Goal: Task Accomplishment & Management: Complete application form

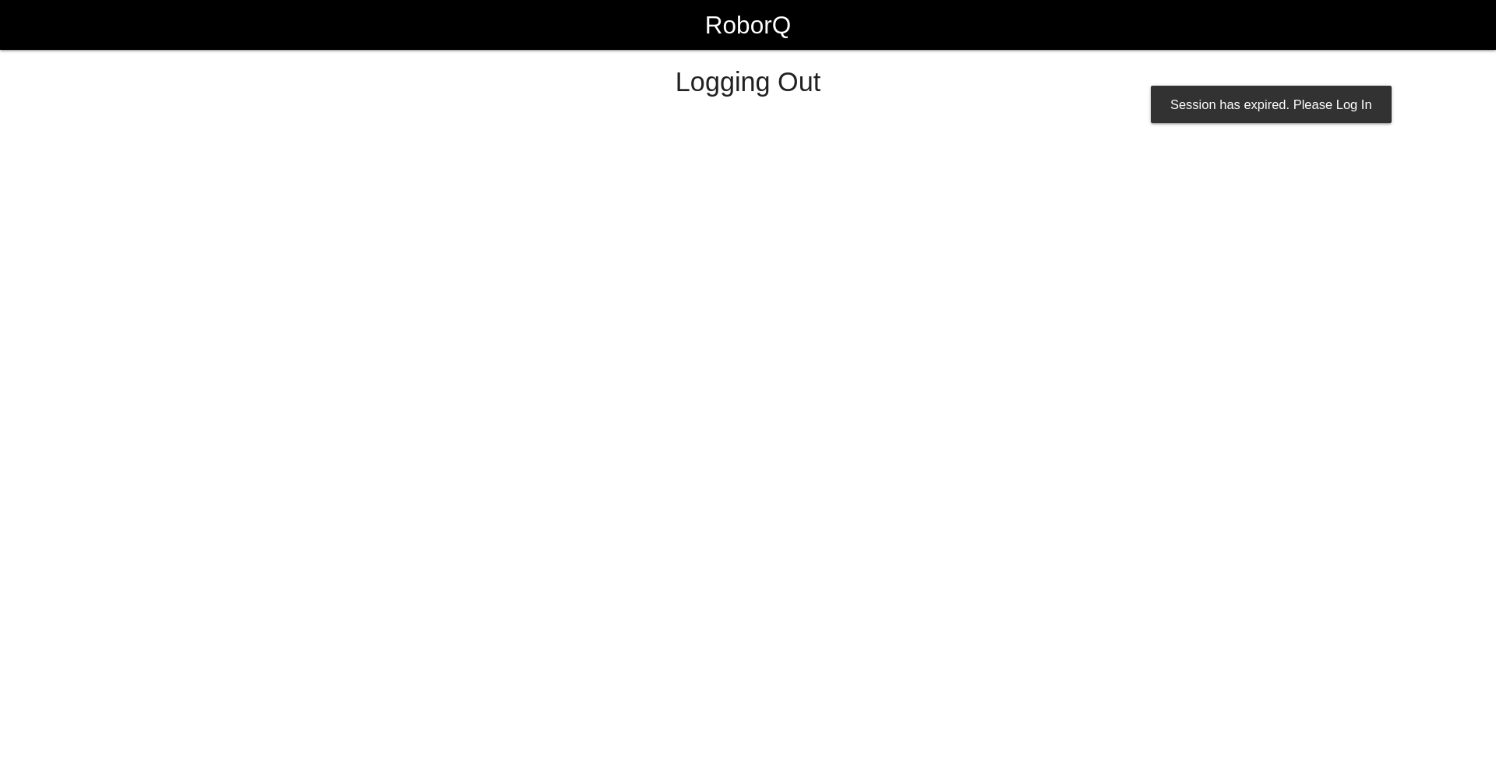
select select "Worker"
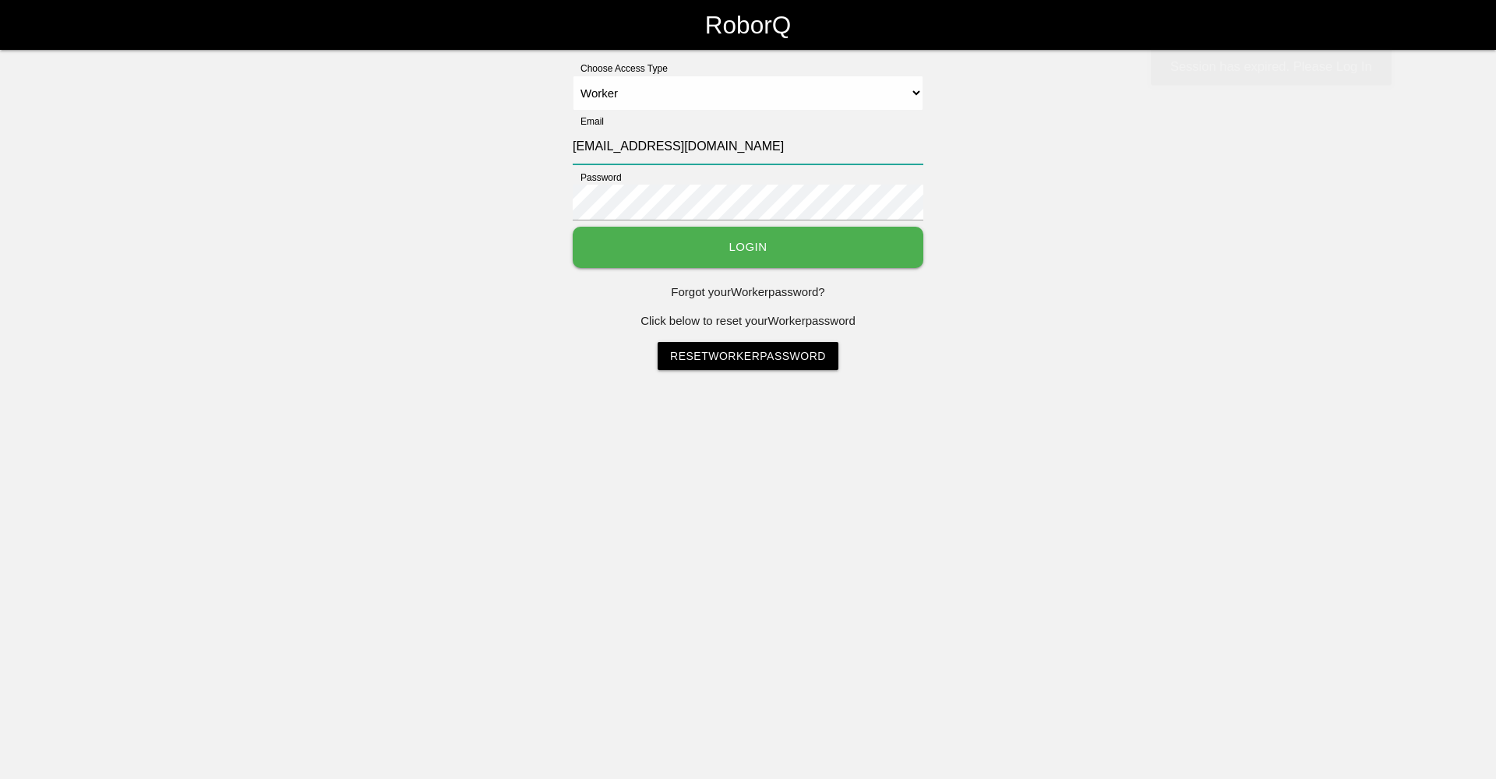
click at [612, 147] on input "sfmaac@big3precision.com" at bounding box center [748, 147] width 351 height 36
type input "sfatm1@big3precision.com"
click at [689, 238] on button "Login" at bounding box center [748, 247] width 351 height 41
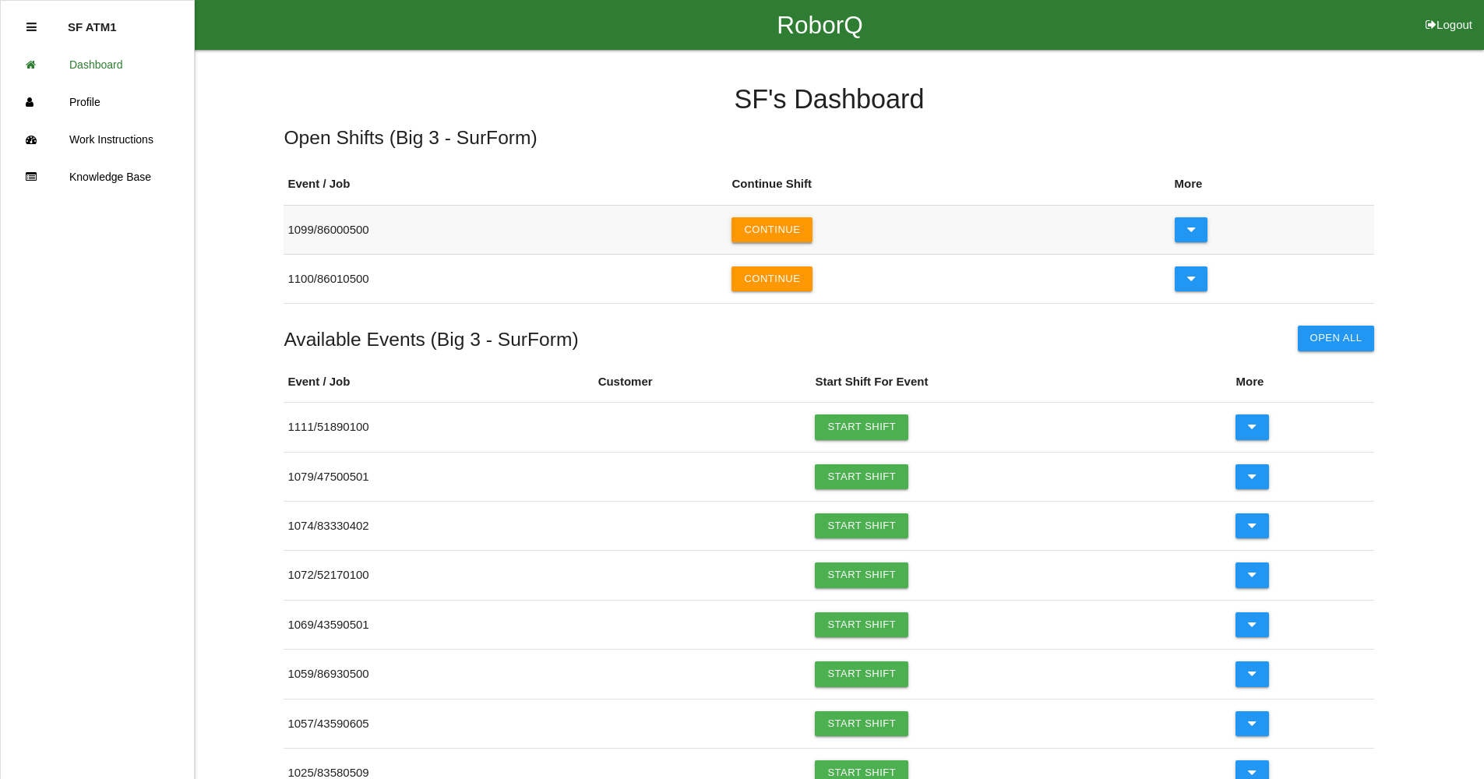
click at [807, 235] on button "Continue" at bounding box center [772, 229] width 81 height 25
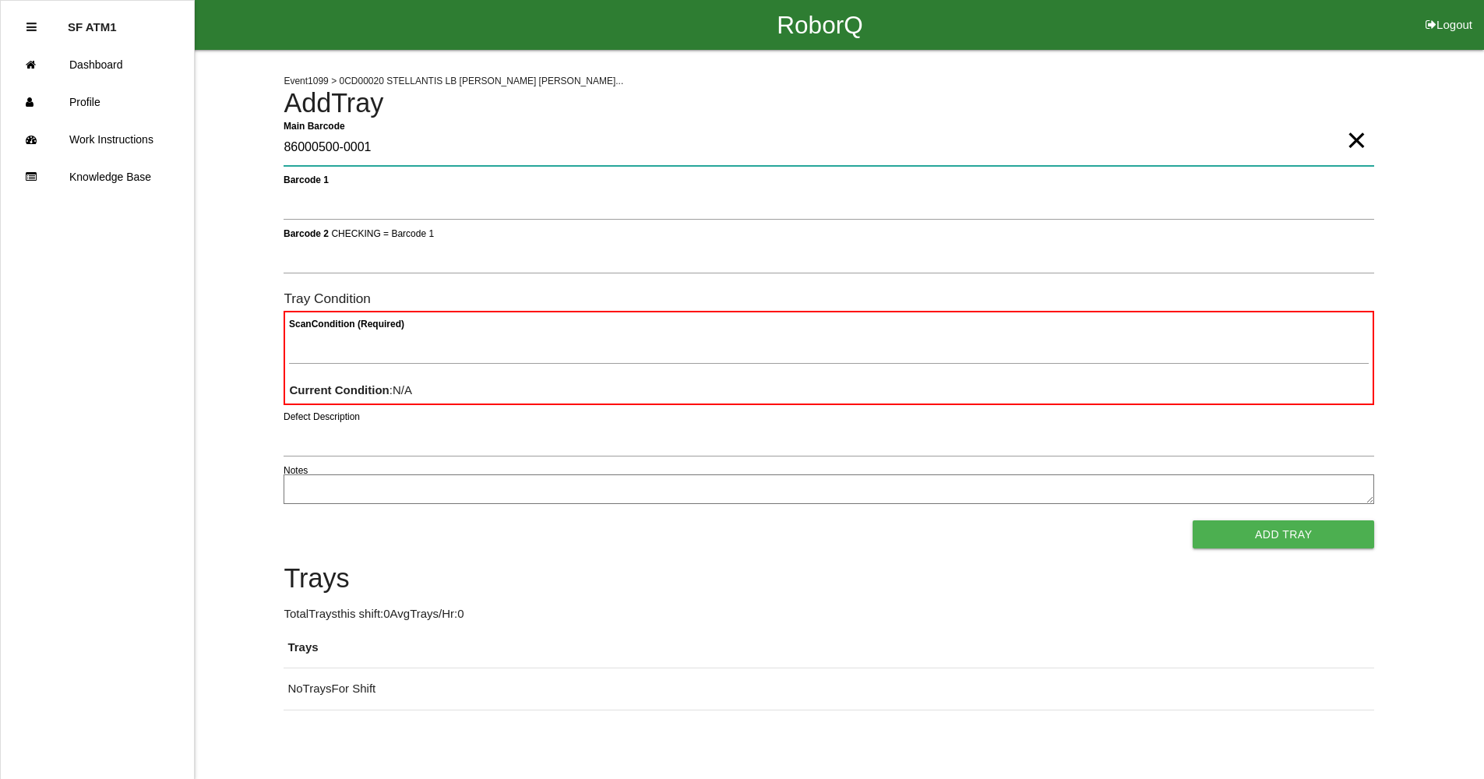
type Barcode "86000500-0001"
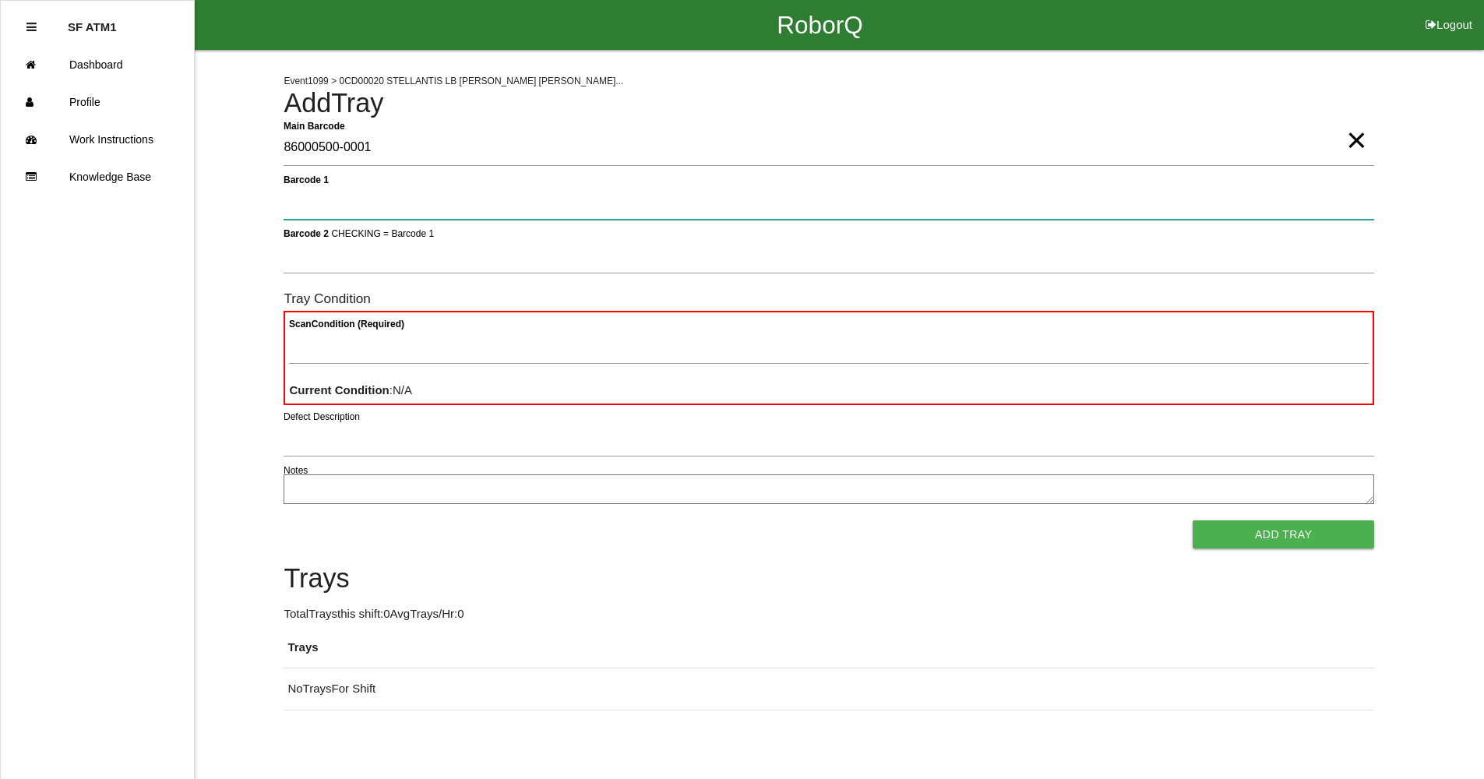
click at [1193, 520] on button "Add Tray" at bounding box center [1284, 534] width 182 height 28
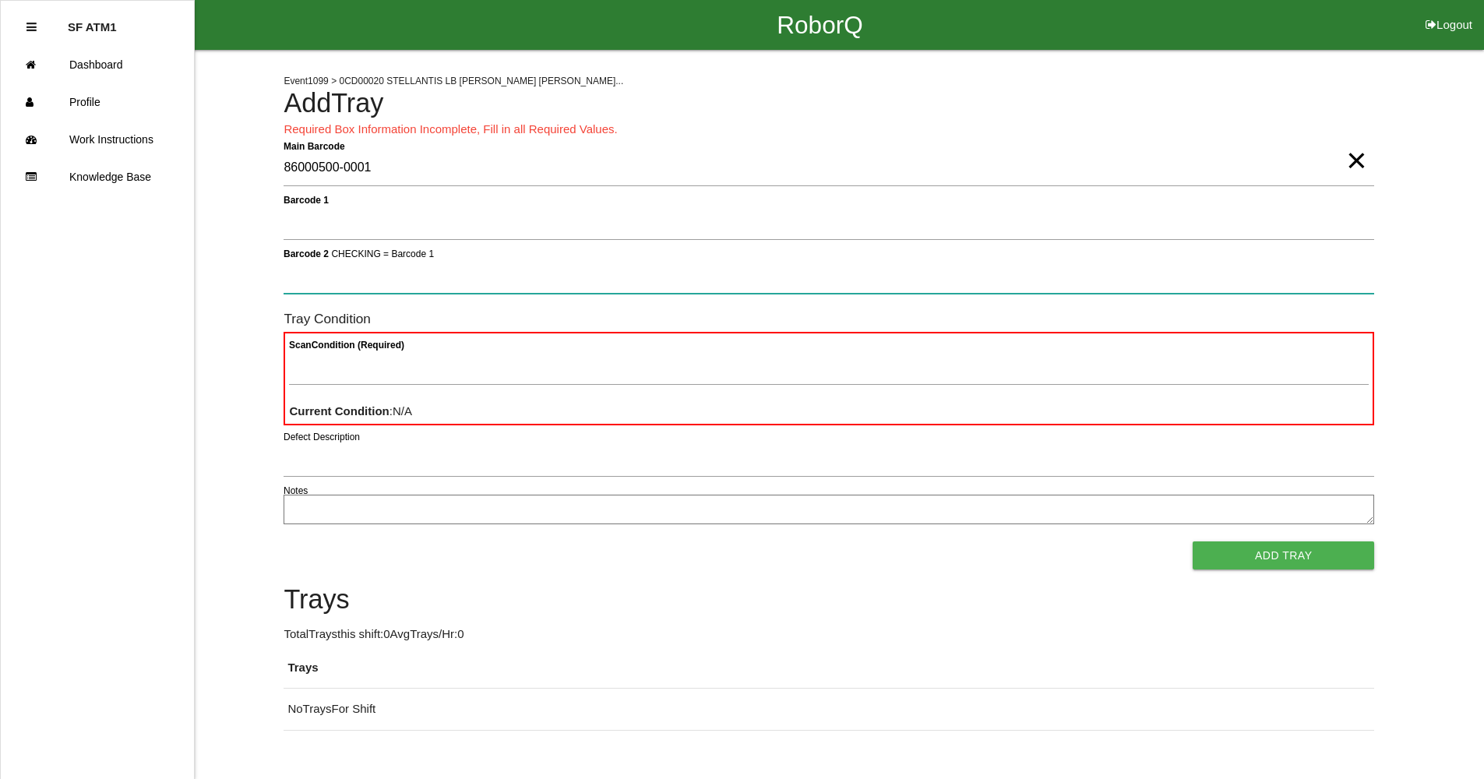
click at [1193, 542] on button "Add Tray" at bounding box center [1284, 556] width 182 height 28
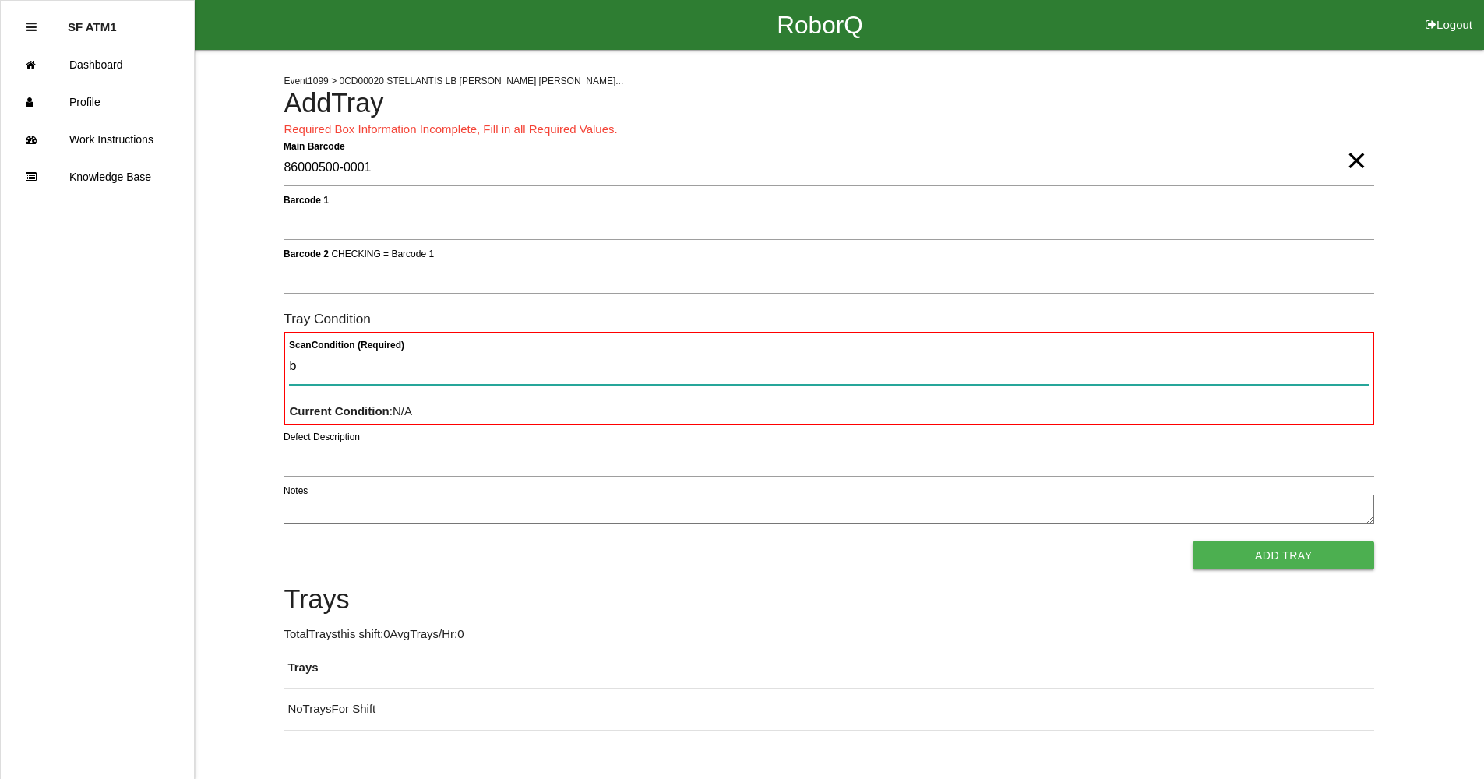
type Condition "ba"
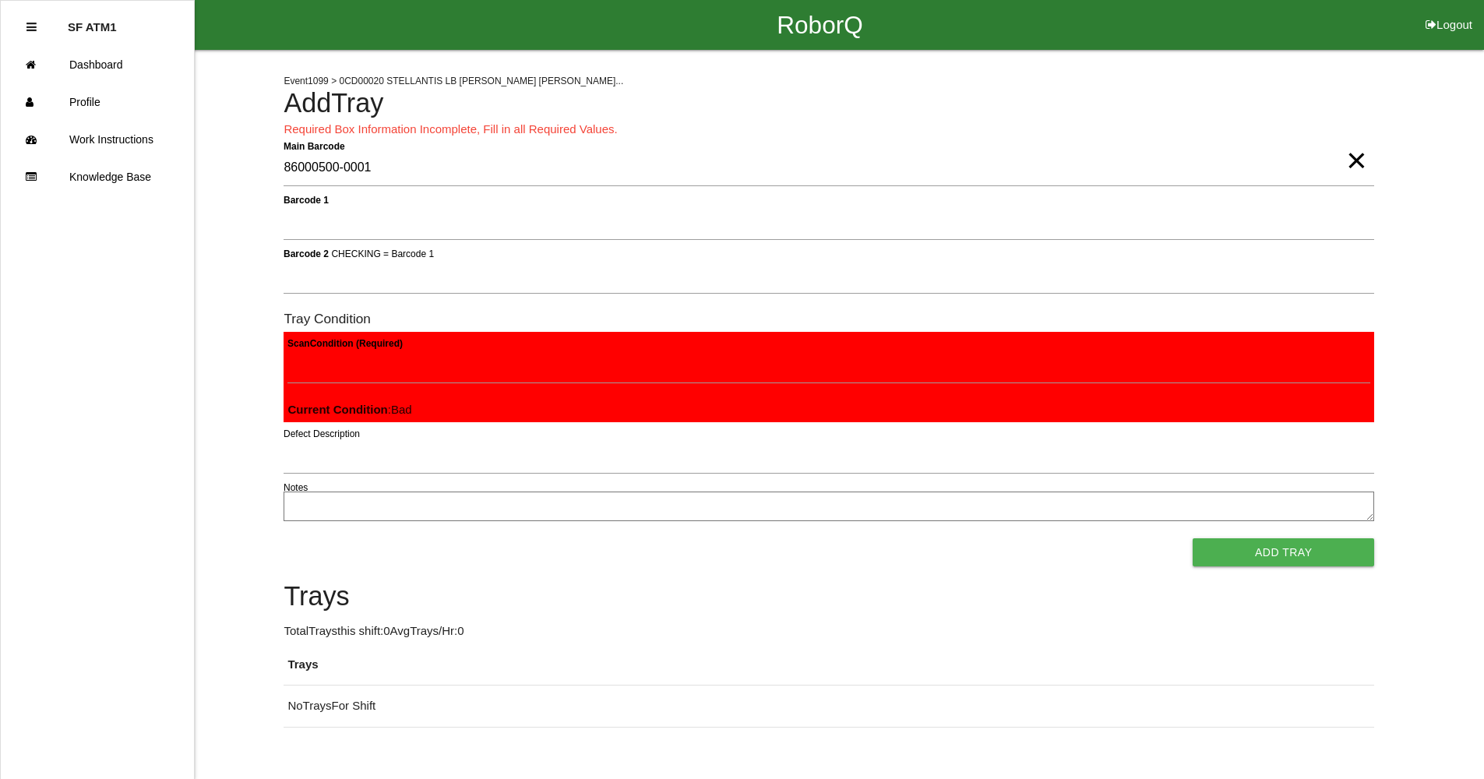
click at [1193, 538] on button "Add Tray" at bounding box center [1284, 552] width 182 height 28
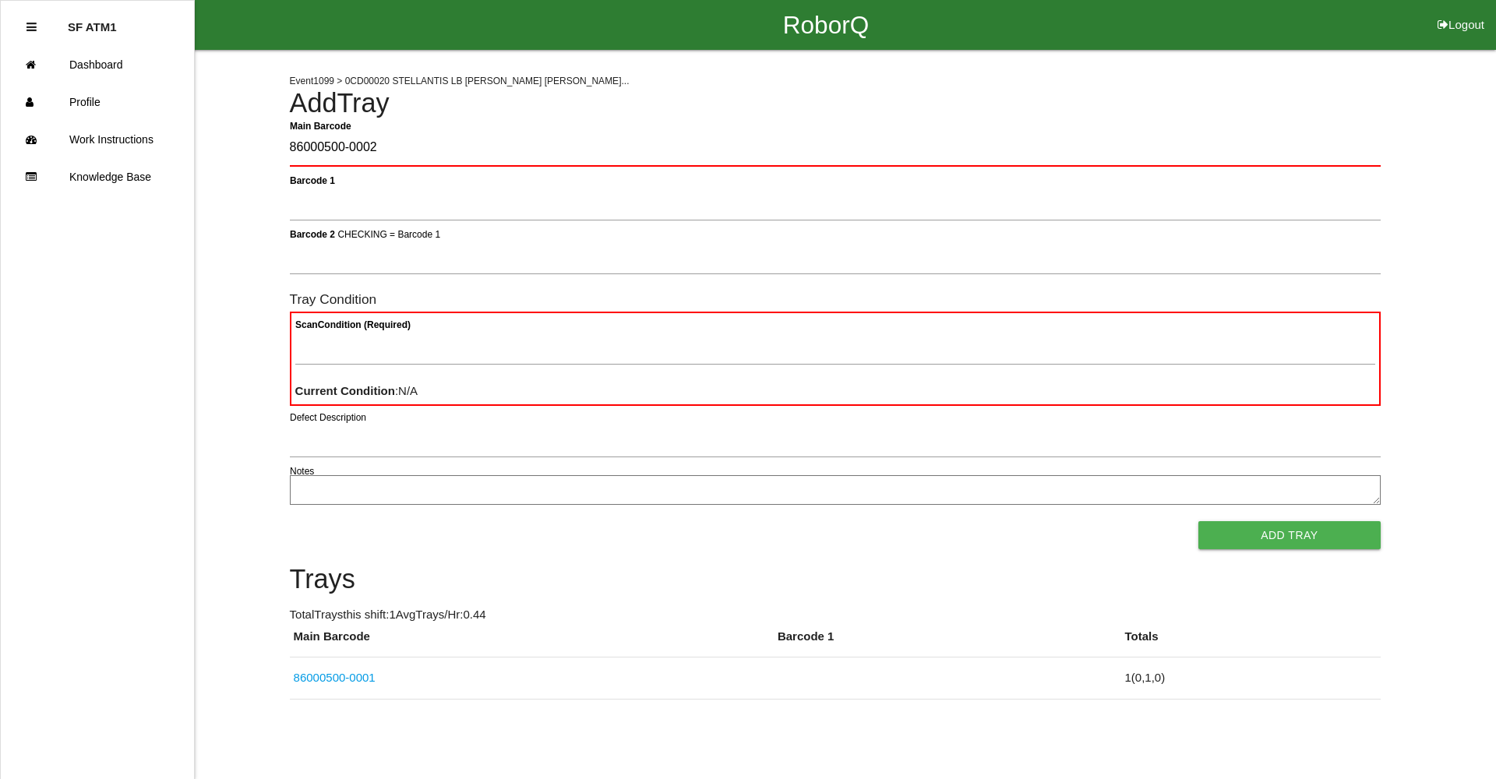
type Barcode "86000500-0002"
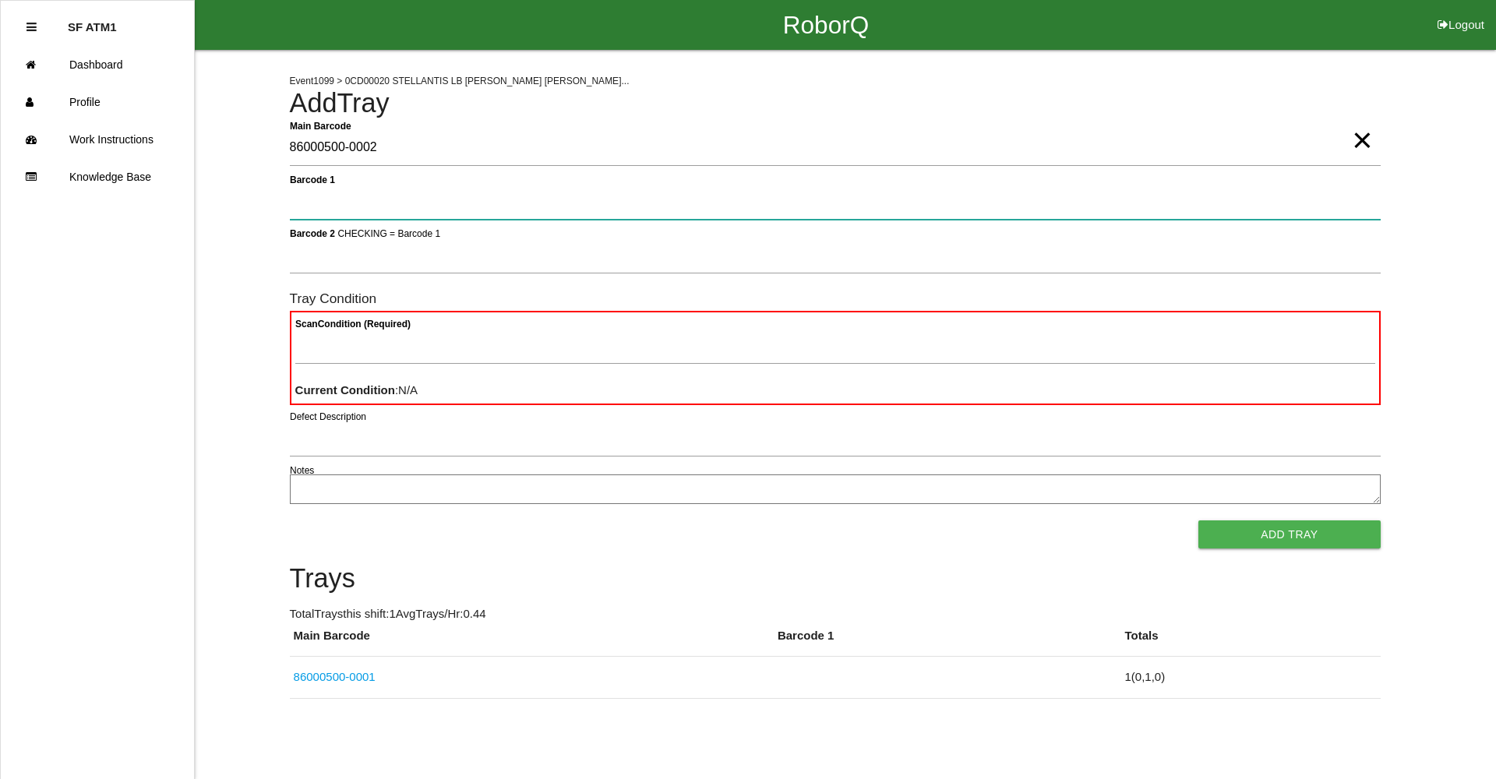
click at [1198, 520] on button "Add Tray" at bounding box center [1289, 534] width 182 height 28
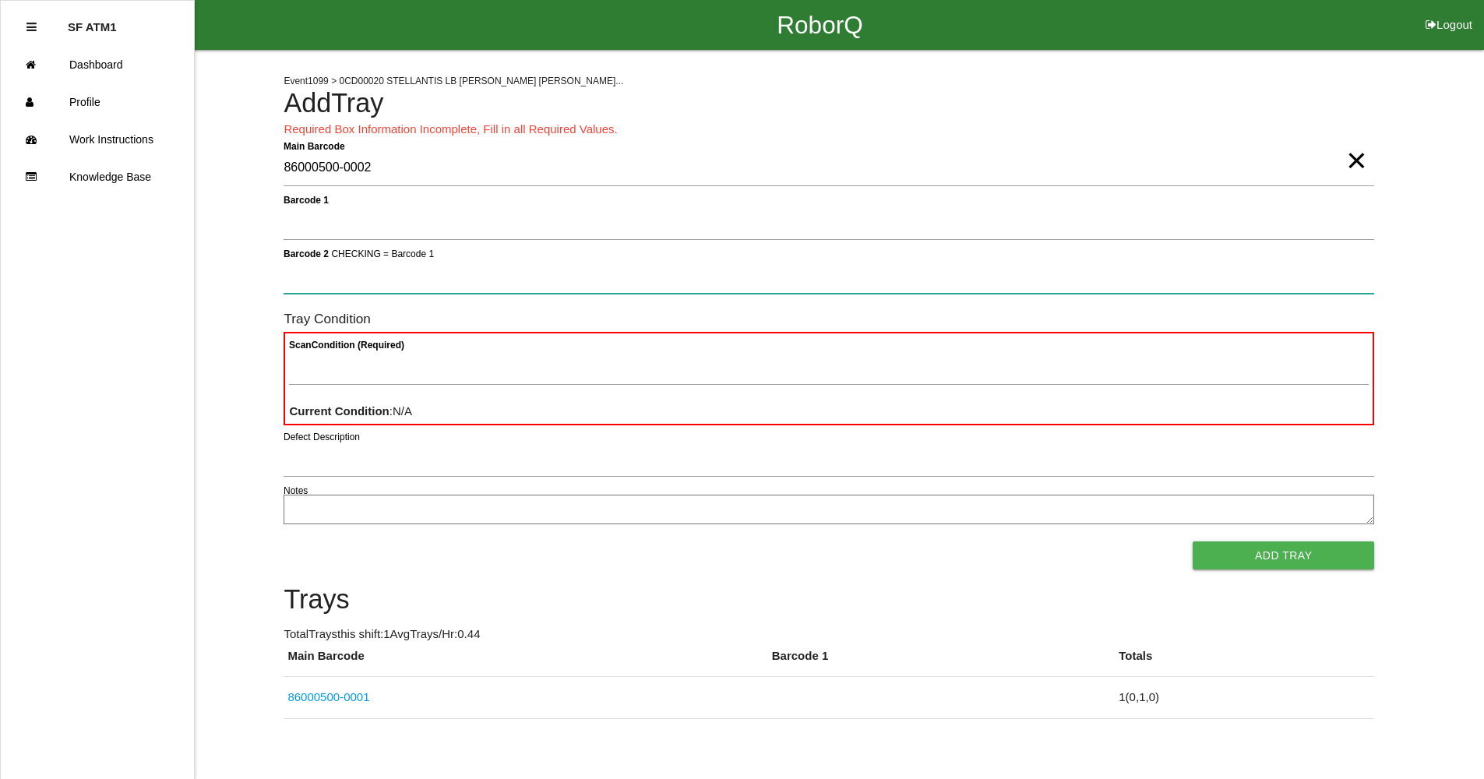
click at [1193, 542] on button "Add Tray" at bounding box center [1284, 556] width 182 height 28
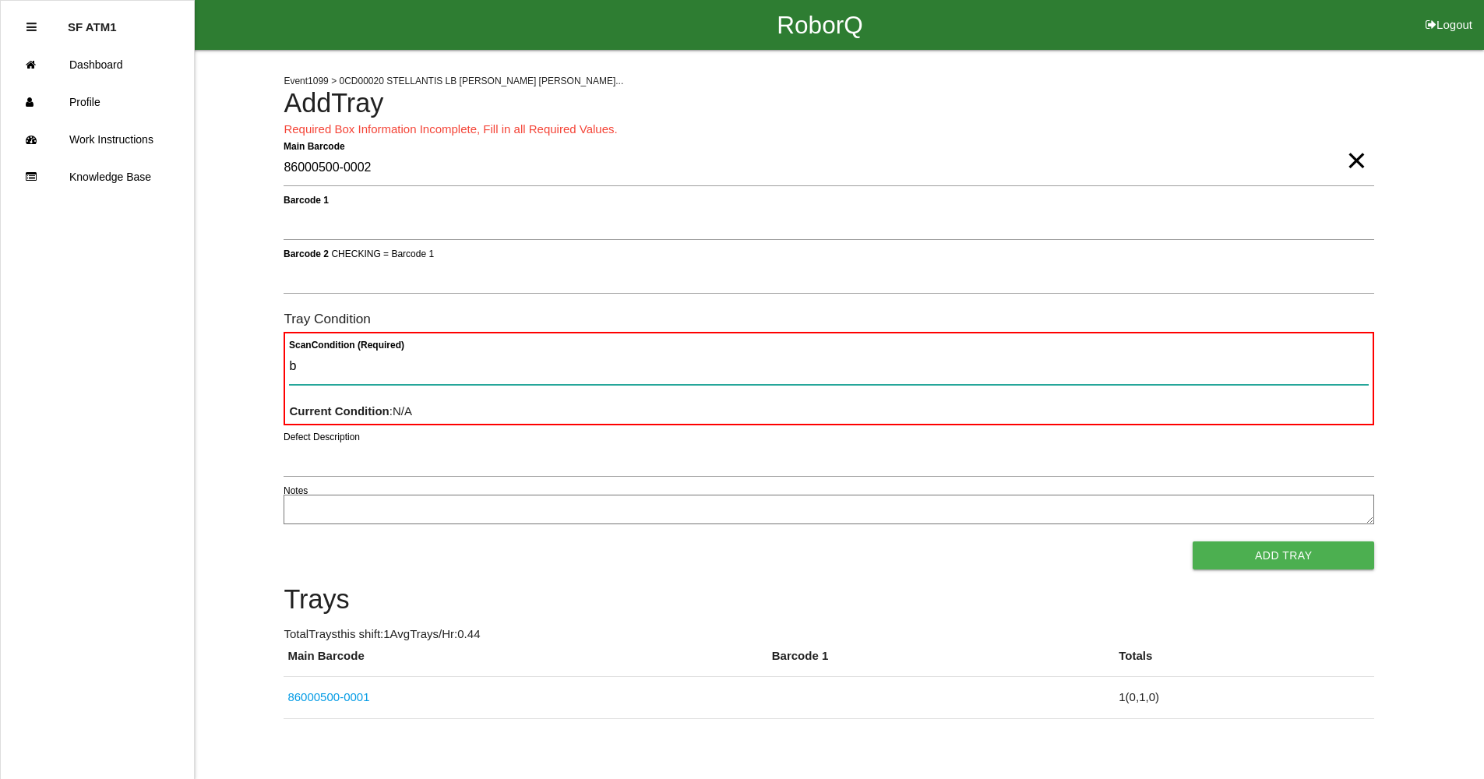
type Condition "ba"
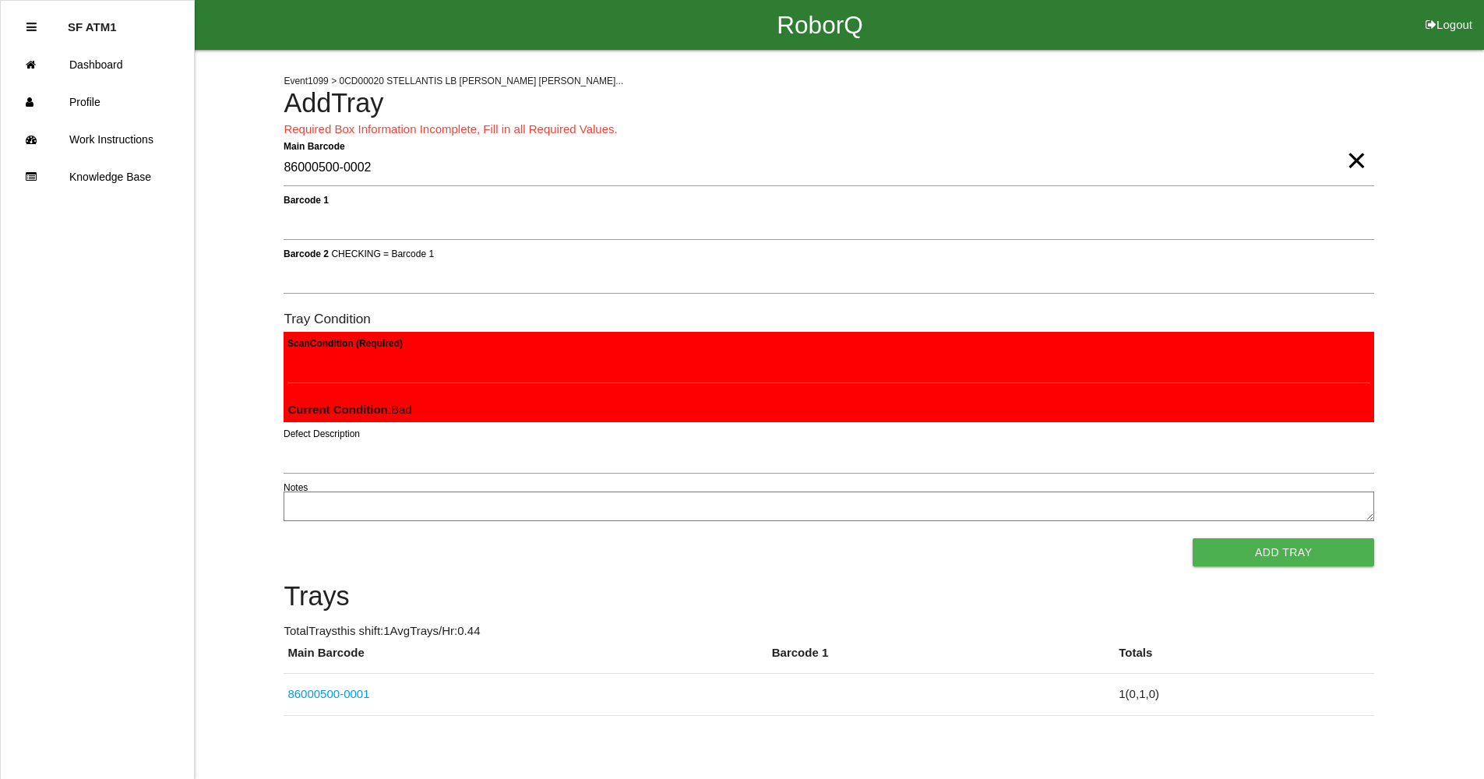
click at [1193, 538] on button "Add Tray" at bounding box center [1284, 552] width 182 height 28
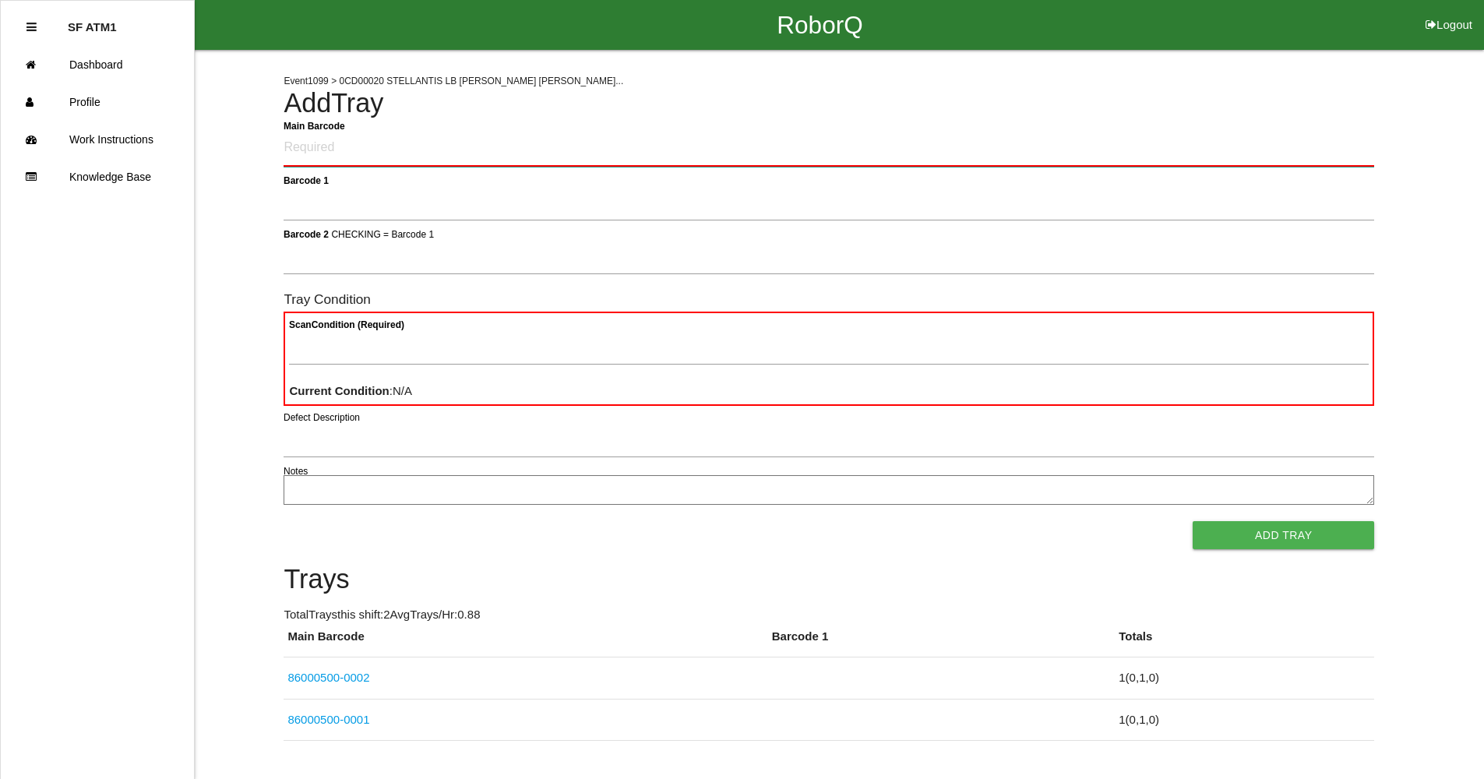
click at [330, 150] on Barcode "Main Barcode" at bounding box center [829, 148] width 1091 height 37
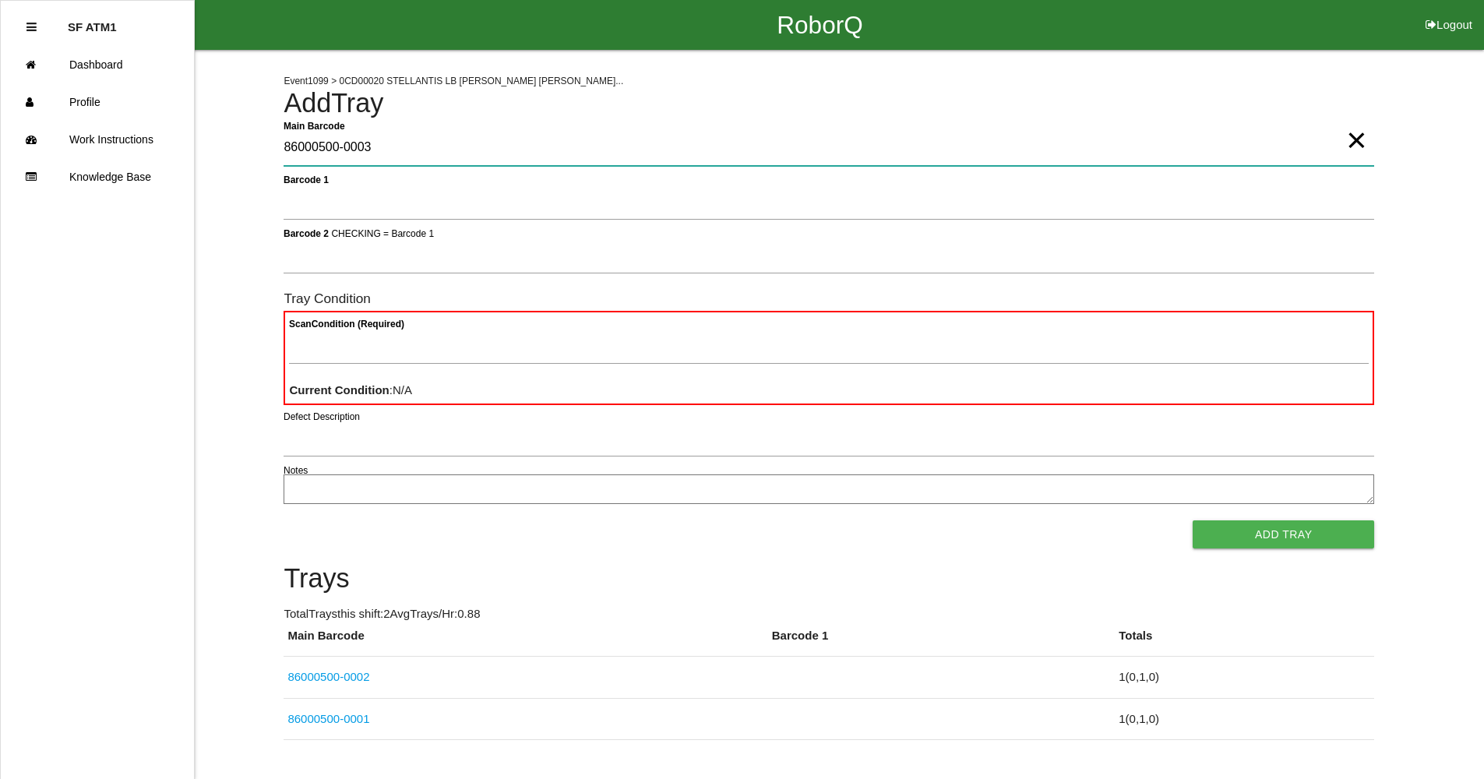
type Barcode "86000500-0003"
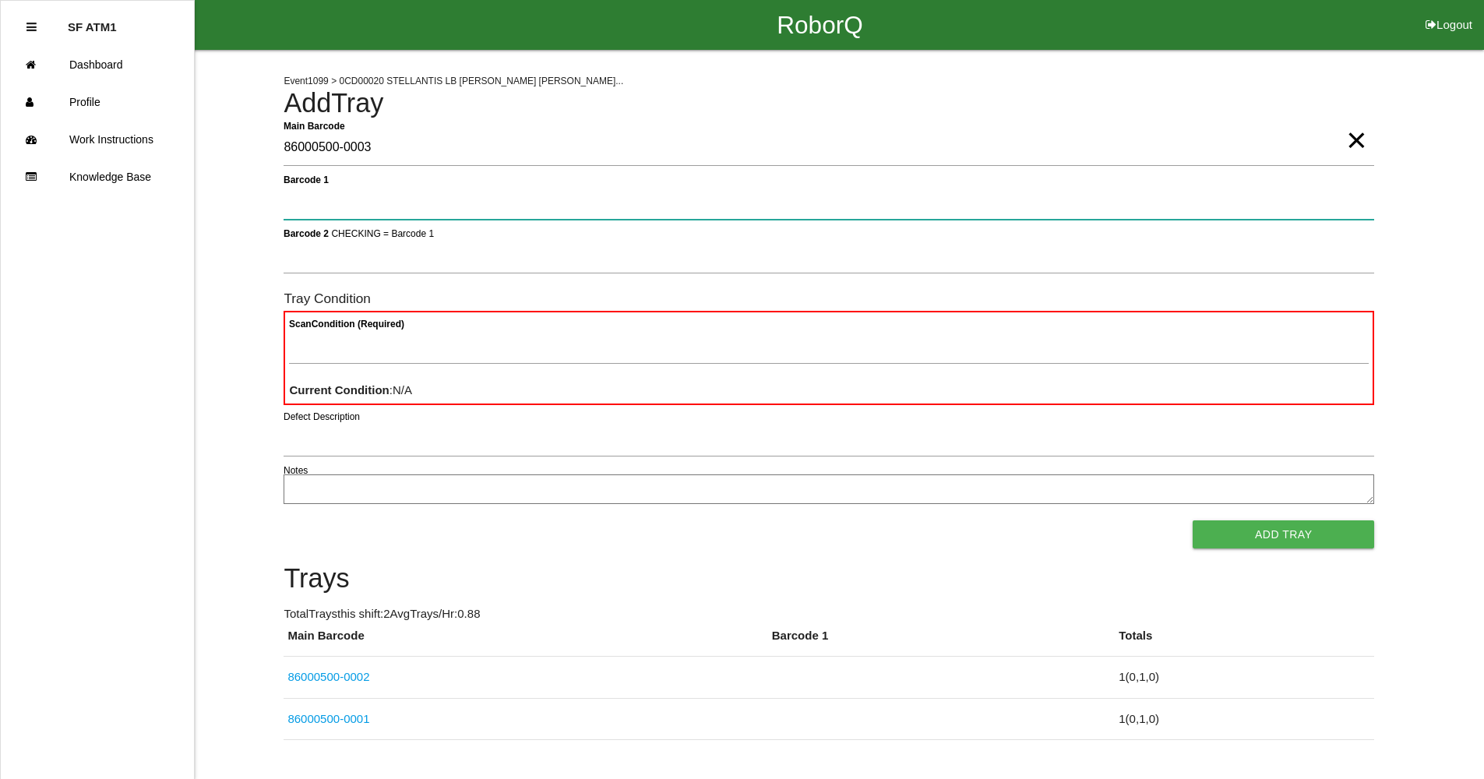
click at [1193, 520] on button "Add Tray" at bounding box center [1284, 534] width 182 height 28
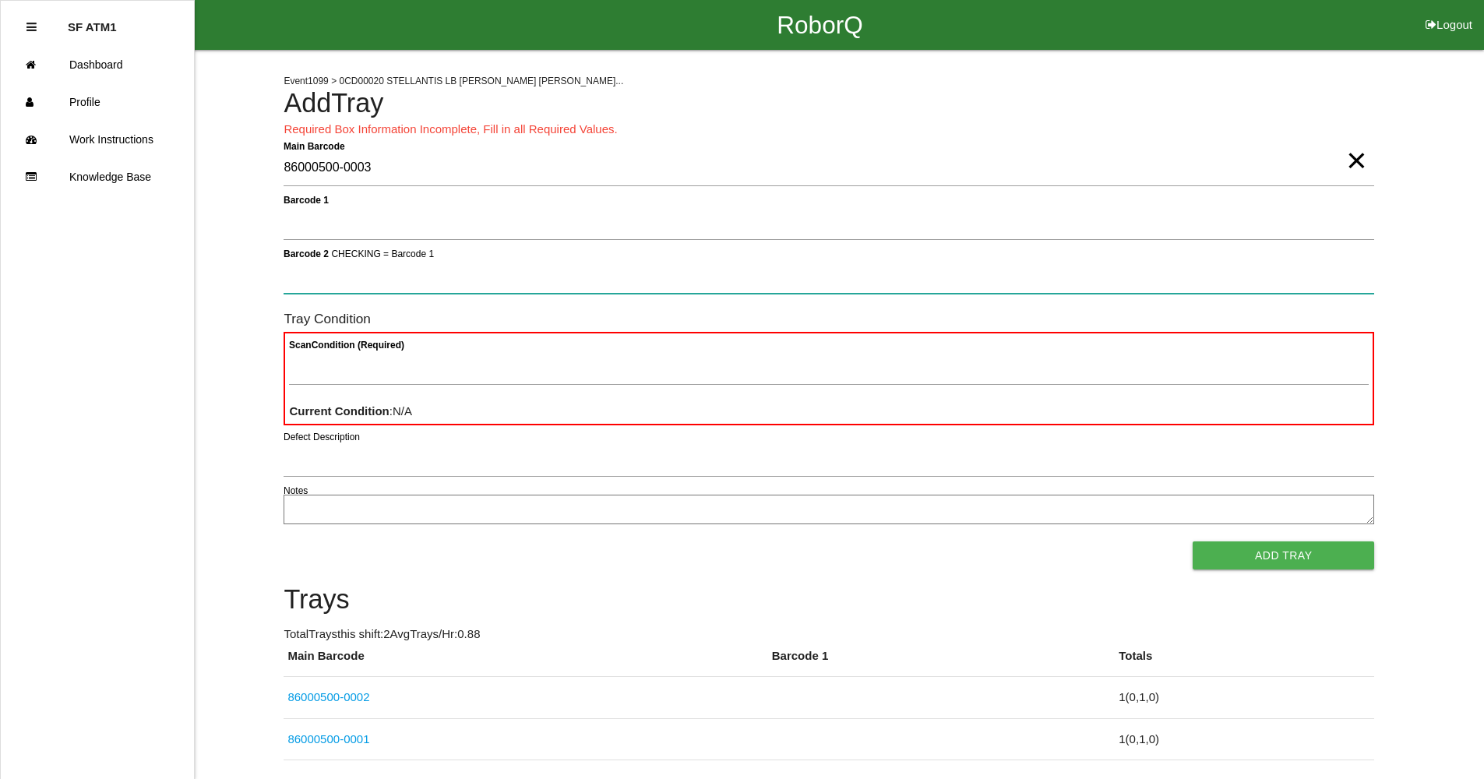
click at [1193, 542] on button "Add Tray" at bounding box center [1284, 556] width 182 height 28
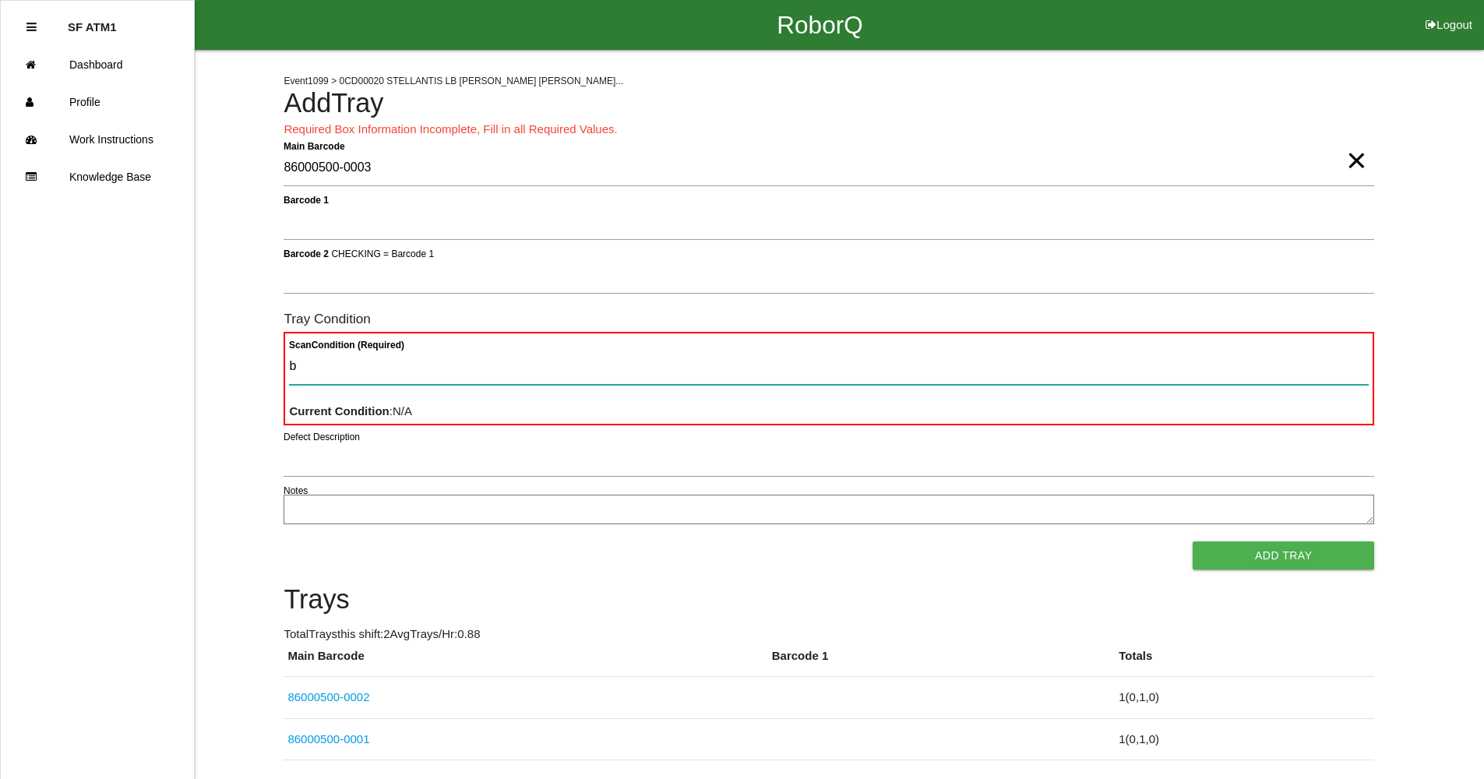
type Condition "ba"
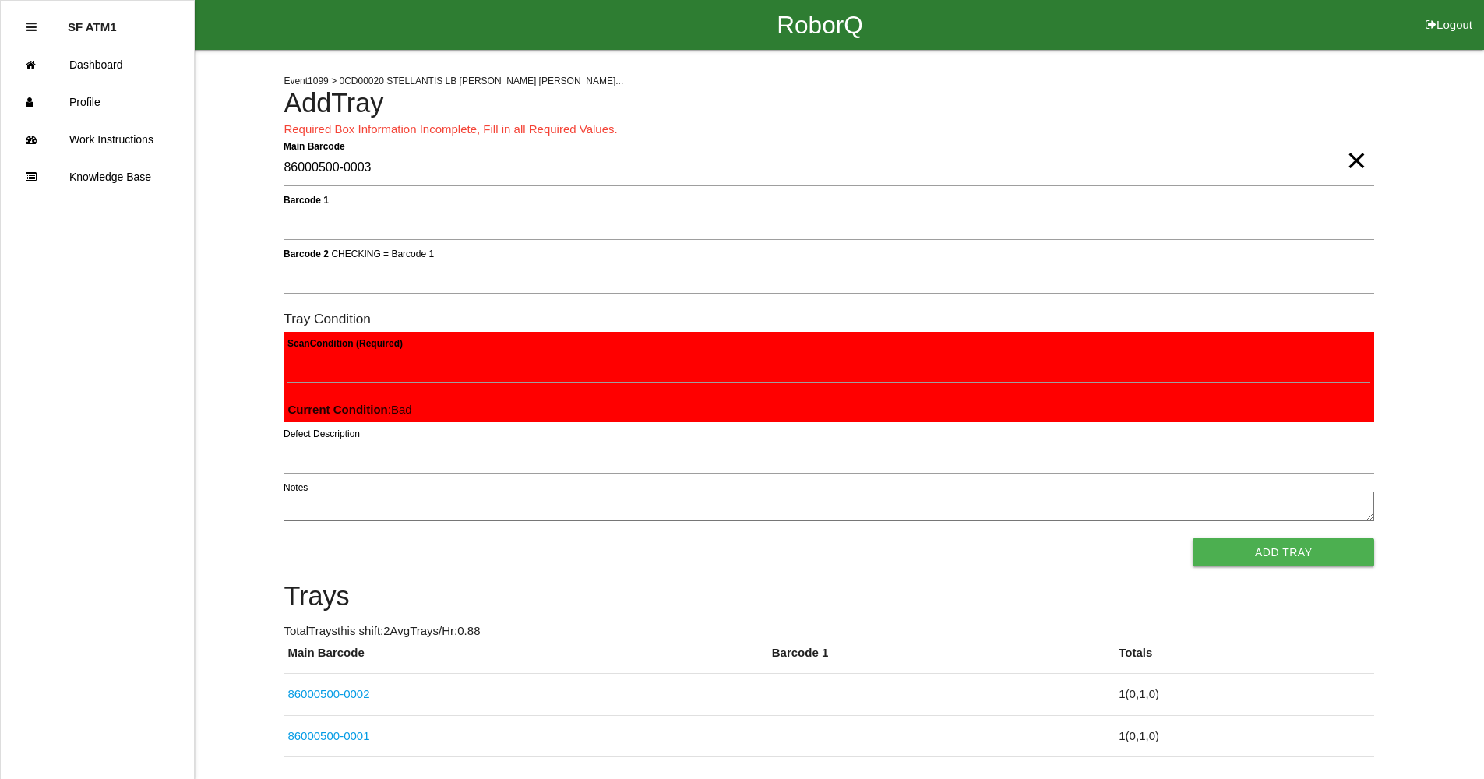
click at [1193, 538] on button "Add Tray" at bounding box center [1284, 552] width 182 height 28
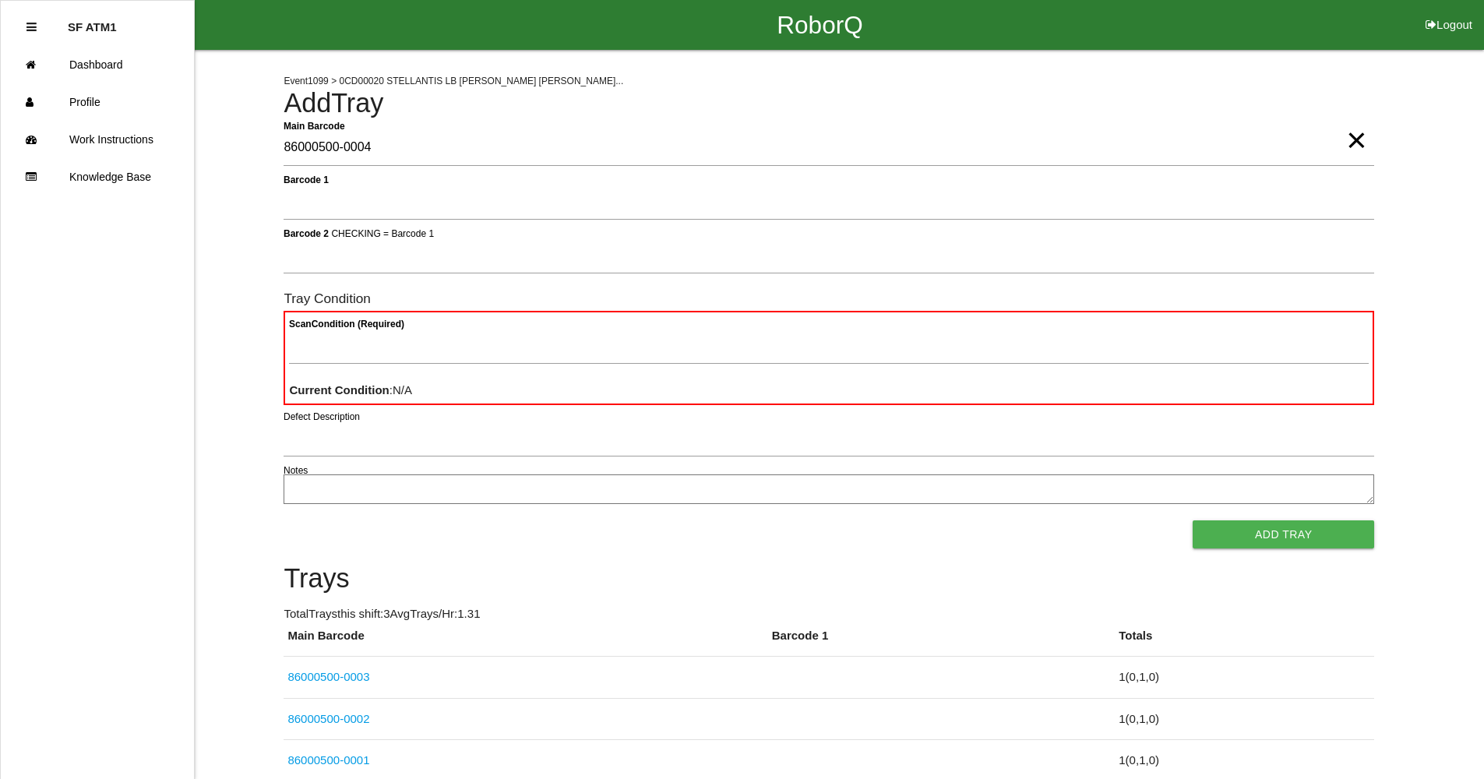
type Barcode "86000500-0004"
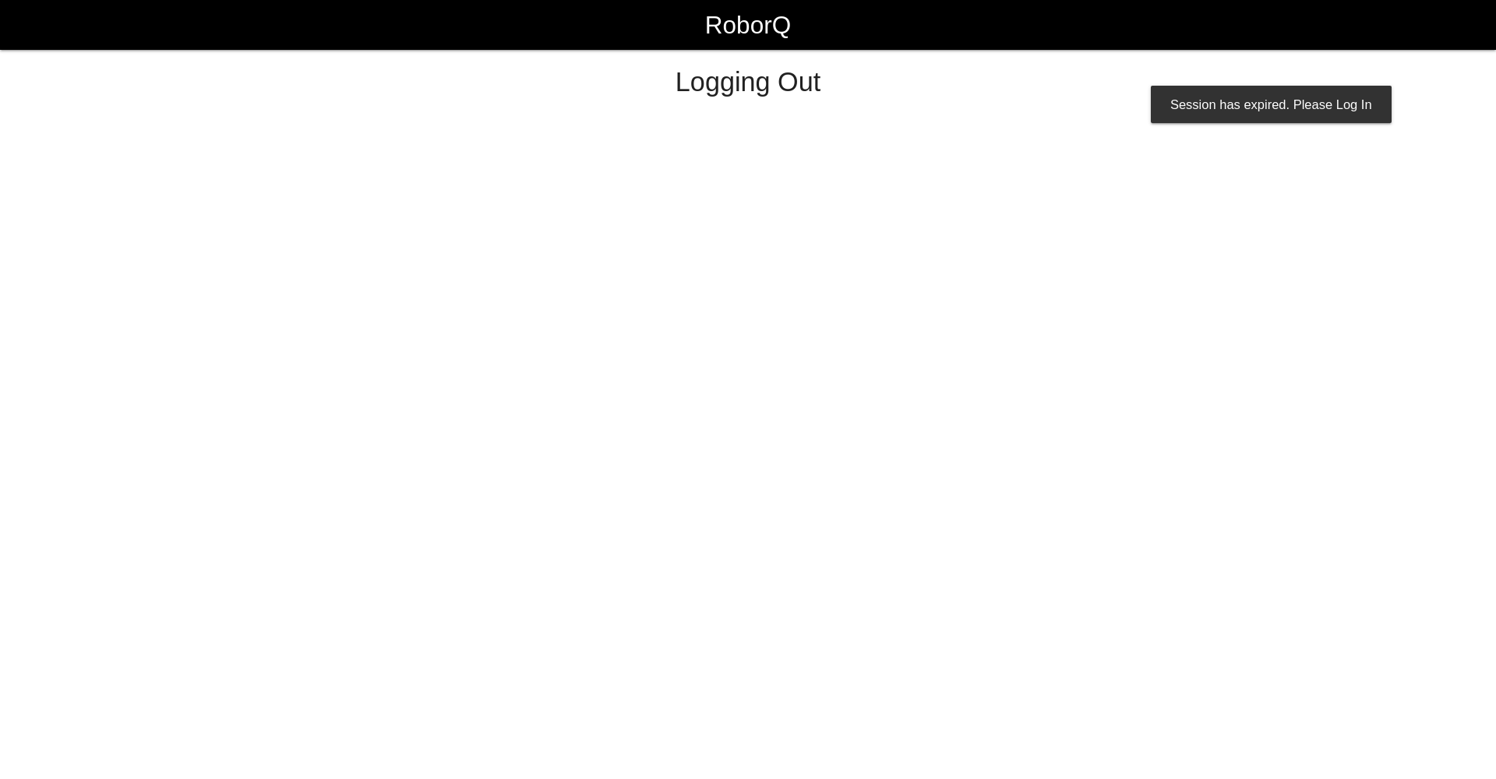
select select "Worker"
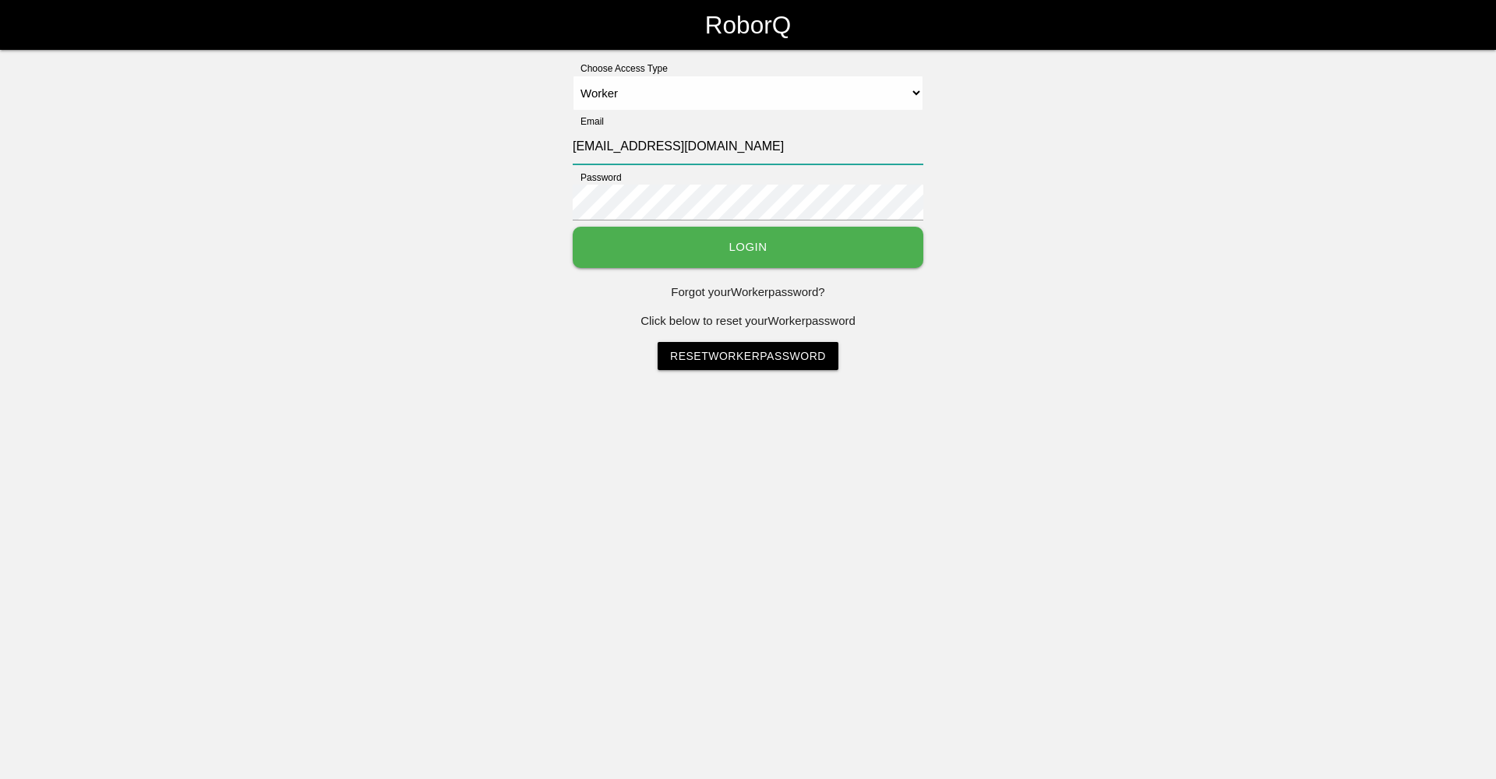
click at [608, 144] on input "sfmaac@big3precision.com" at bounding box center [748, 147] width 351 height 36
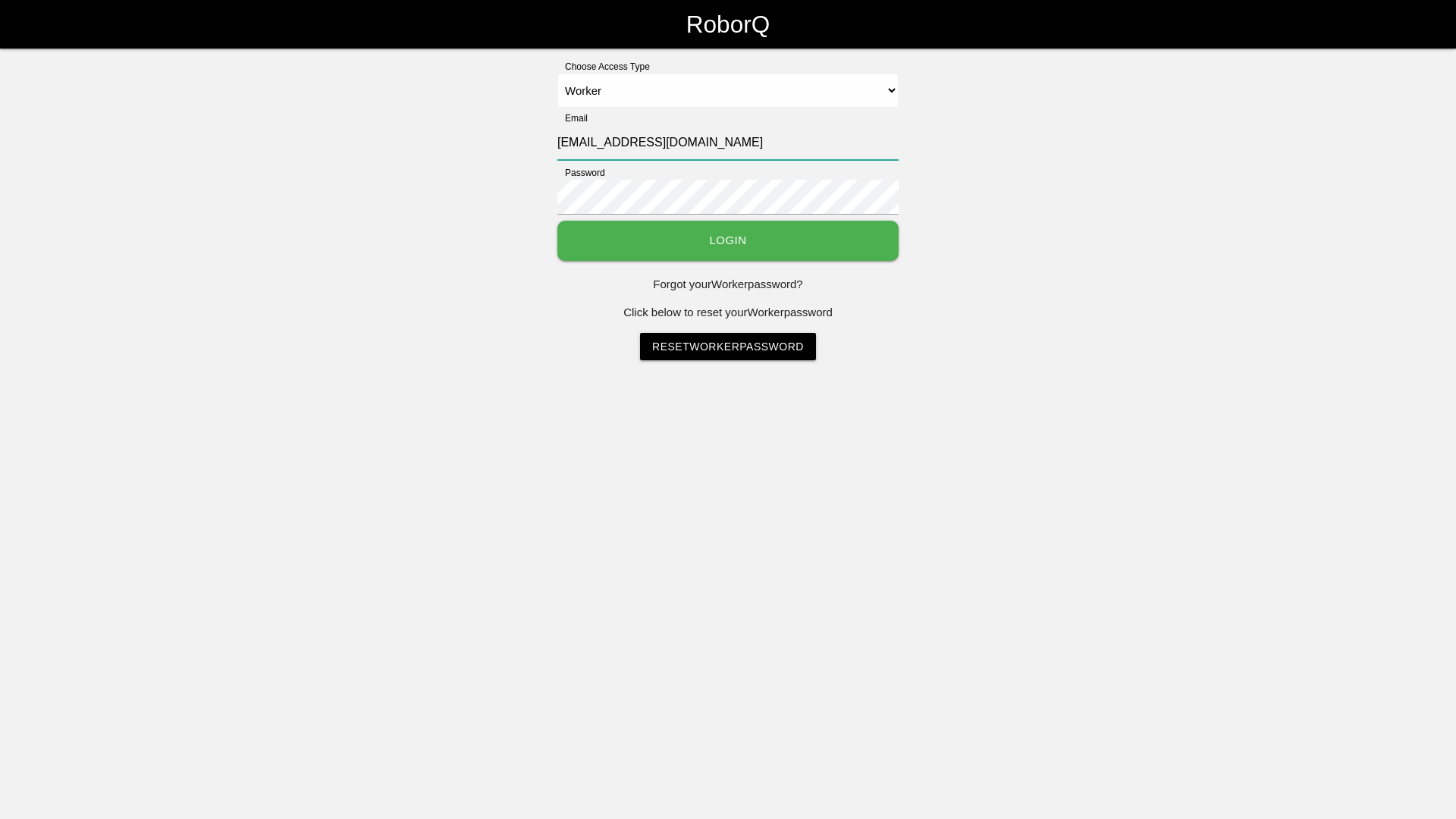
type input "sfatm1@big3precision.com"
click at [740, 241] on button "Login" at bounding box center [728, 240] width 342 height 40
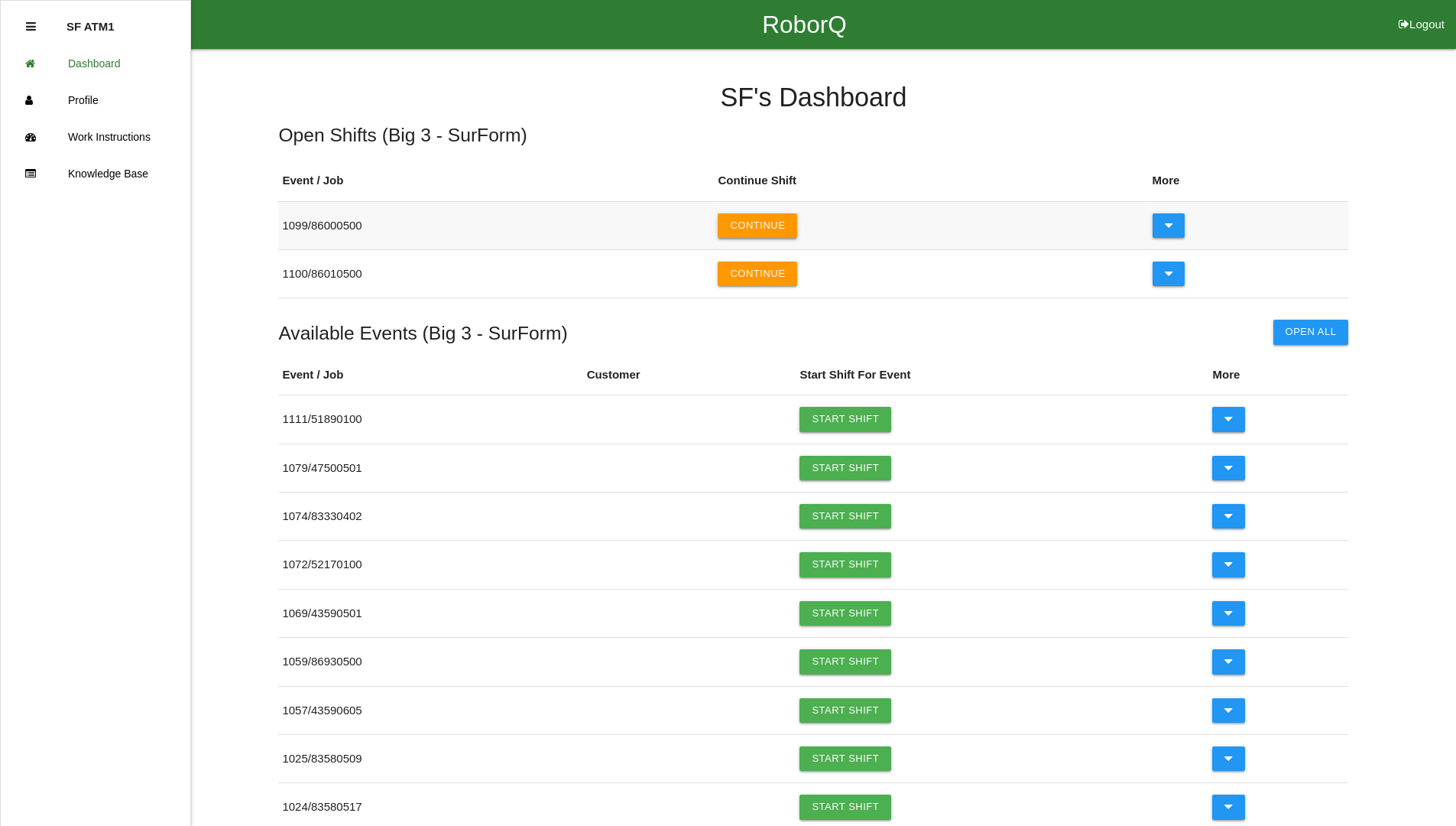
click at [778, 222] on button "Continue" at bounding box center [757, 225] width 79 height 25
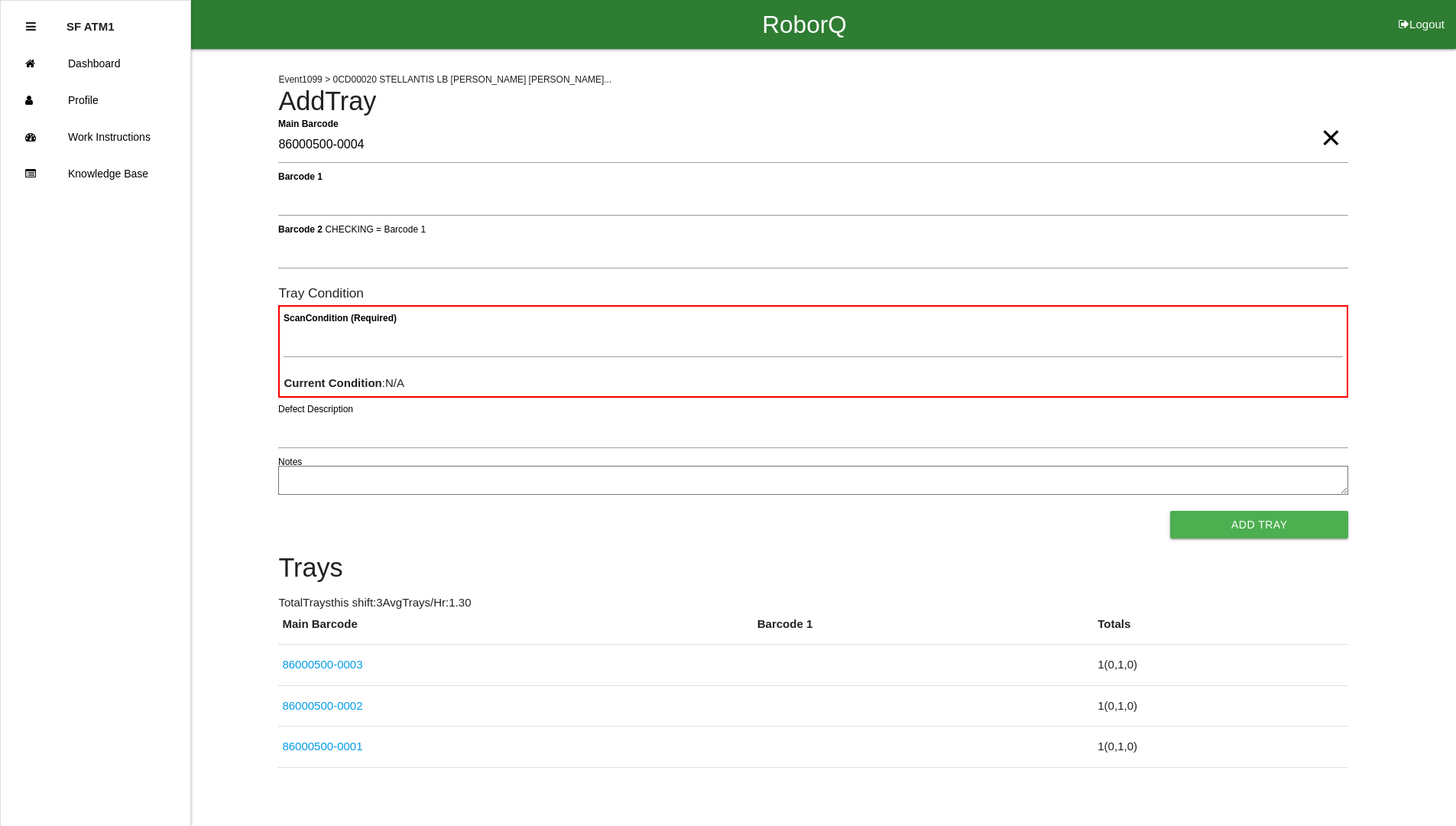
type Barcode "86000500-0004"
click at [1170, 510] on button "Add Tray" at bounding box center [1260, 524] width 179 height 27
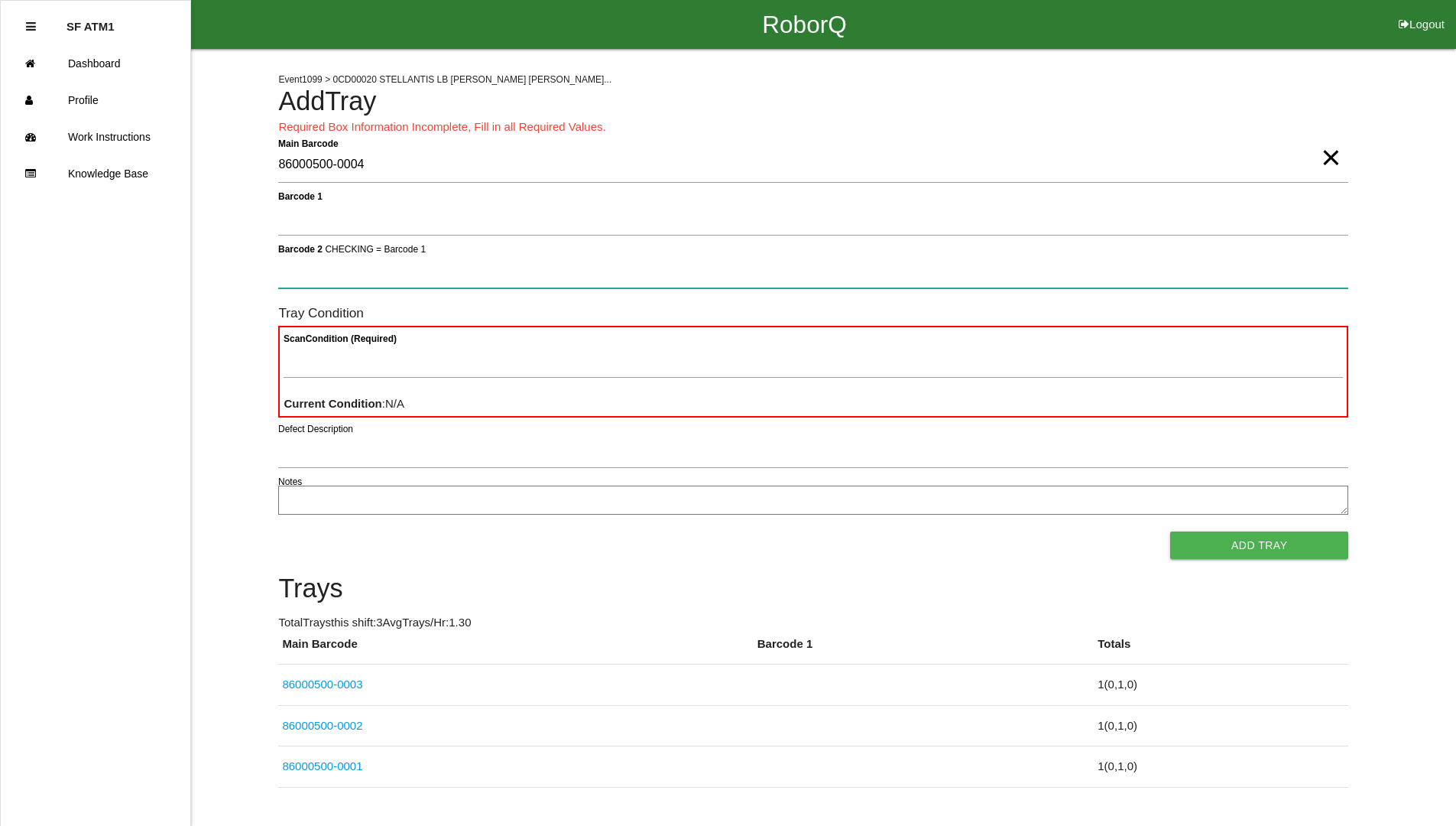
click at [1170, 532] on button "Add Tray" at bounding box center [1260, 545] width 179 height 27
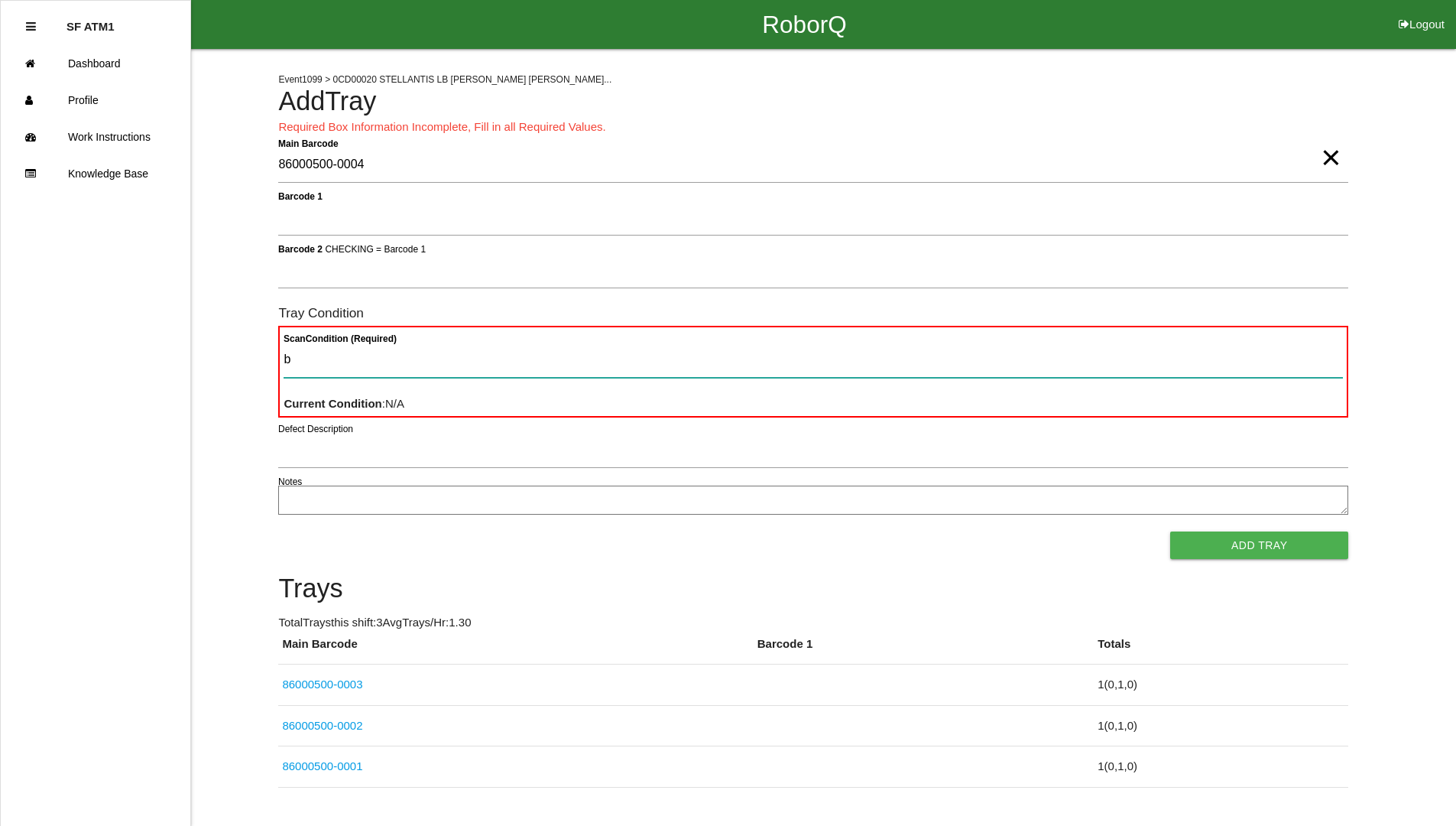
type Condition "ba"
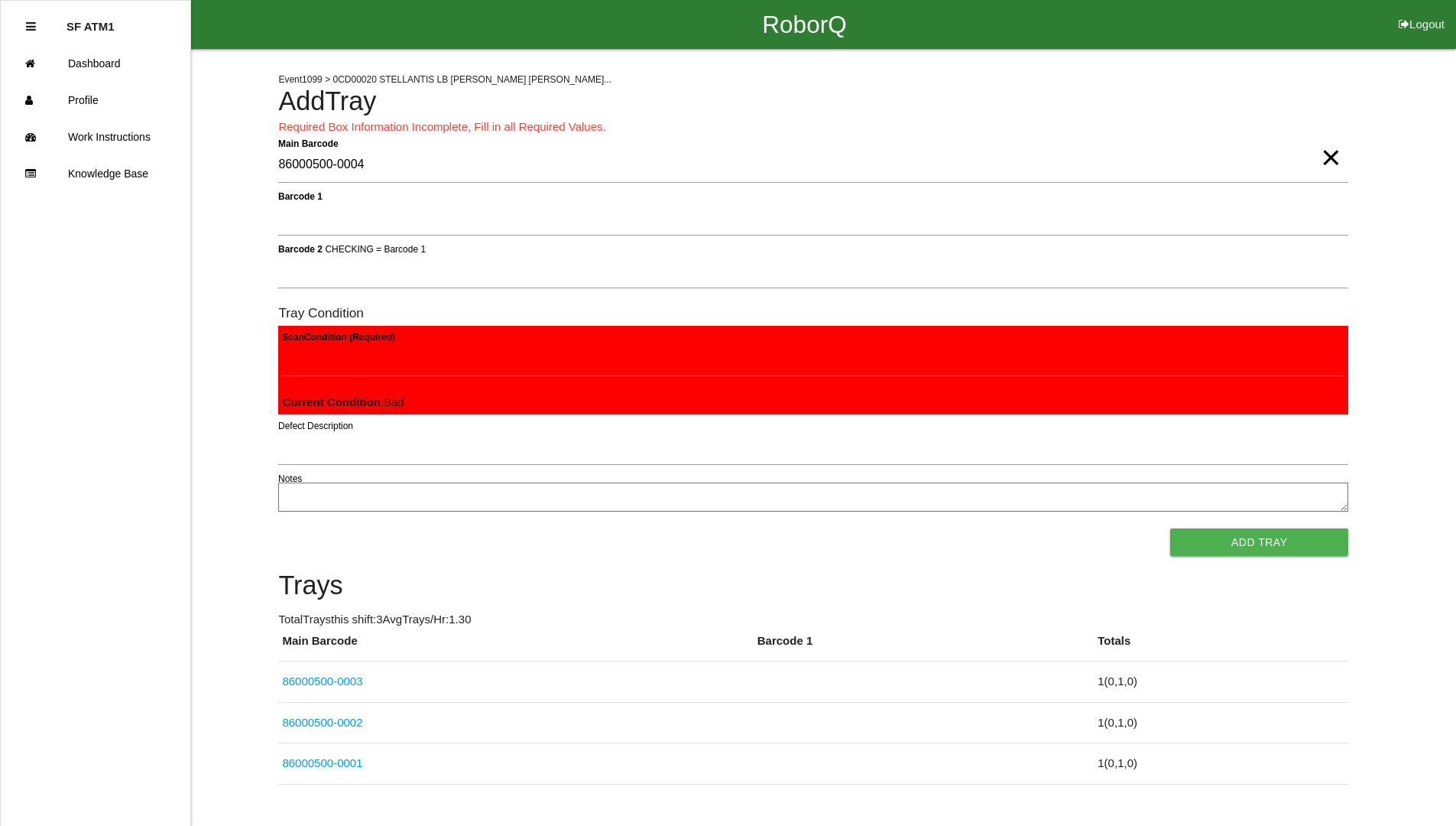
click at [1170, 528] on button "Add Tray" at bounding box center [1260, 542] width 179 height 27
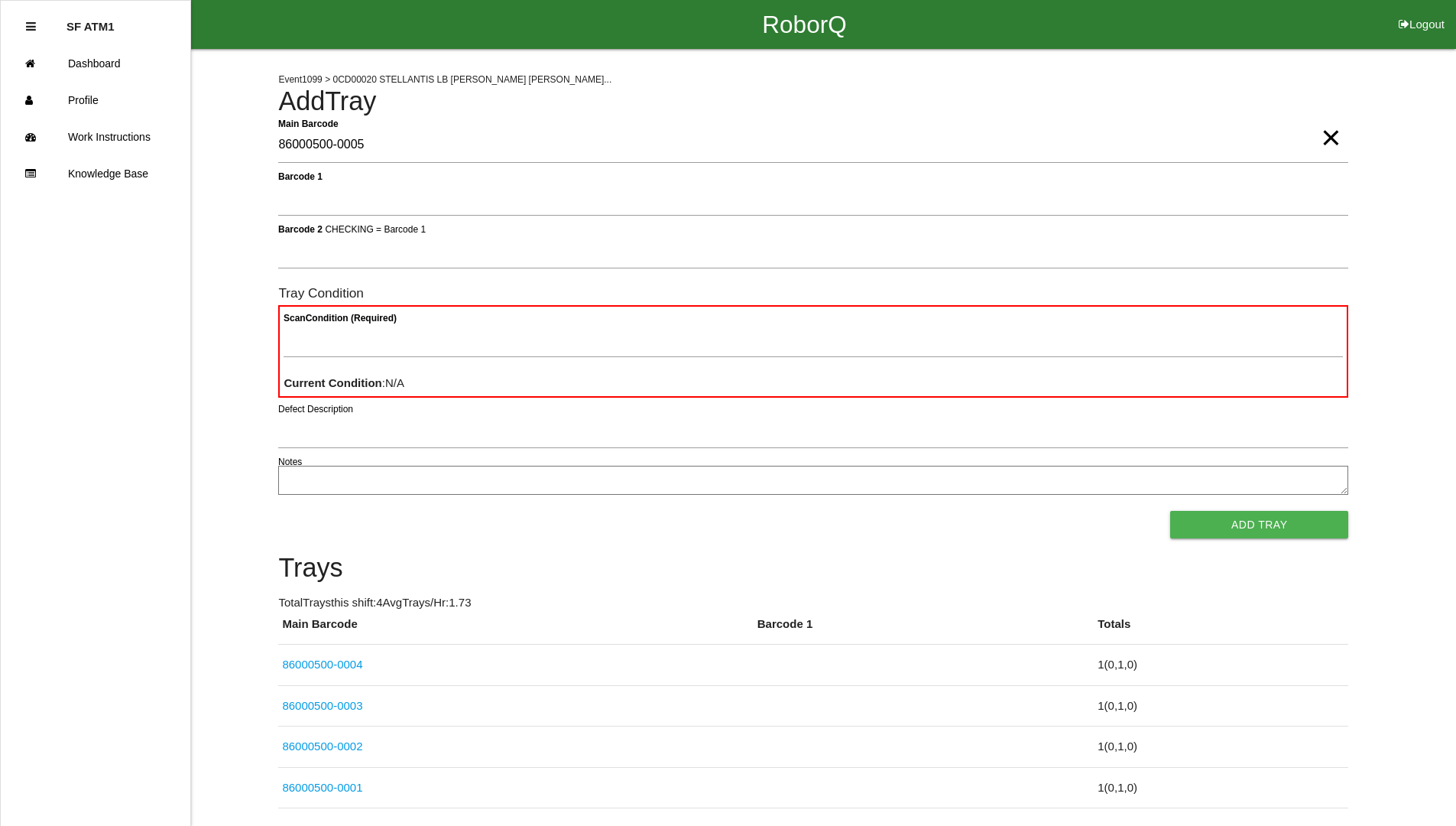
type Barcode "86000500-0005"
click at [1170, 510] on button "Add Tray" at bounding box center [1260, 524] width 179 height 27
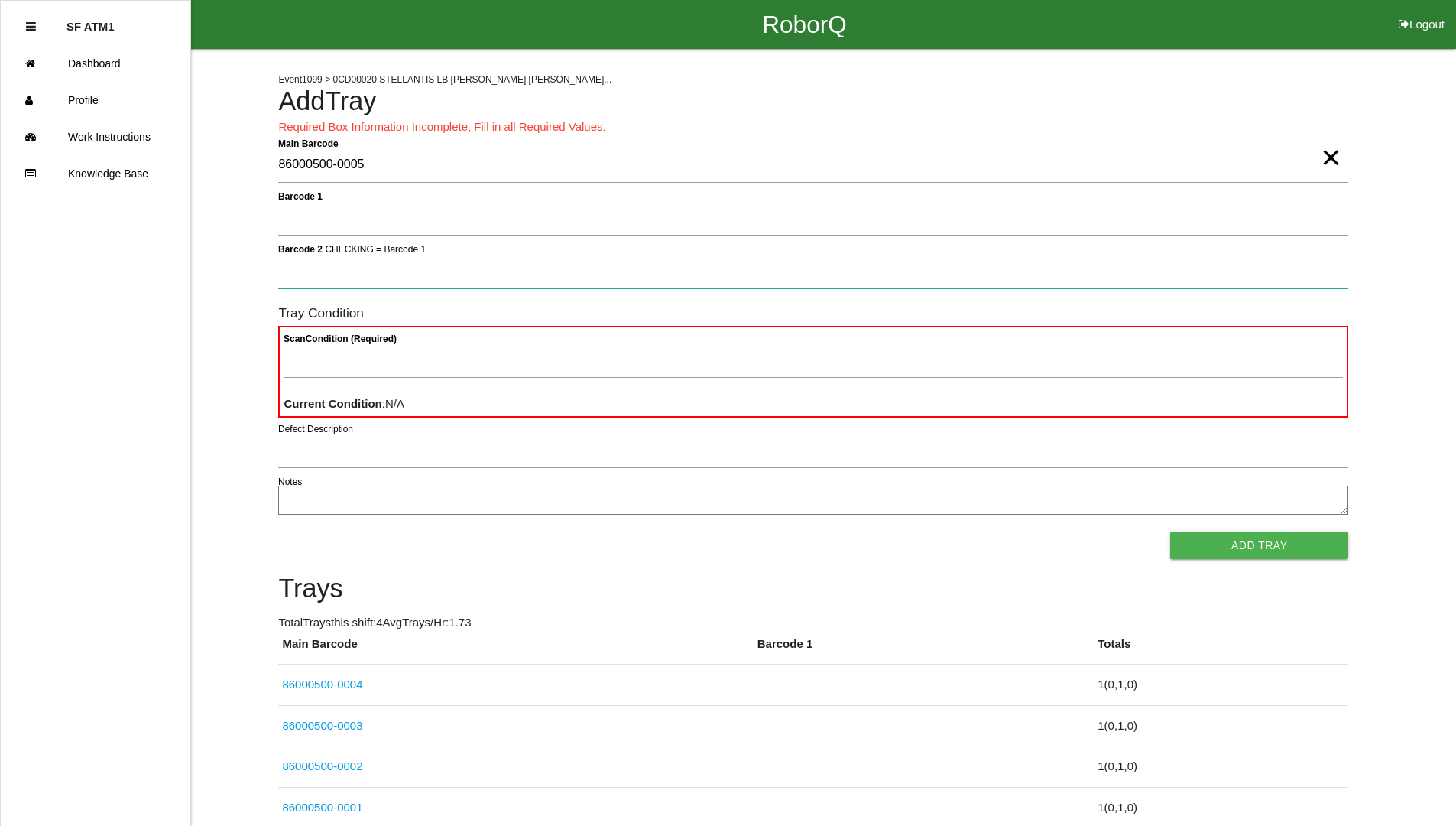
click at [1170, 532] on button "Add Tray" at bounding box center [1260, 545] width 179 height 27
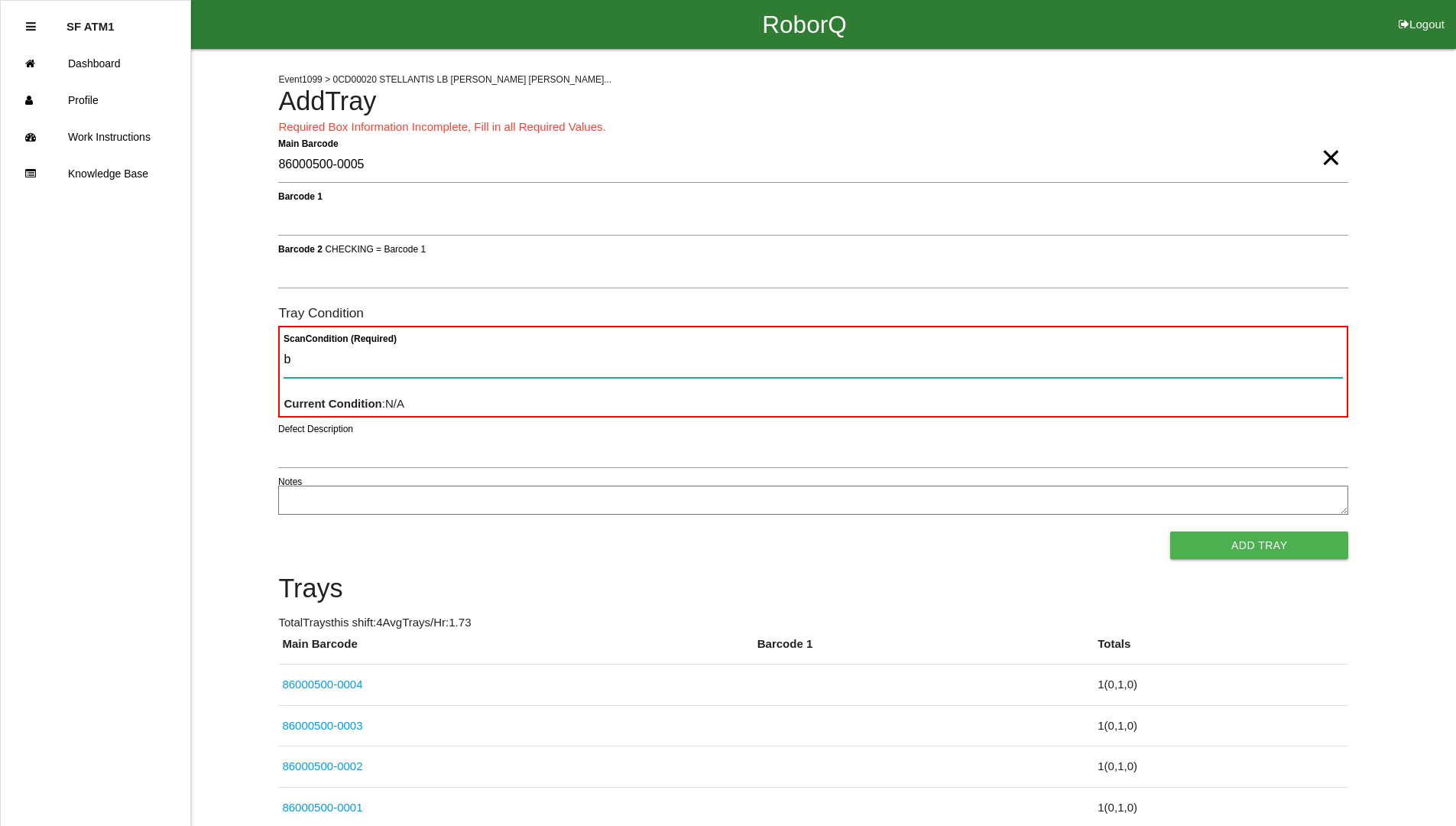
type Condition "ba"
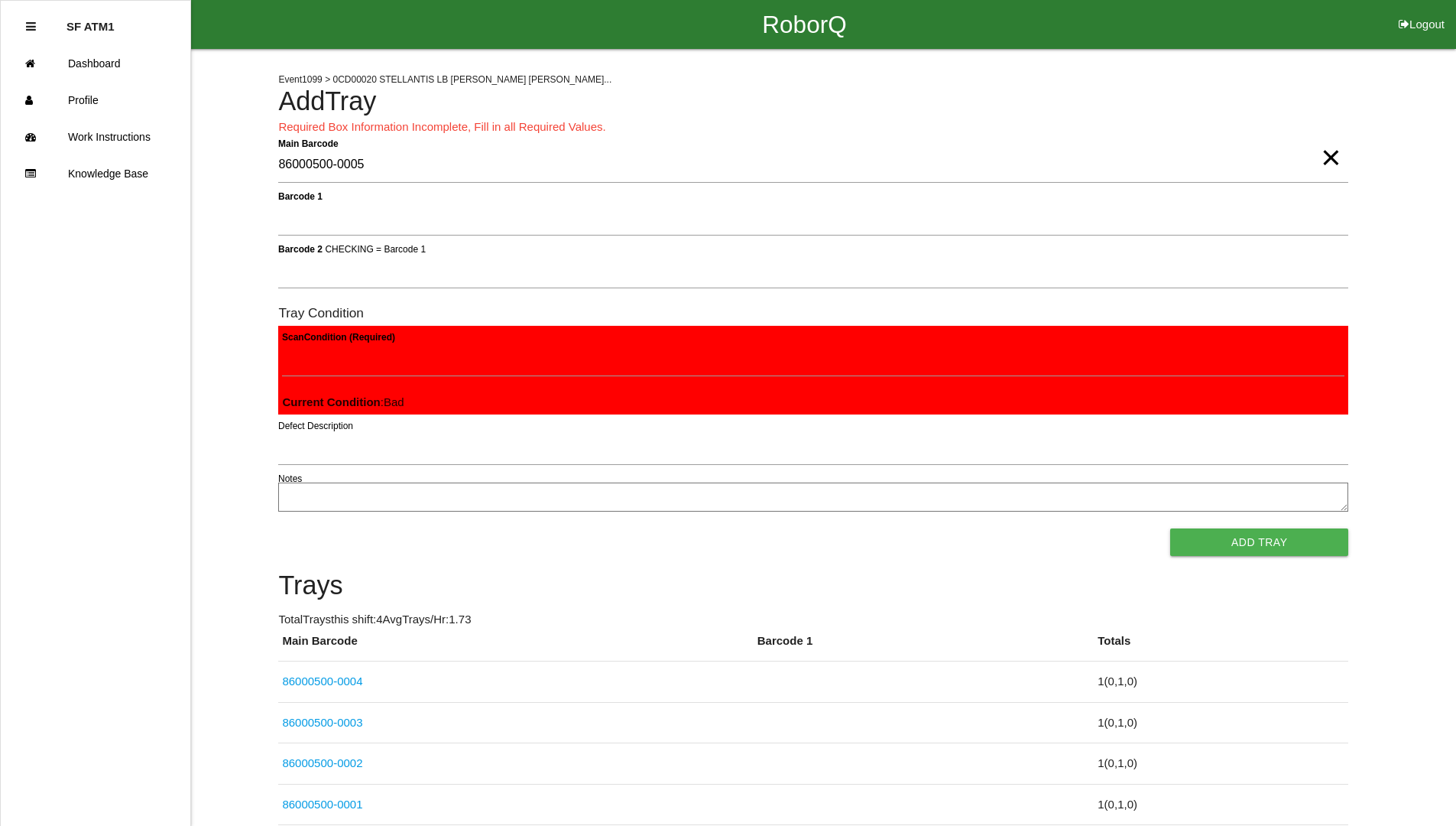
click at [1170, 528] on button "Add Tray" at bounding box center [1260, 542] width 179 height 27
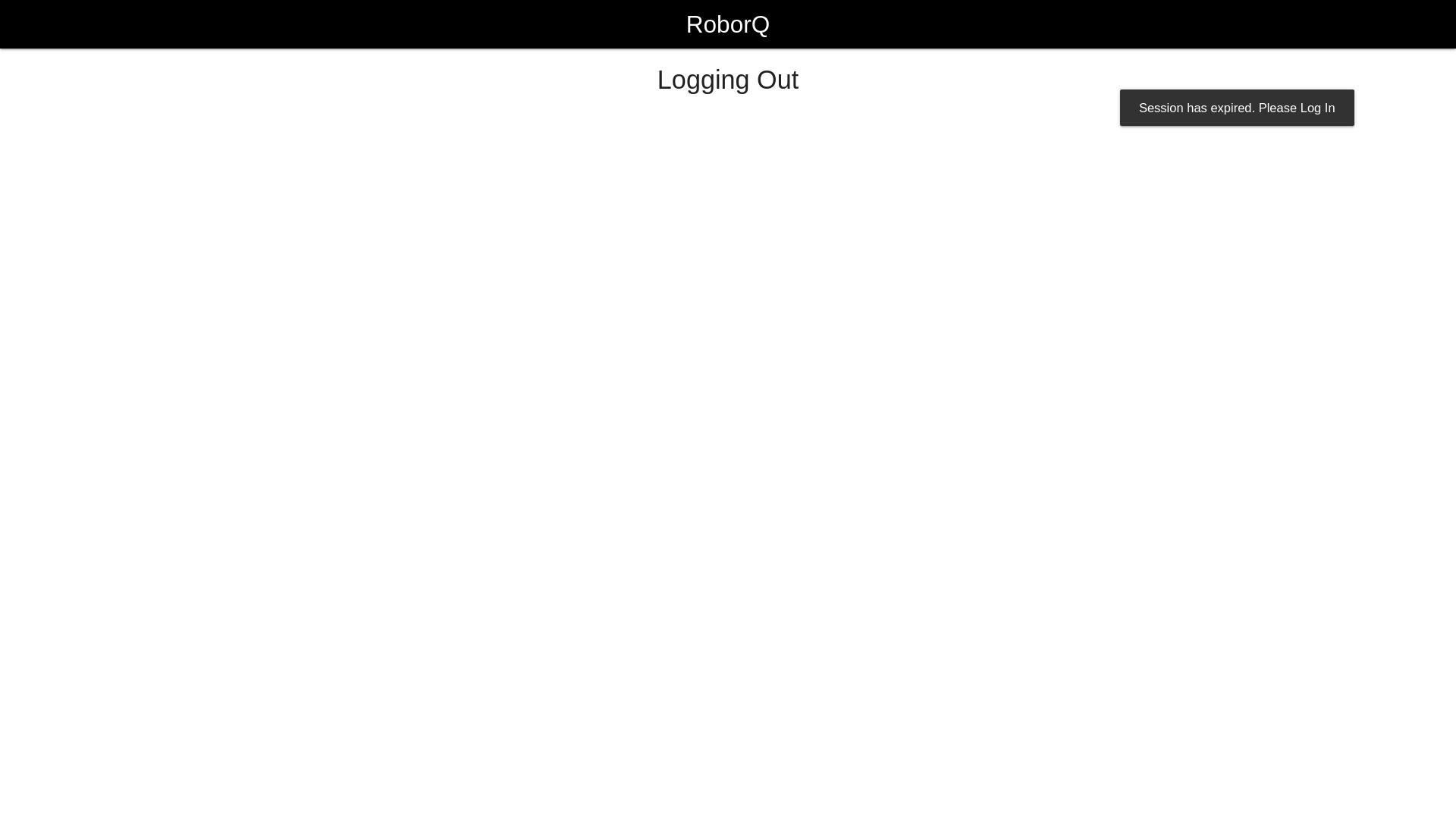
select select "Worker"
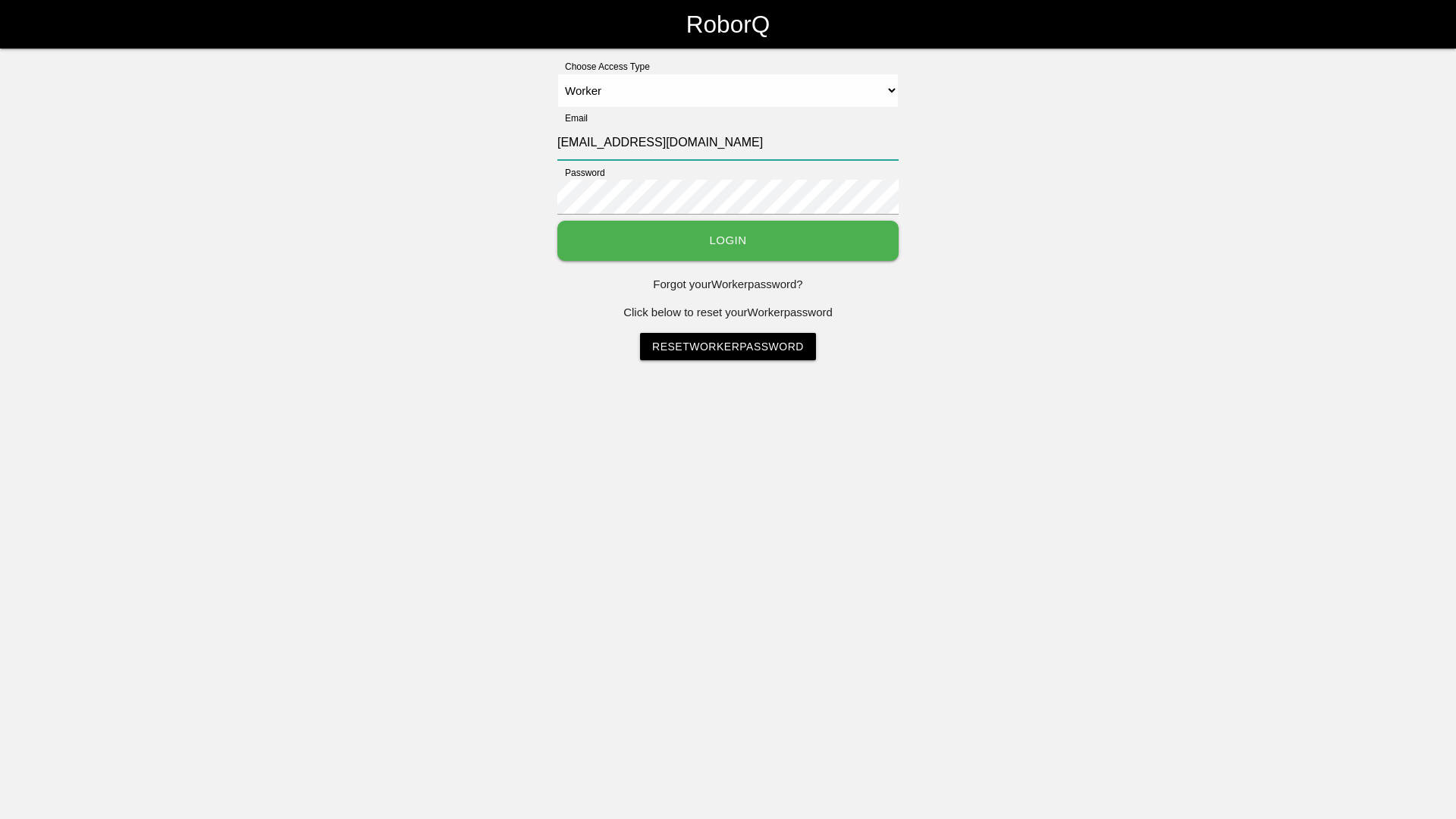
click at [599, 142] on input "sfmaac@big3precision.com" at bounding box center [728, 143] width 342 height 35
type input "sfatm1@big3precision.com"
click at [558, 221] on button "Login" at bounding box center [728, 240] width 342 height 40
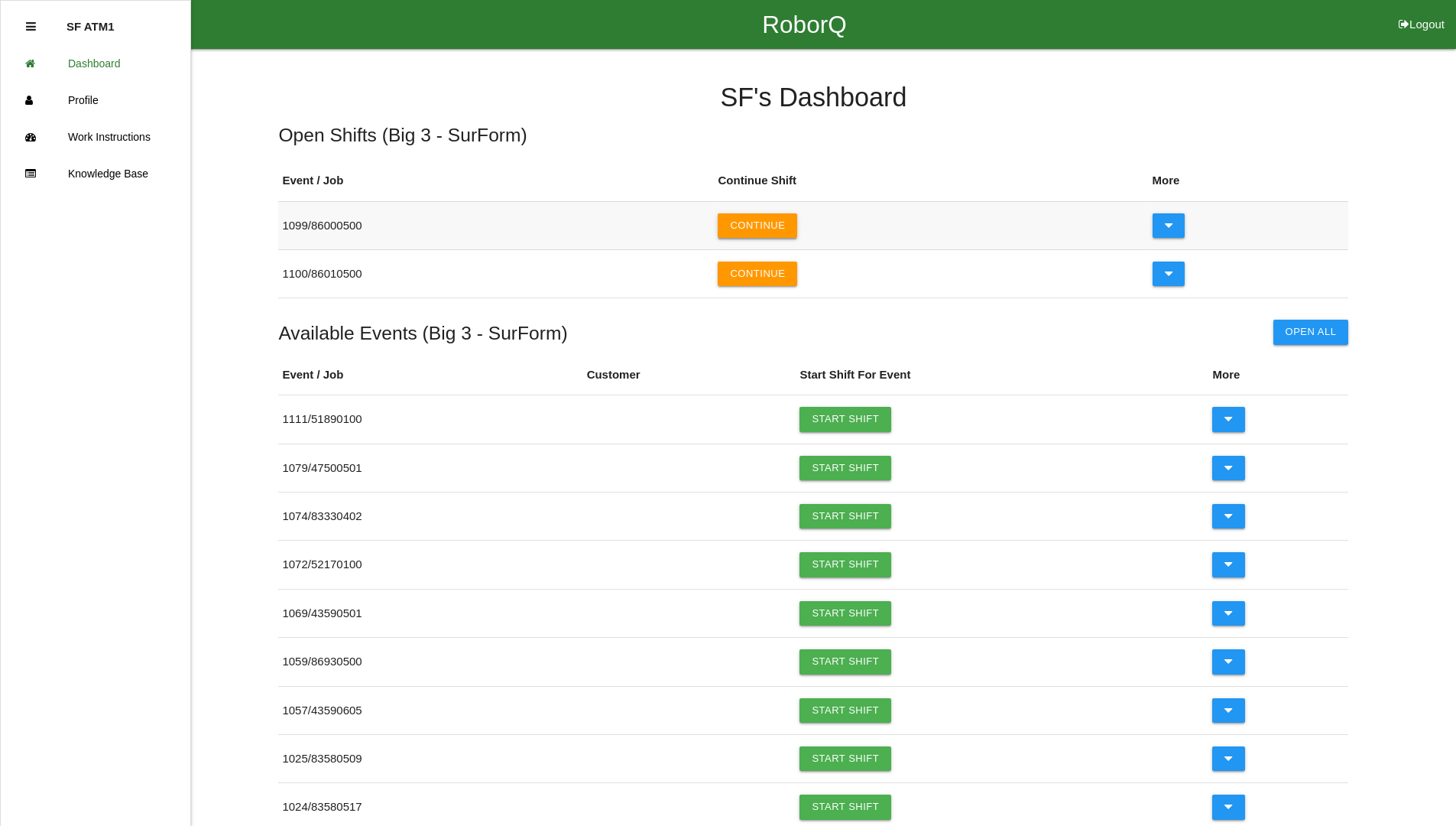
click at [798, 225] on button "Continue" at bounding box center [757, 225] width 79 height 25
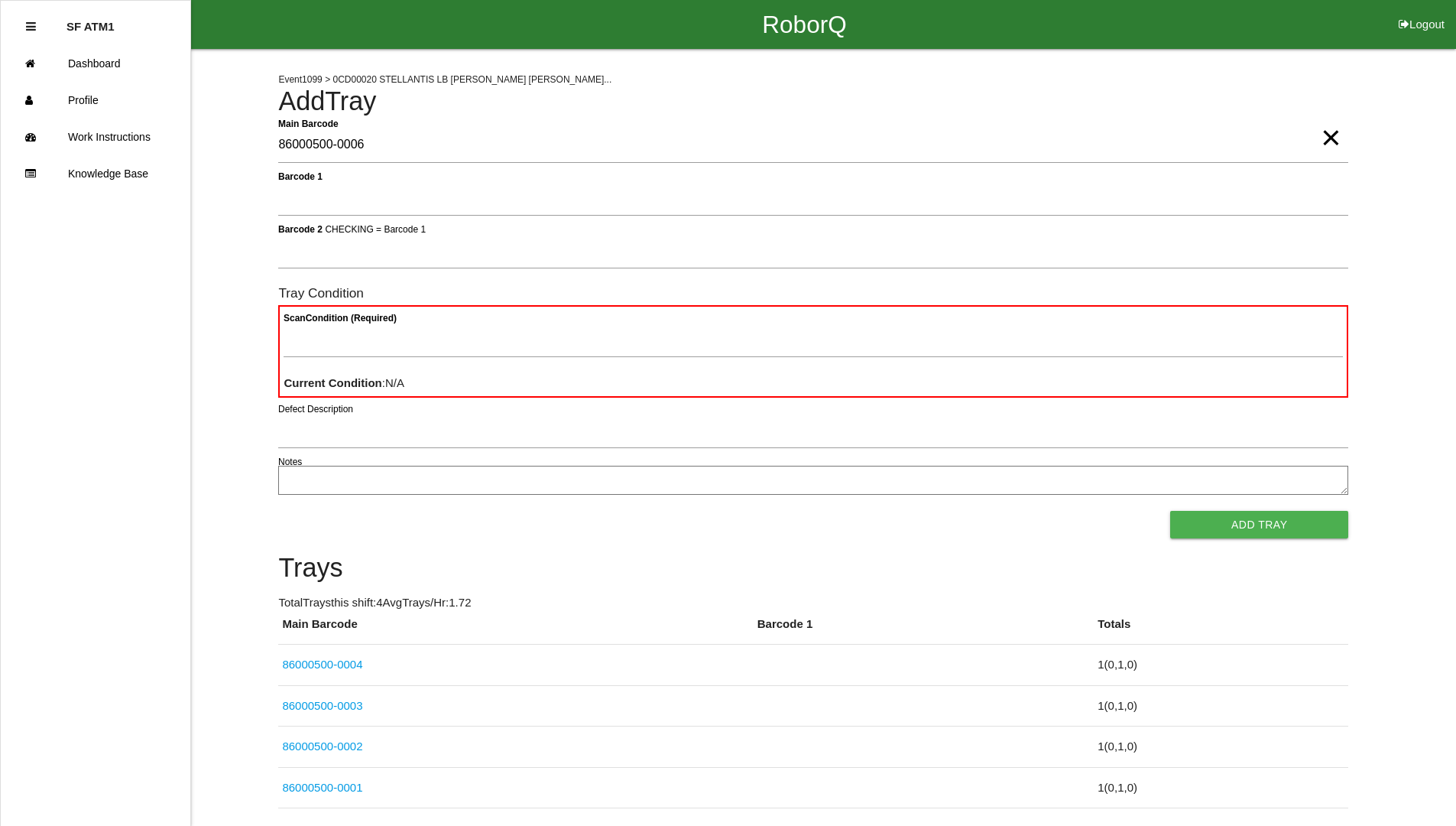
type Barcode "86000500-0006"
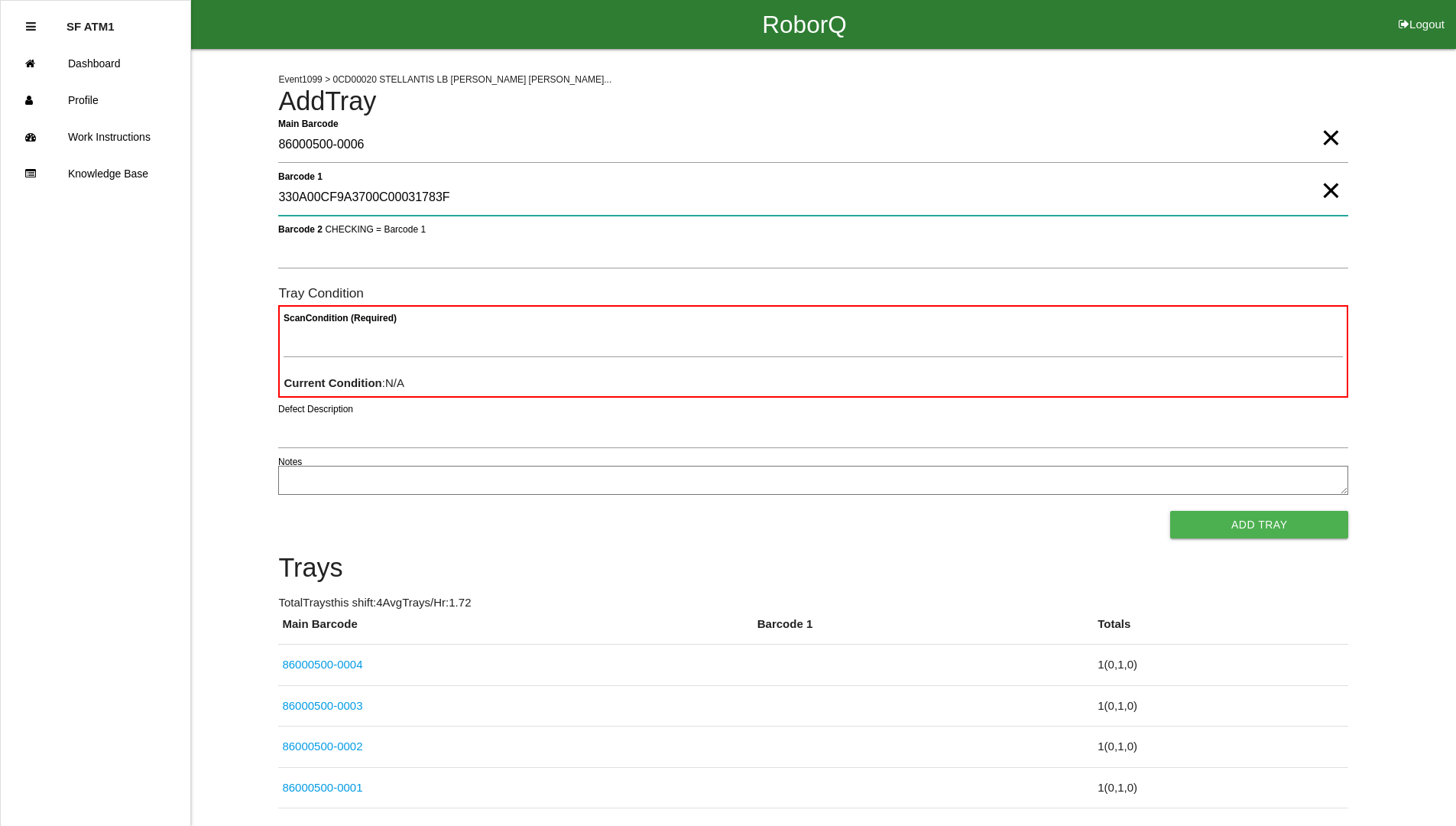
type 1 "330A00CF9A3700C00031783F"
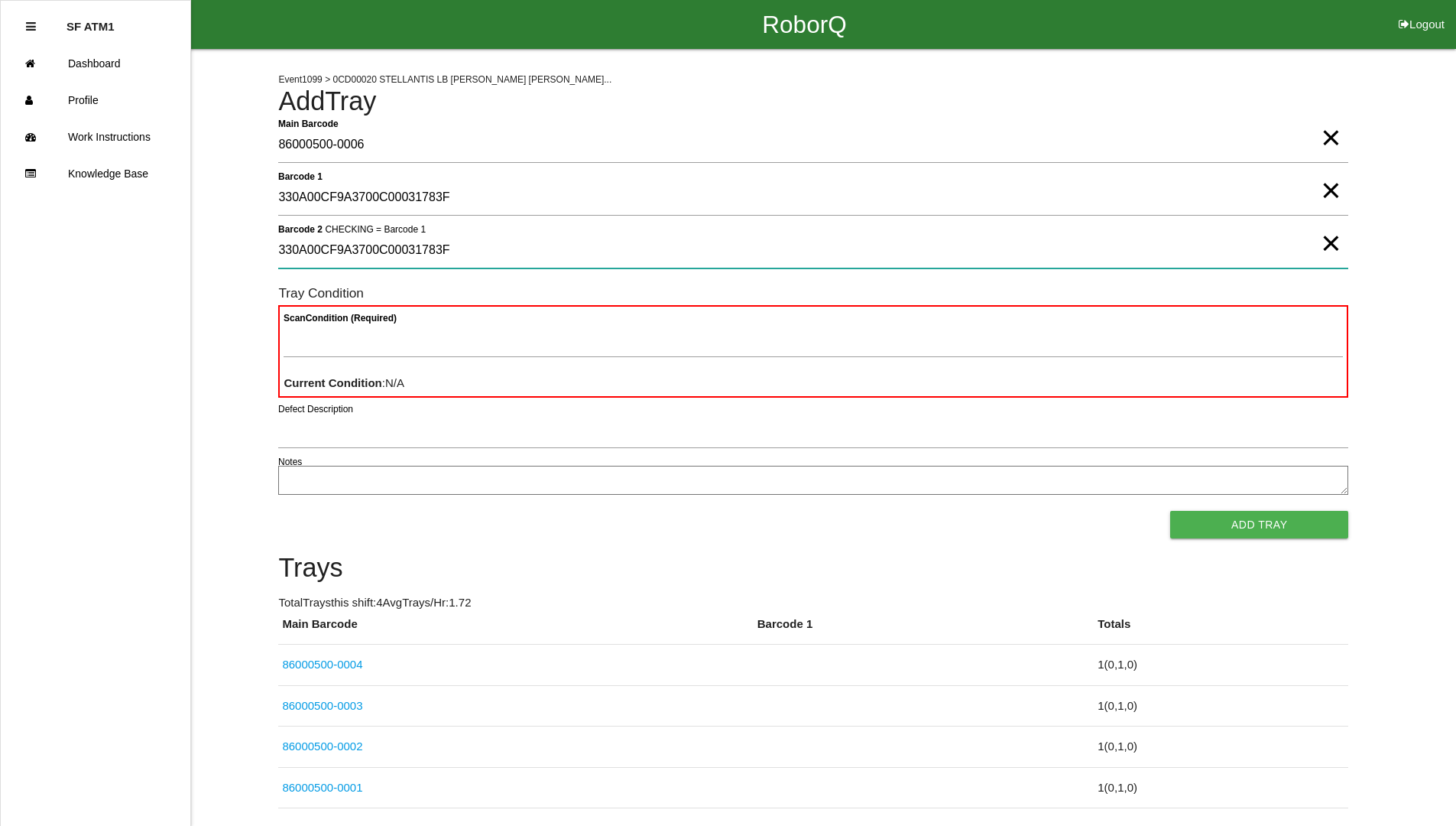
type 2 "330A00CF9A3700C00031783F"
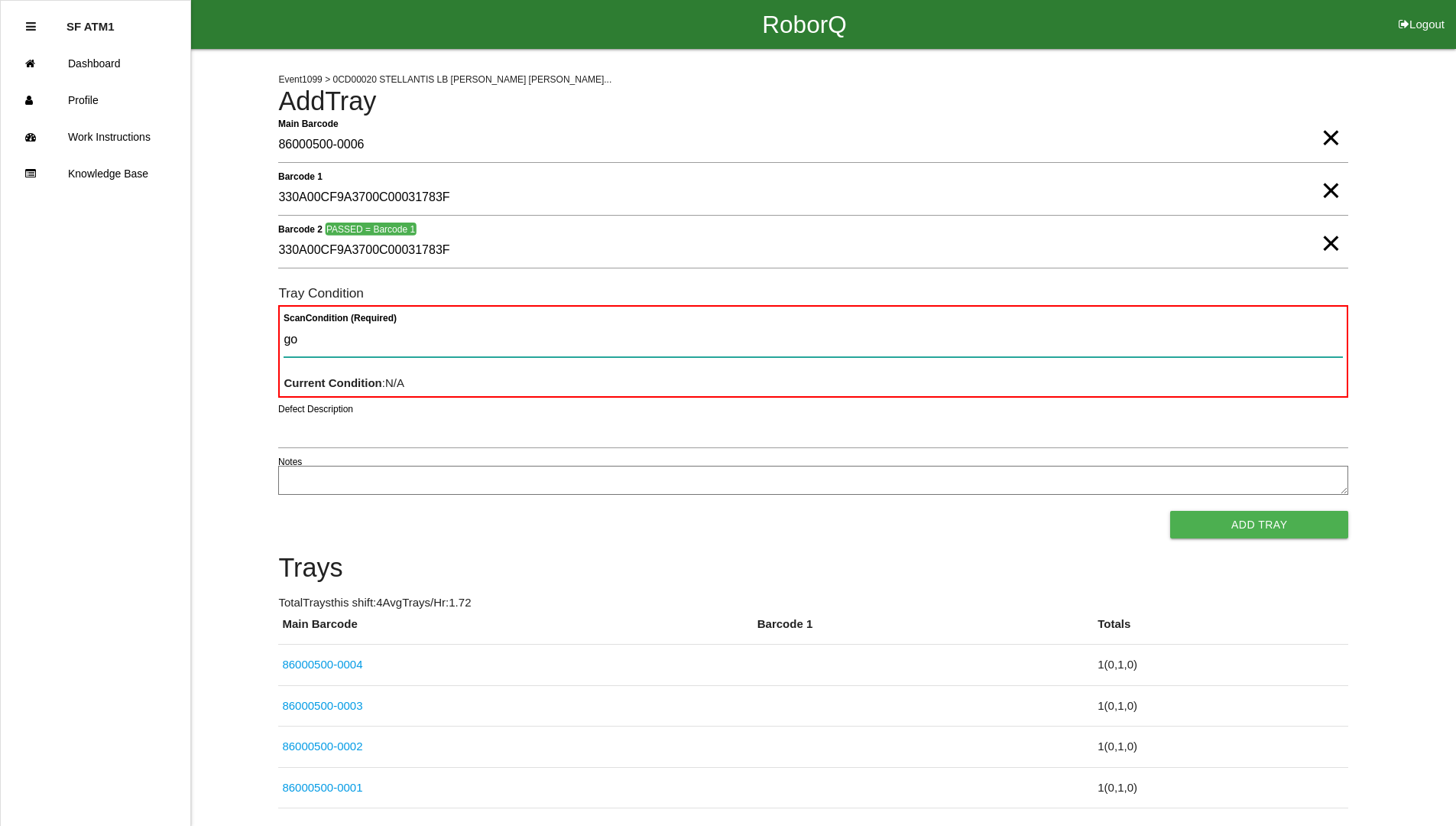
type Condition "goo"
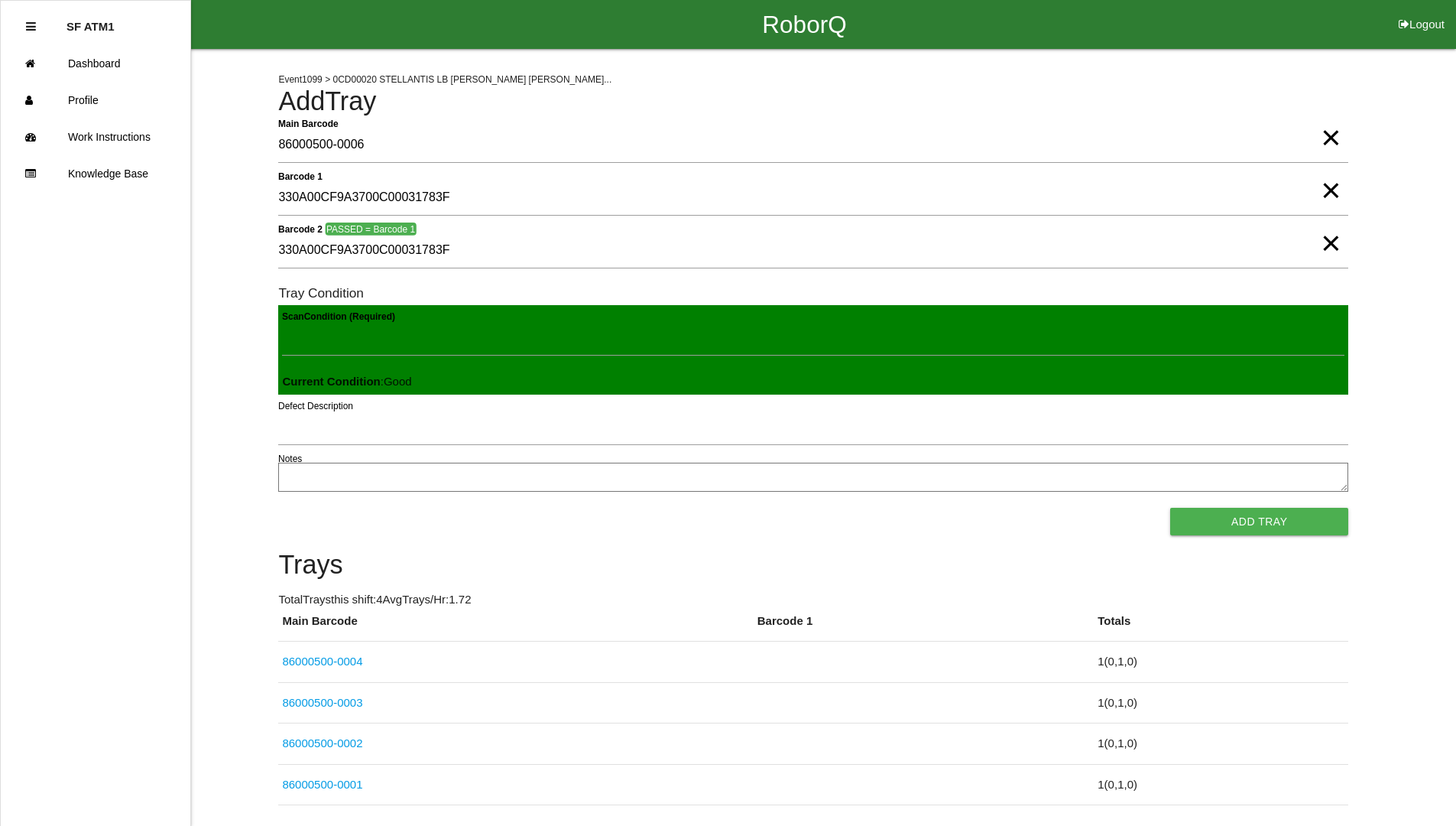
click at [1170, 507] on button "Add Tray" at bounding box center [1260, 521] width 179 height 27
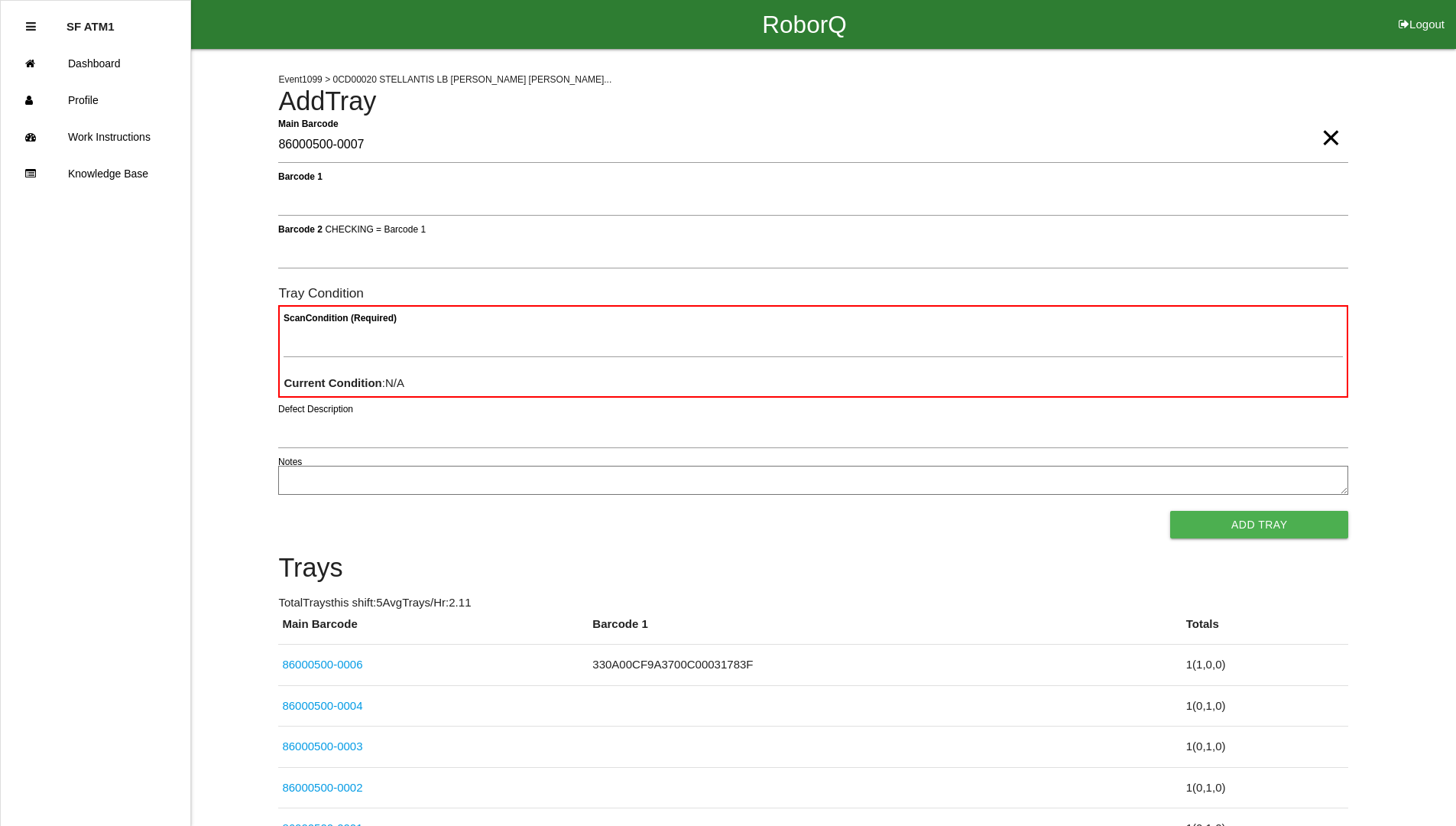
type Barcode "86000500-0007"
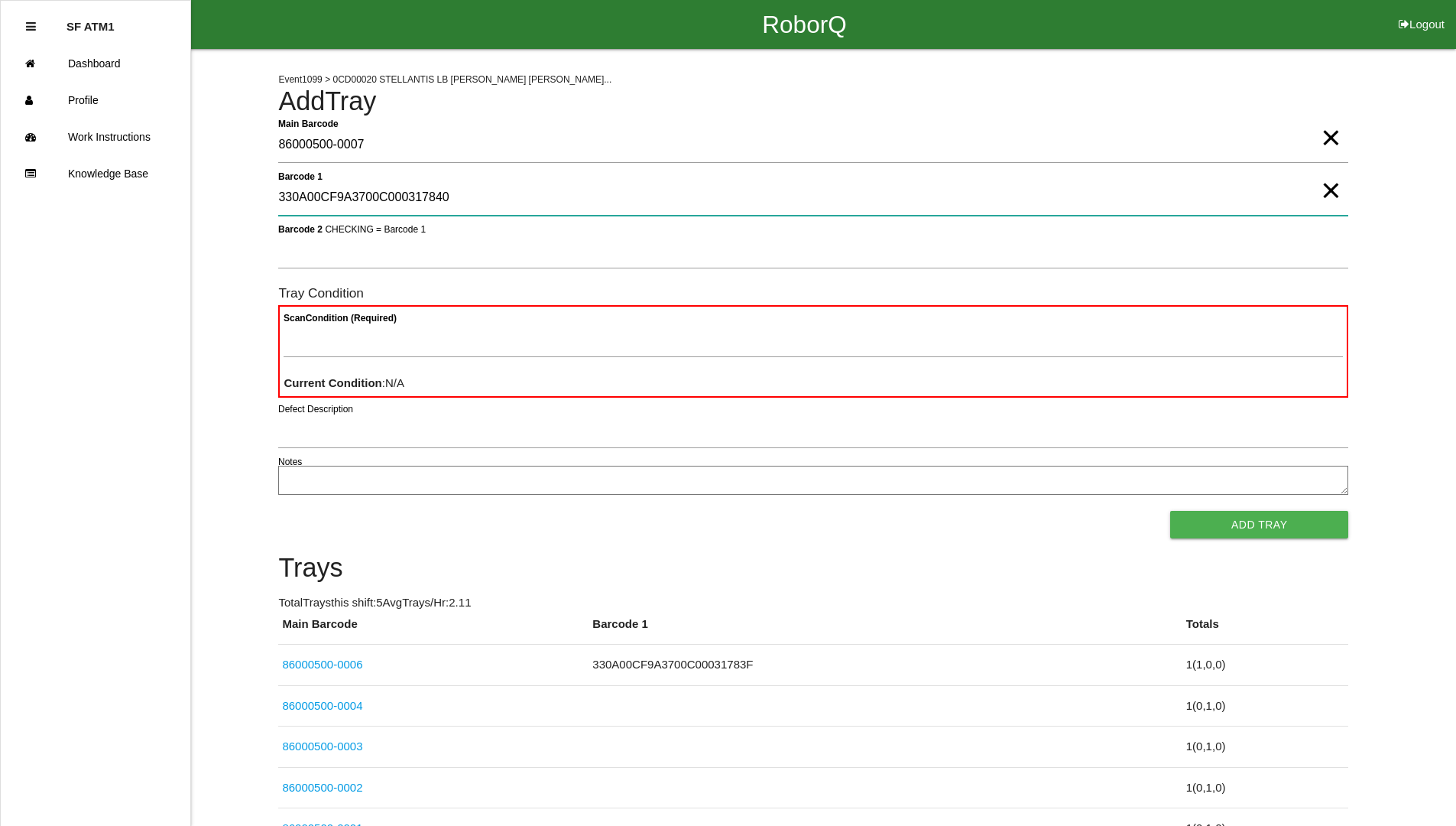
type 1 "330A00CF9A3700C000317840"
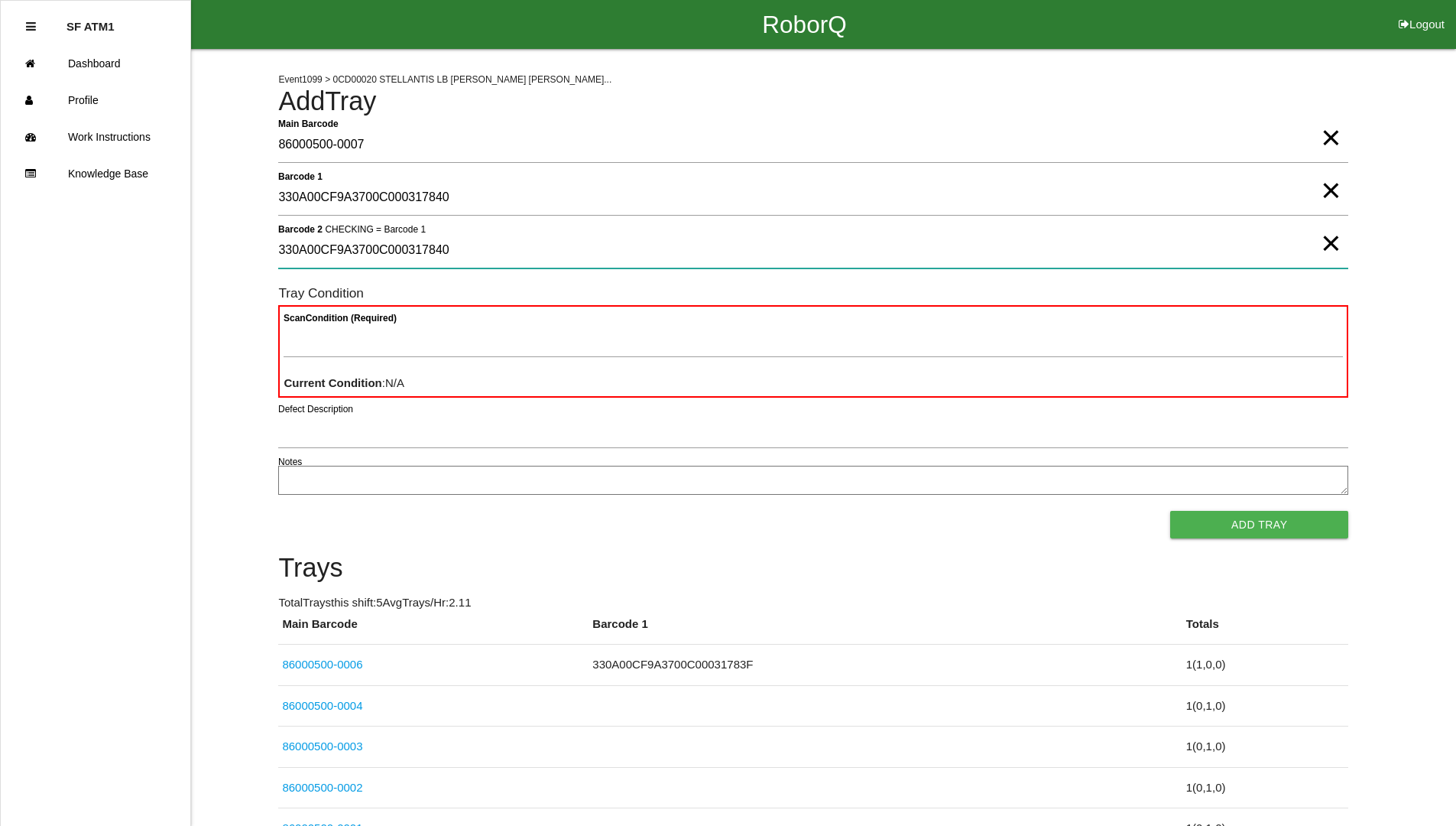
type 2 "330A00CF9A3700C000317840"
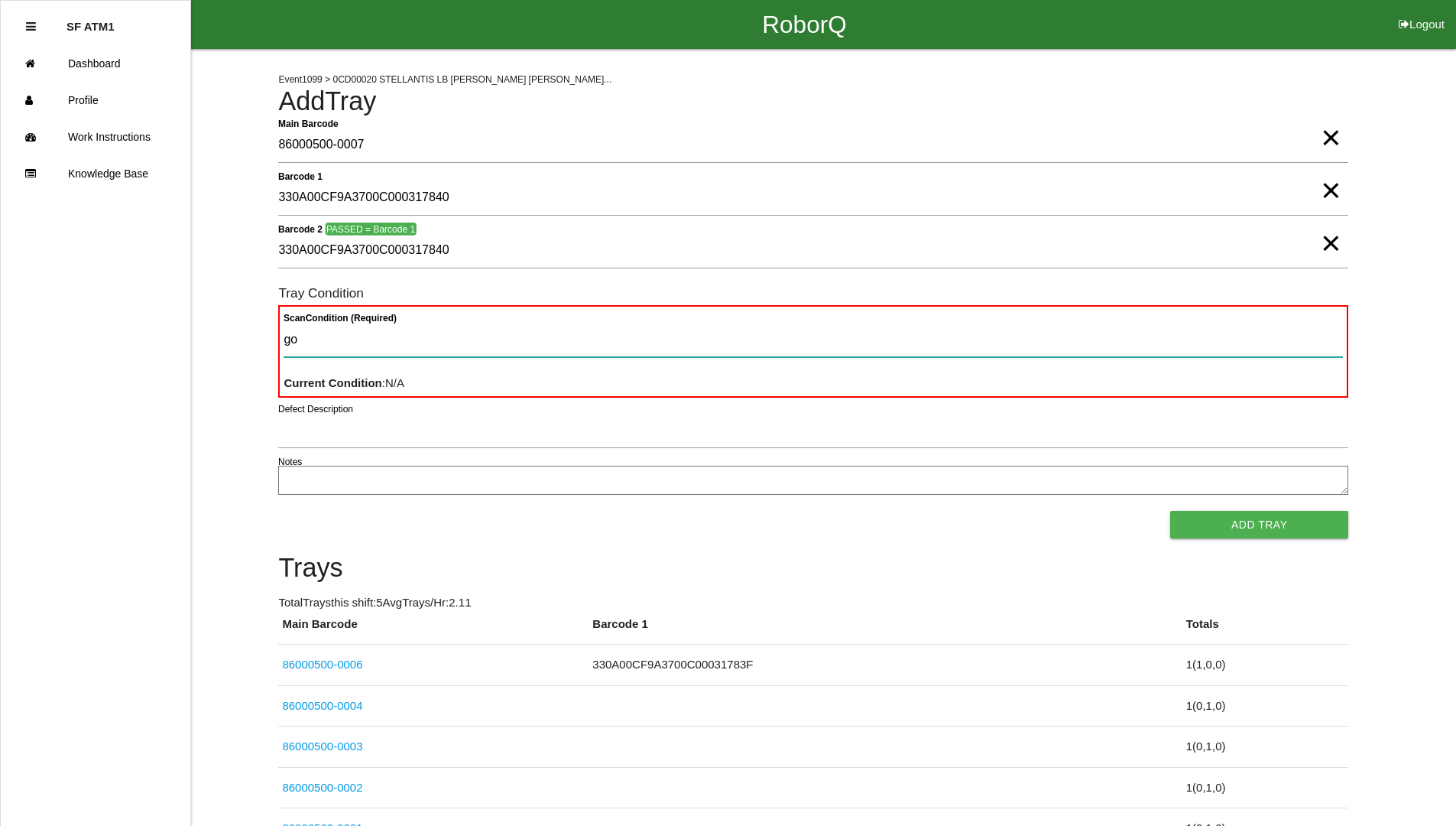
type Condition "goo"
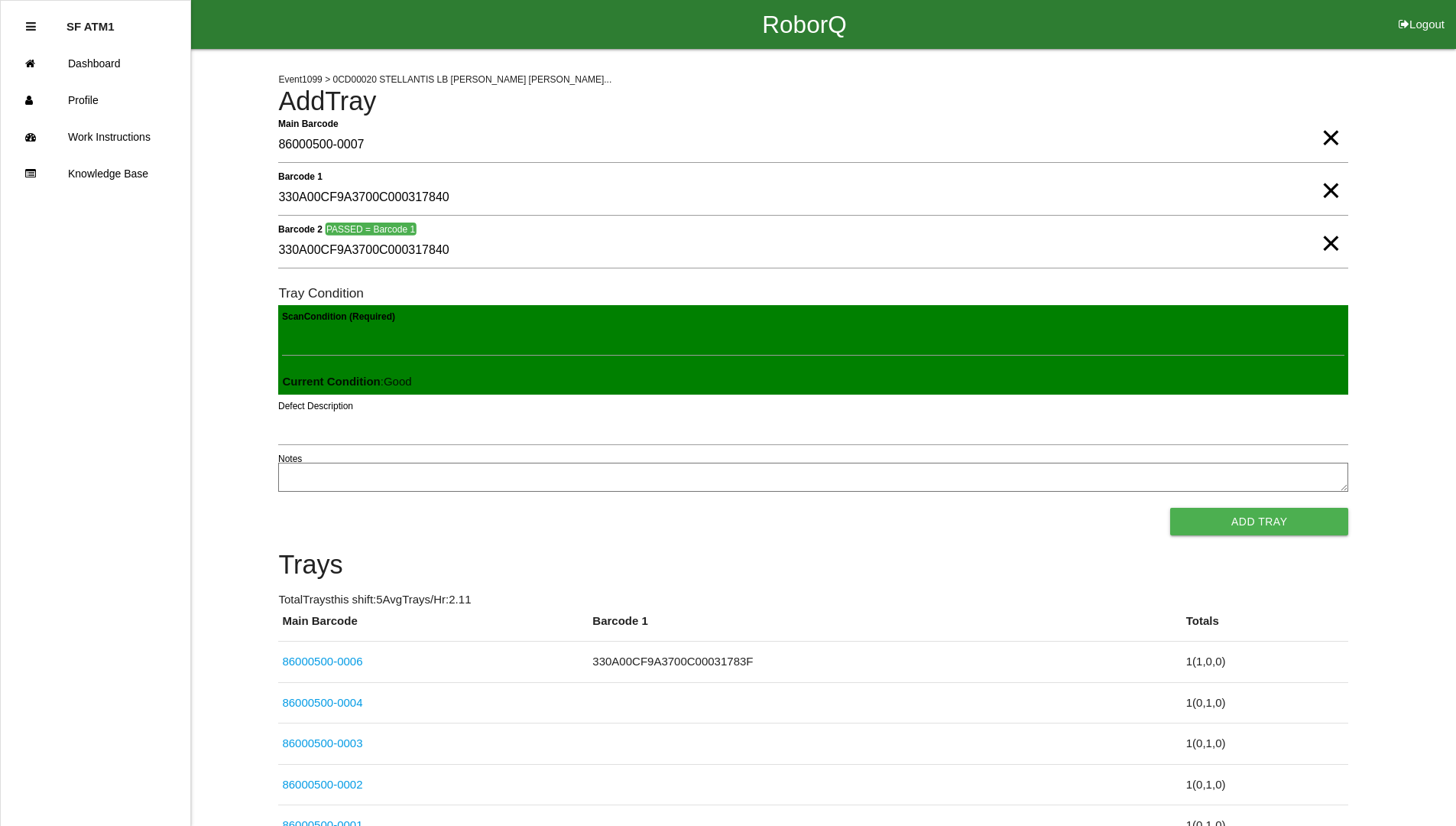
click at [1170, 507] on button "Add Tray" at bounding box center [1260, 521] width 179 height 27
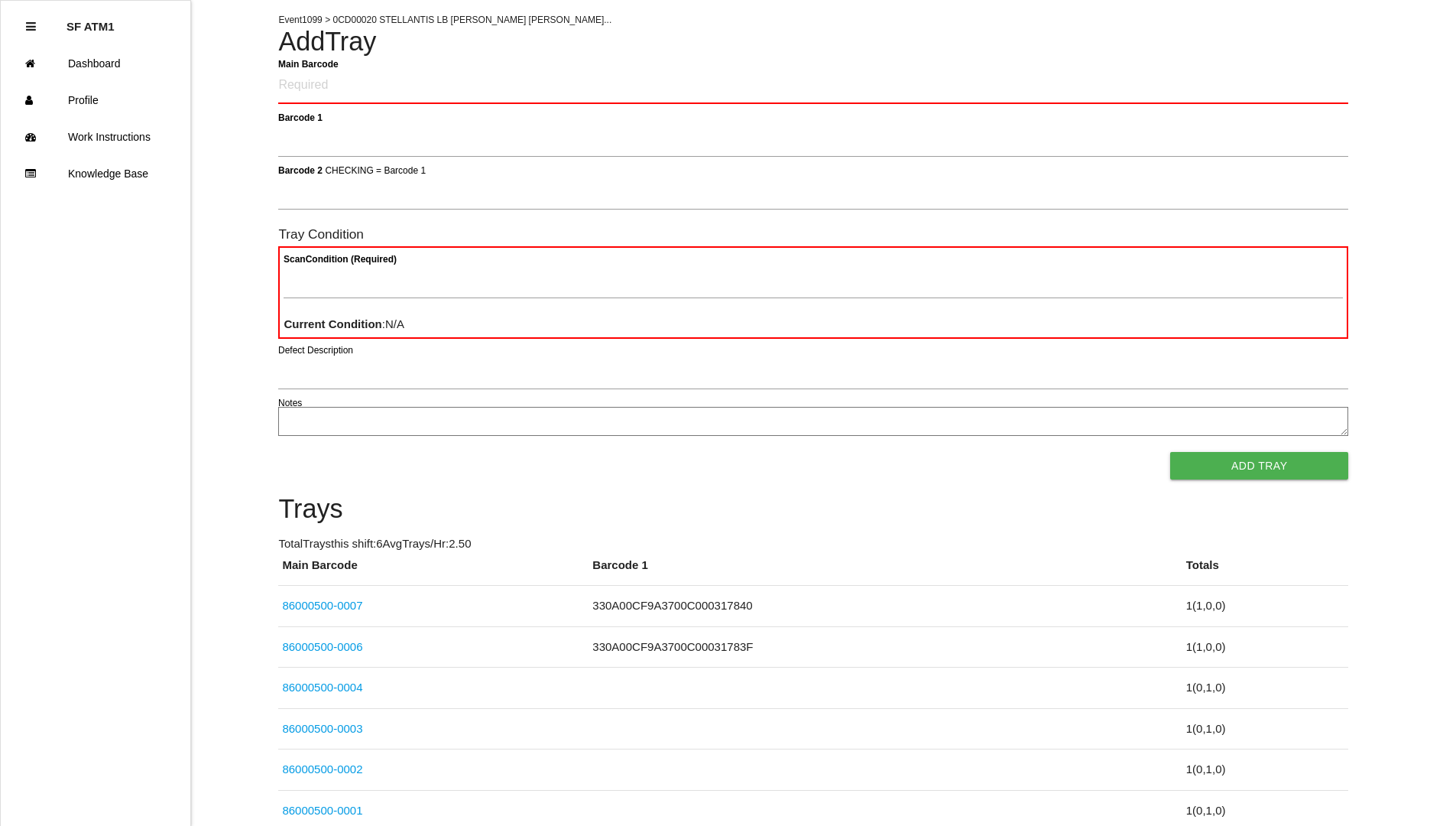
scroll to position [140, 0]
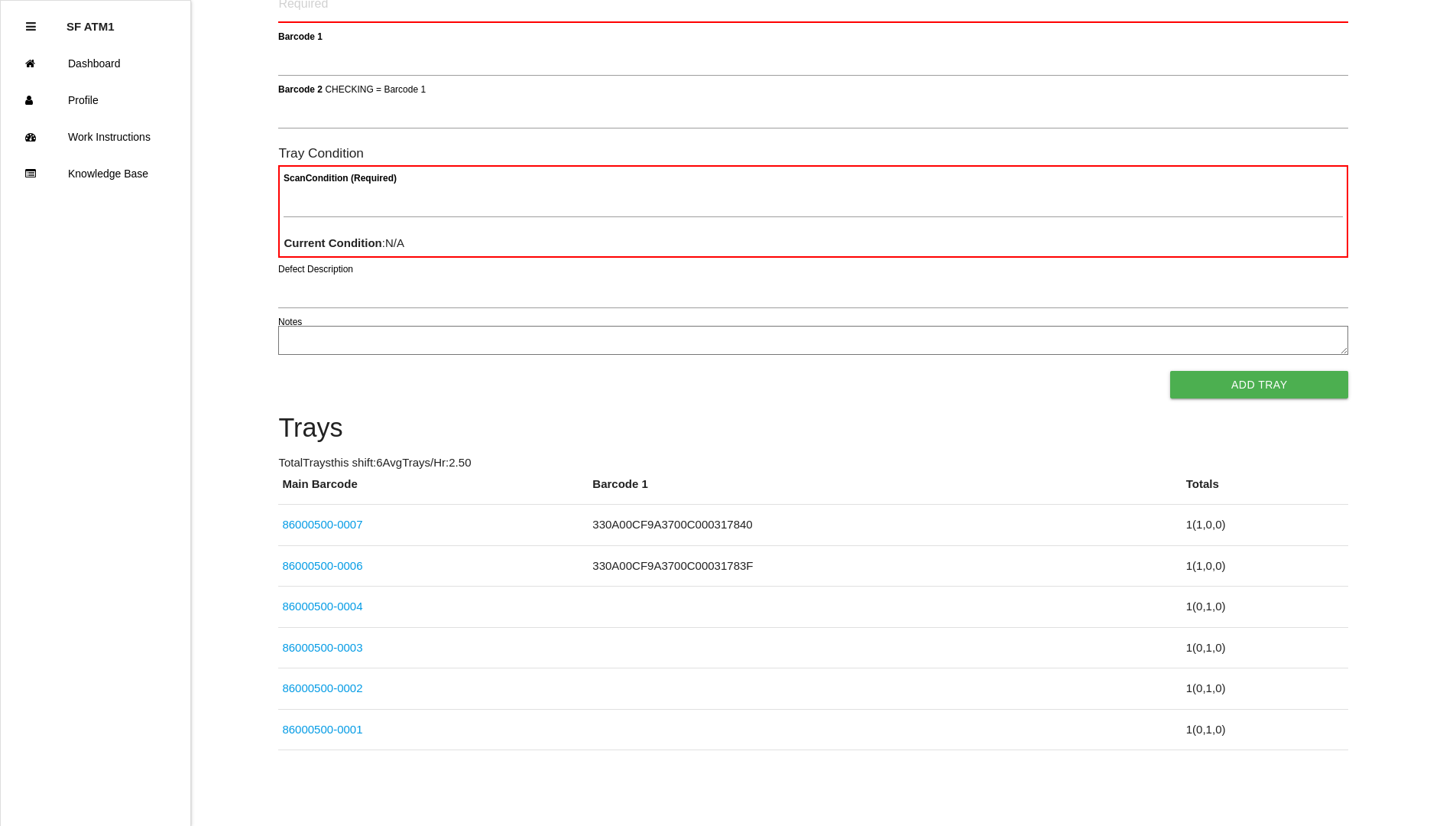
drag, startPoint x: 528, startPoint y: 506, endPoint x: 539, endPoint y: 562, distance: 57.1
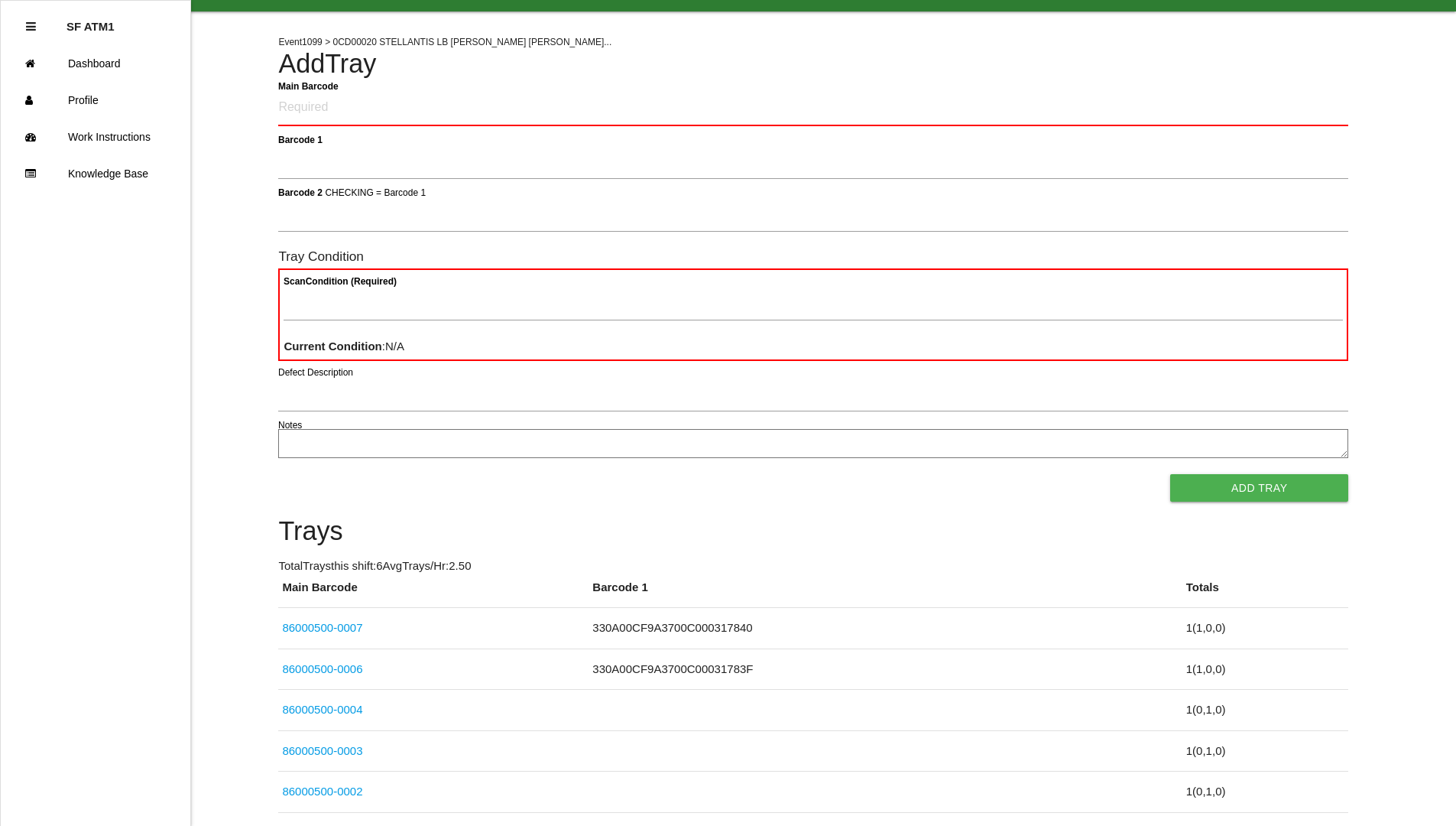
scroll to position [4, 0]
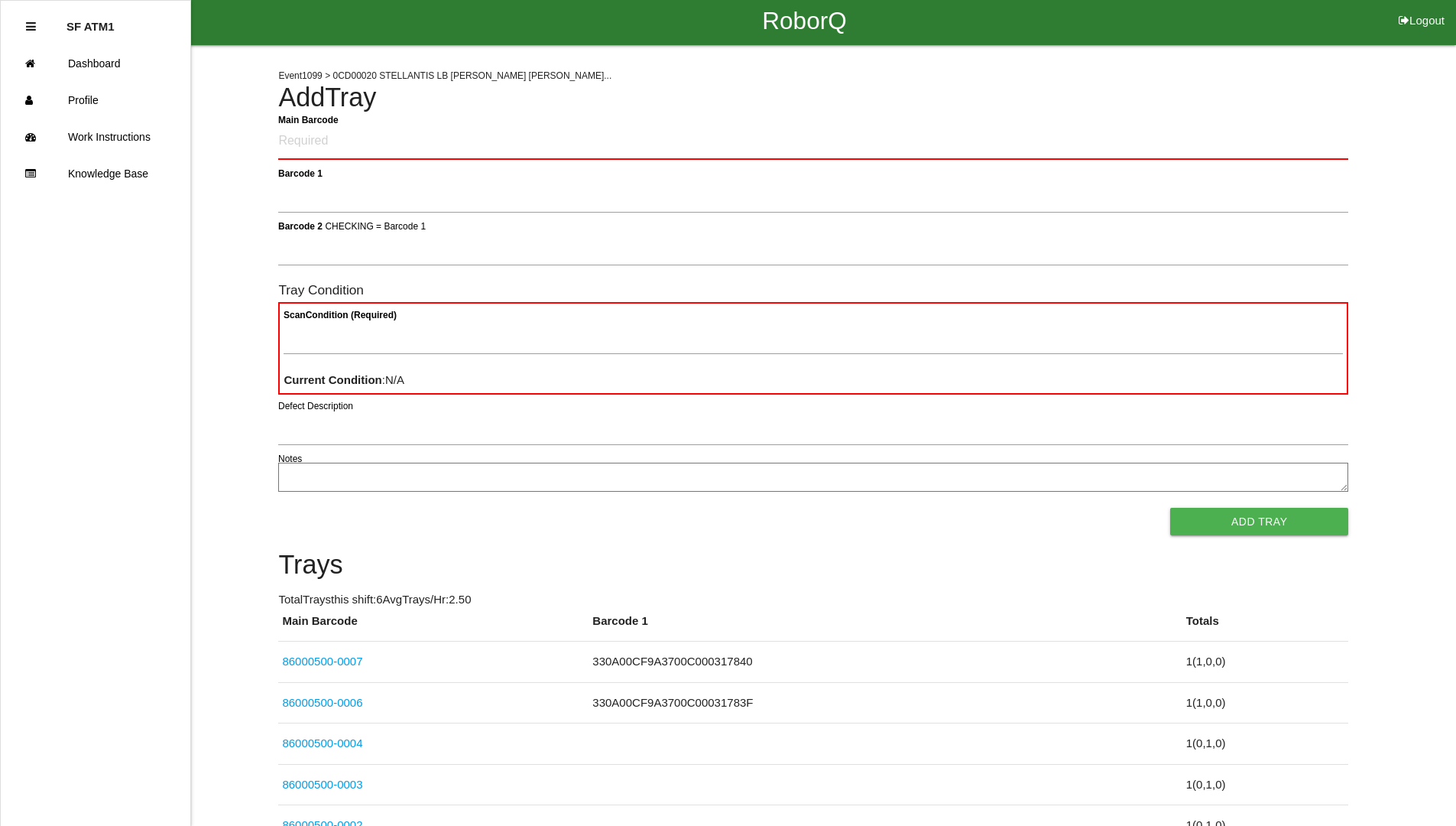
drag, startPoint x: 495, startPoint y: 501, endPoint x: 506, endPoint y: 452, distance: 50.2
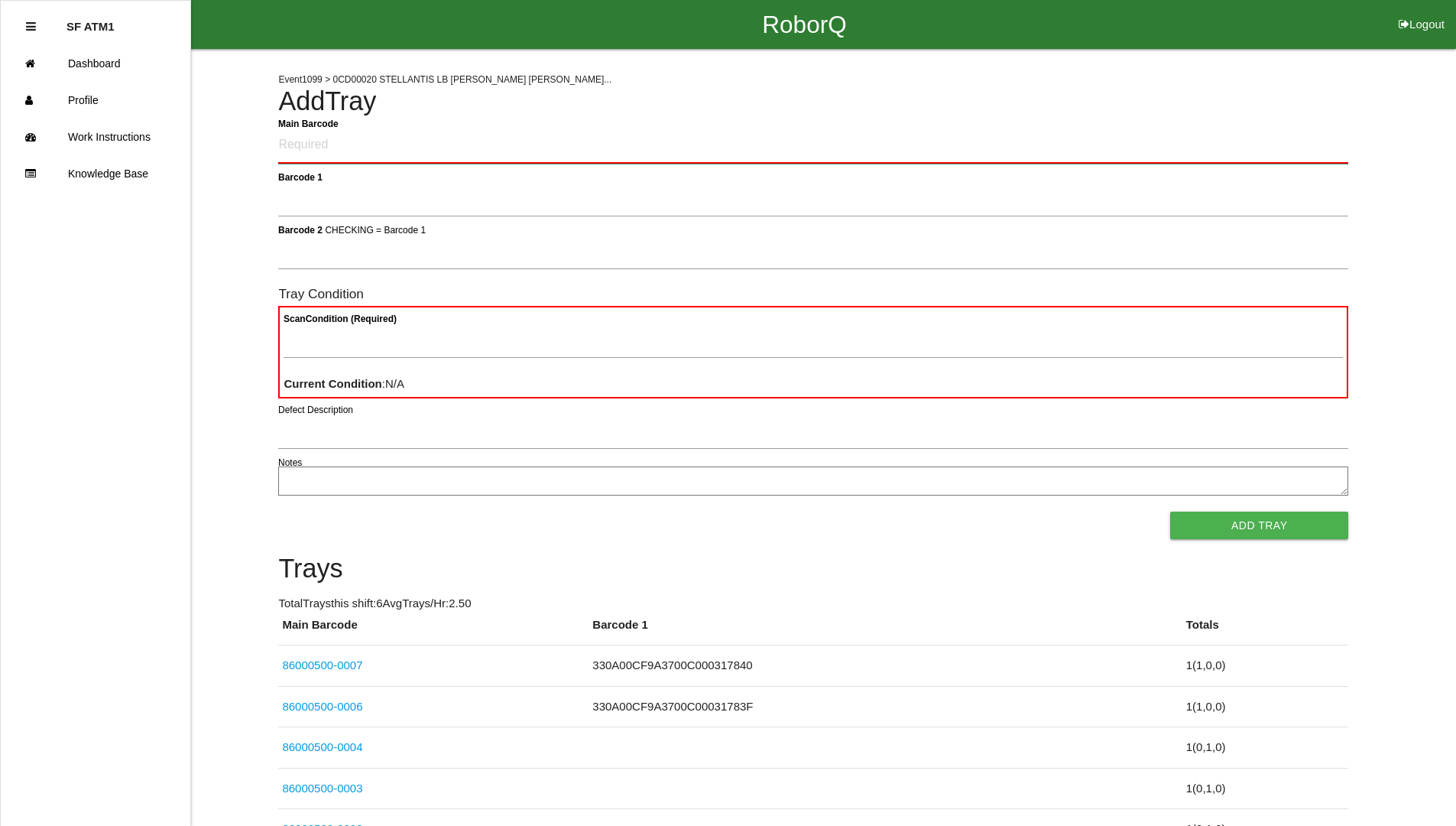
click at [375, 151] on Barcode "Main Barcode" at bounding box center [813, 145] width 1070 height 36
type Barcode "86000500-0005"
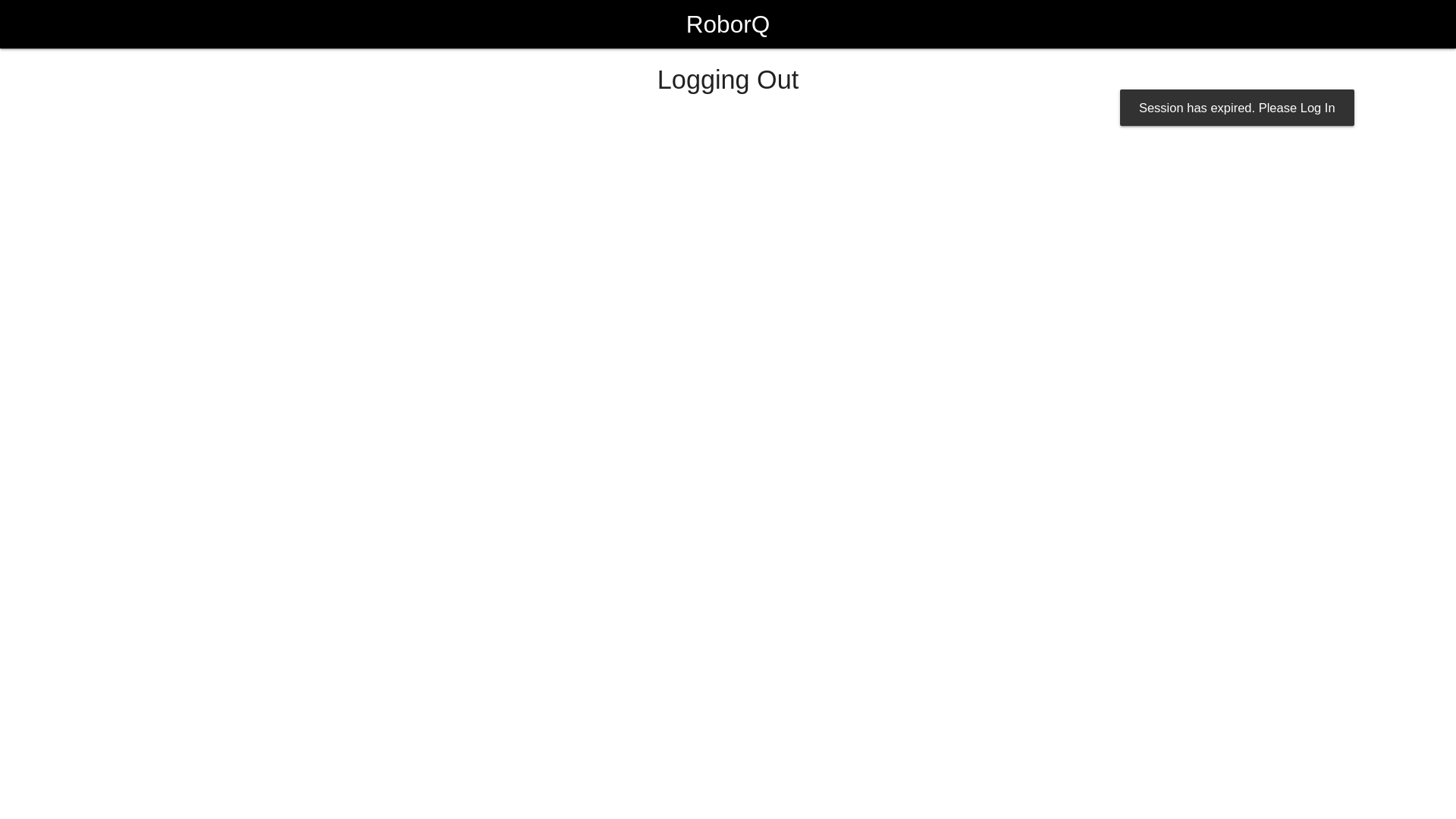
select select "Worker"
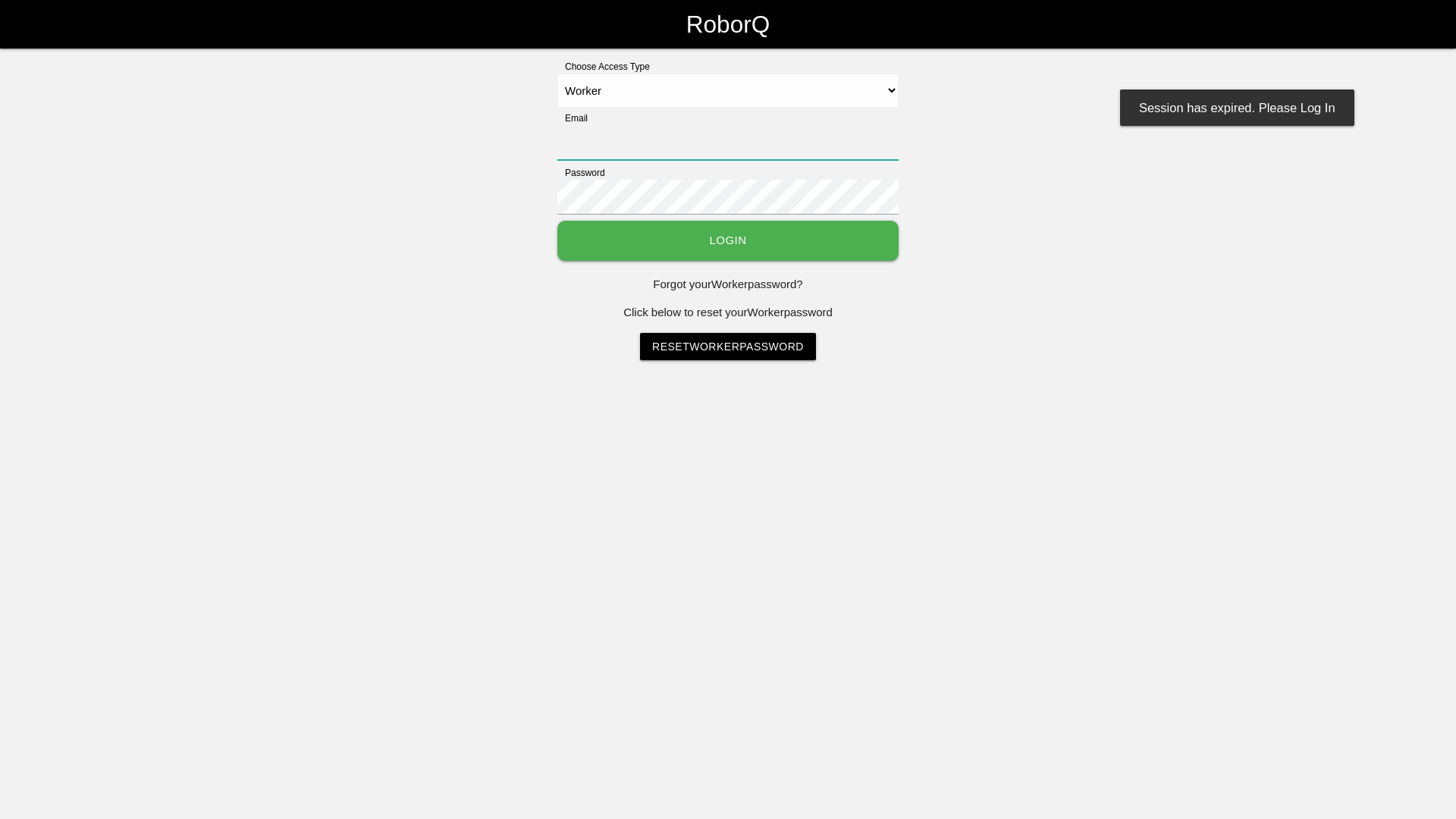
type input "[EMAIL_ADDRESS][DOMAIN_NAME]"
click at [670, 238] on button "Login" at bounding box center [728, 240] width 342 height 40
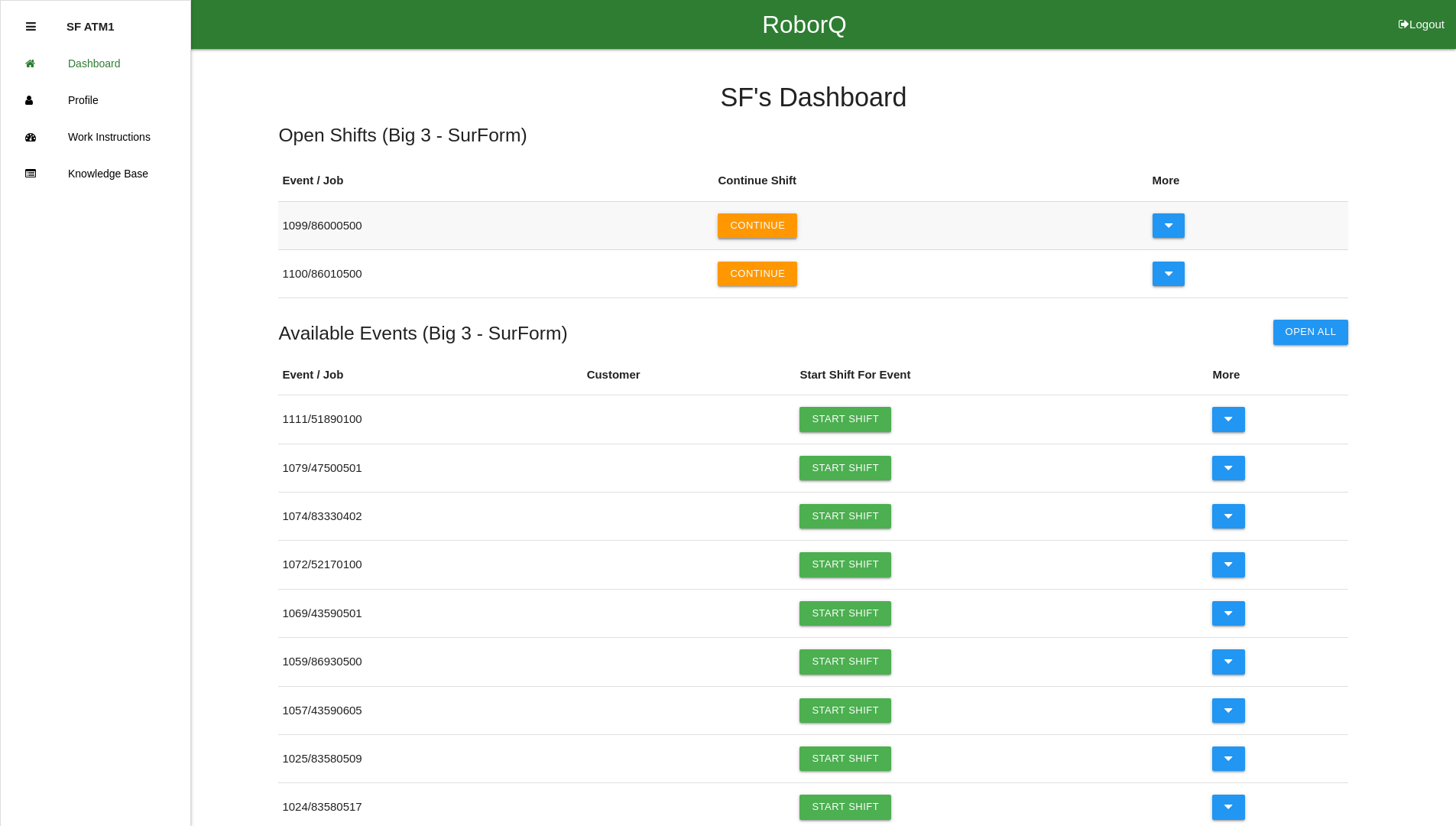
click at [798, 227] on button "Continue" at bounding box center [757, 225] width 79 height 25
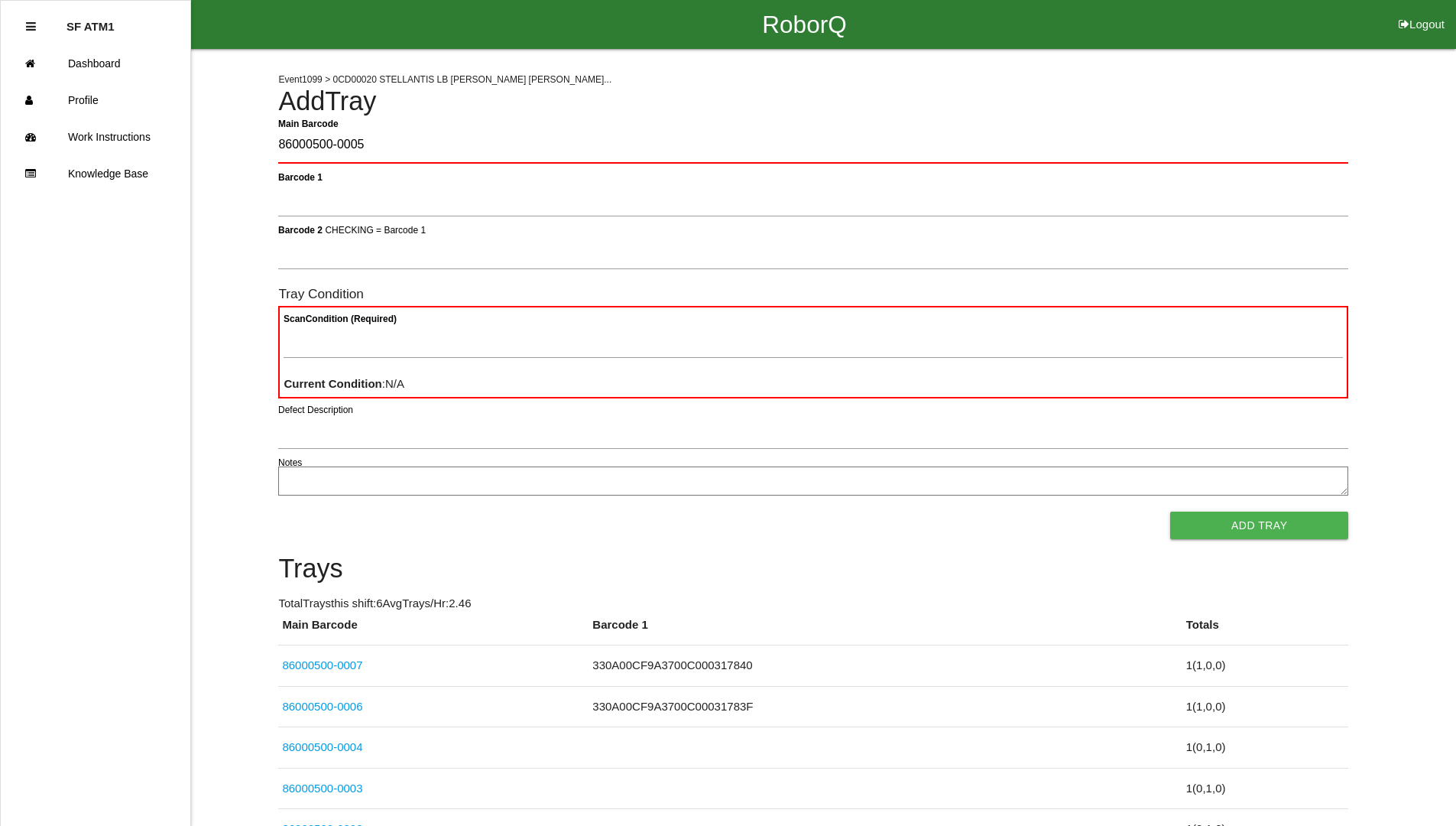
type Barcode "86000500-0005"
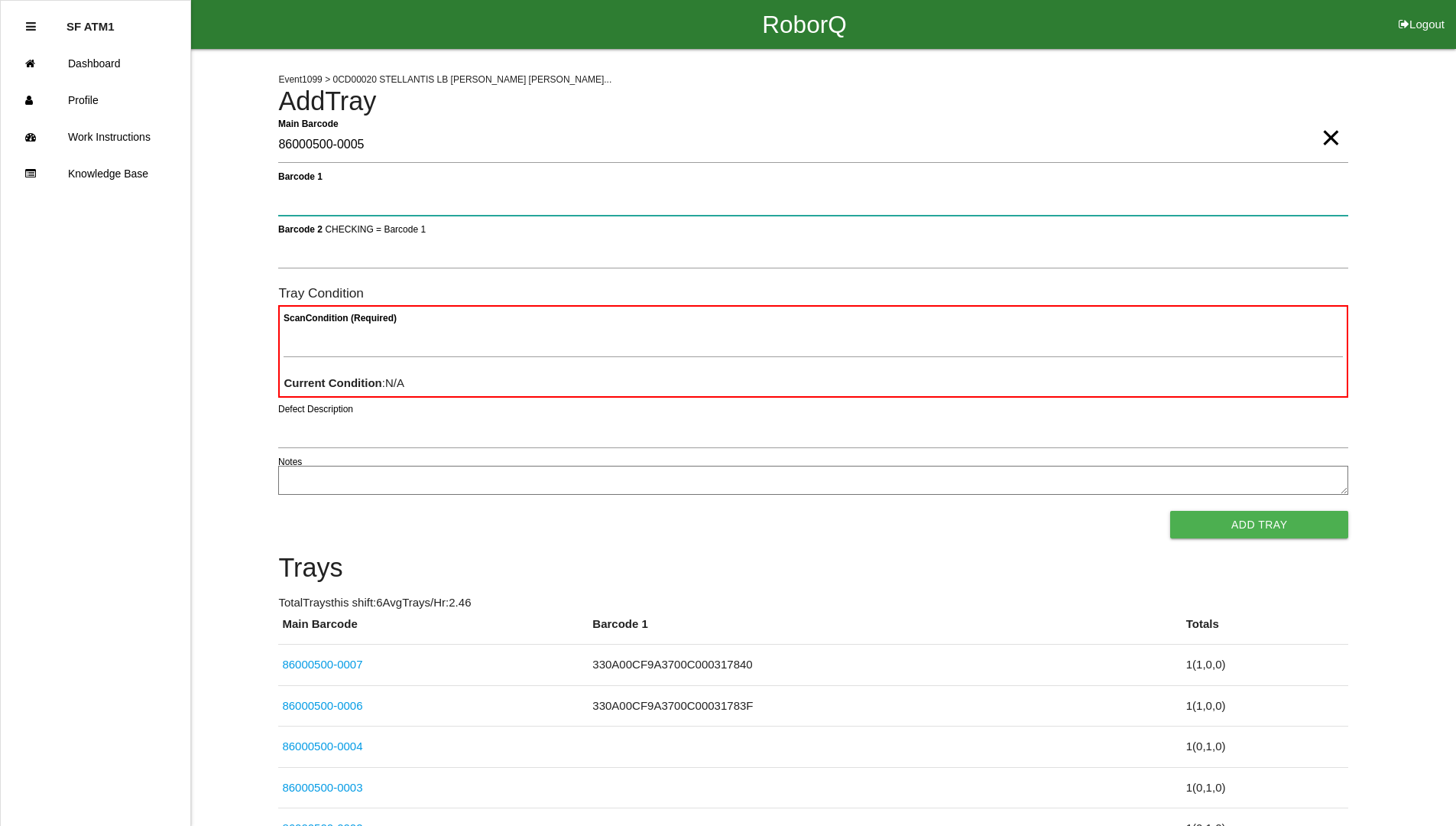
click at [1170, 510] on button "Add Tray" at bounding box center [1260, 524] width 179 height 27
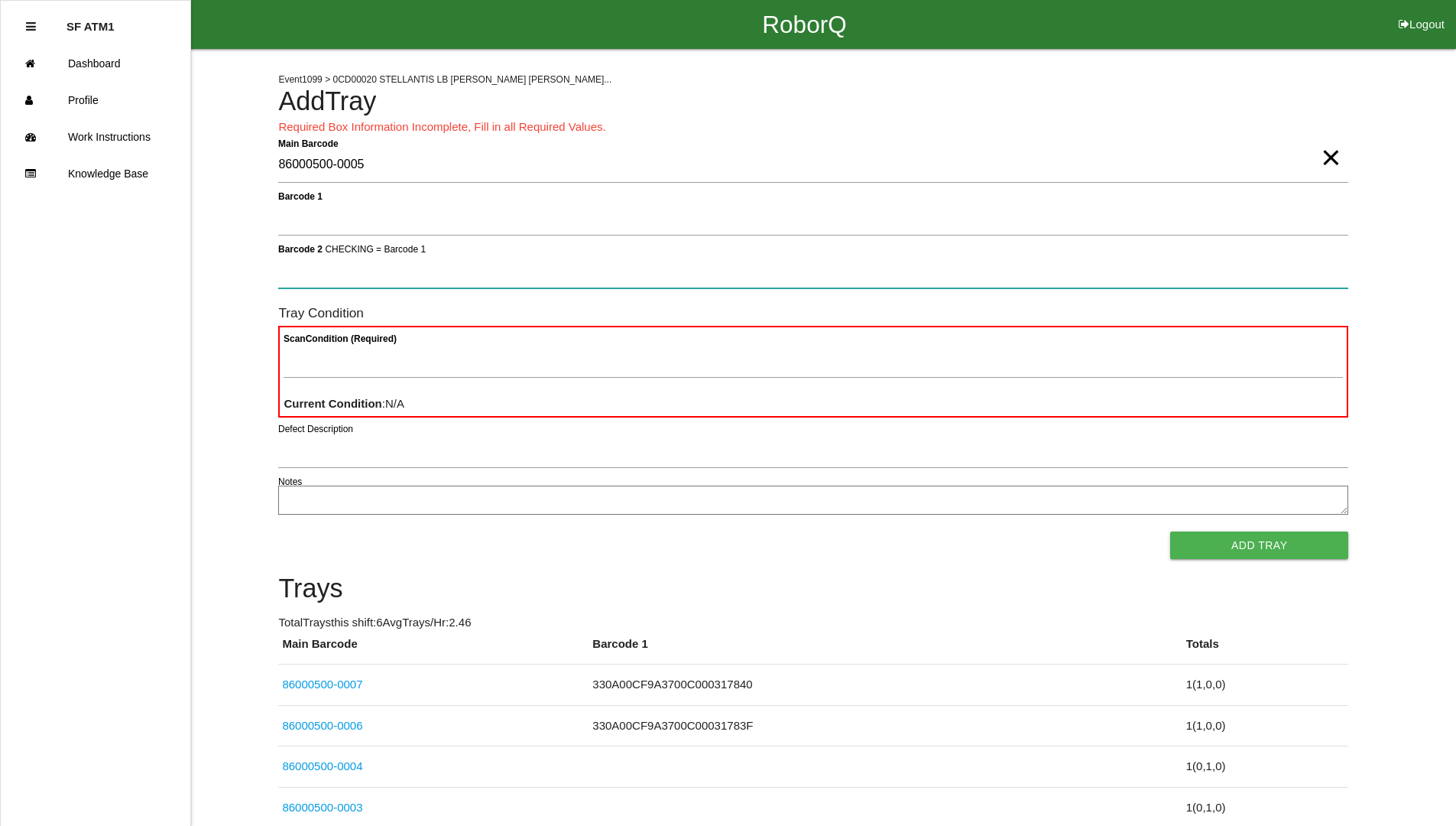
click at [1170, 532] on button "Add Tray" at bounding box center [1260, 545] width 179 height 27
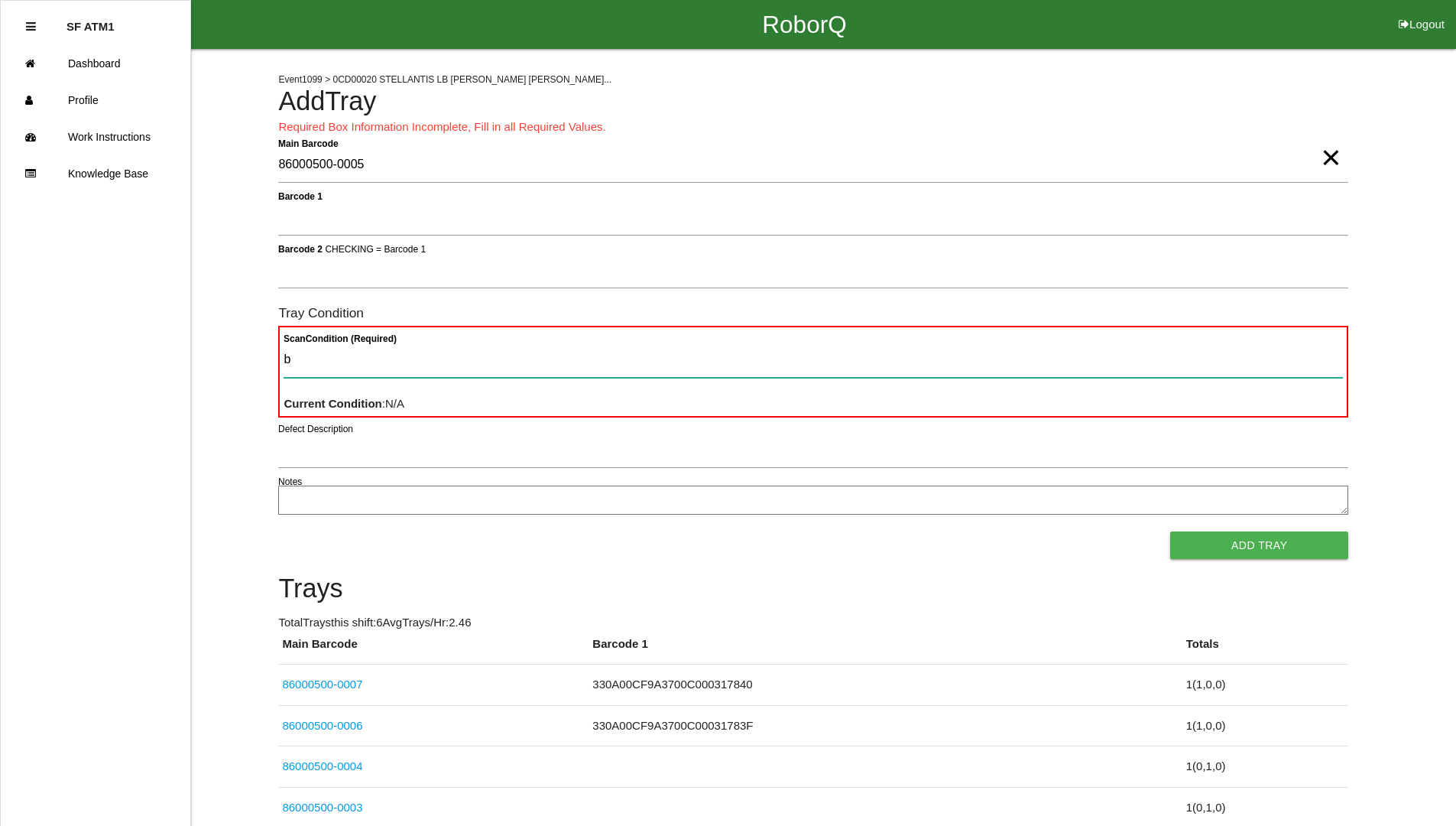
type Condition "ba"
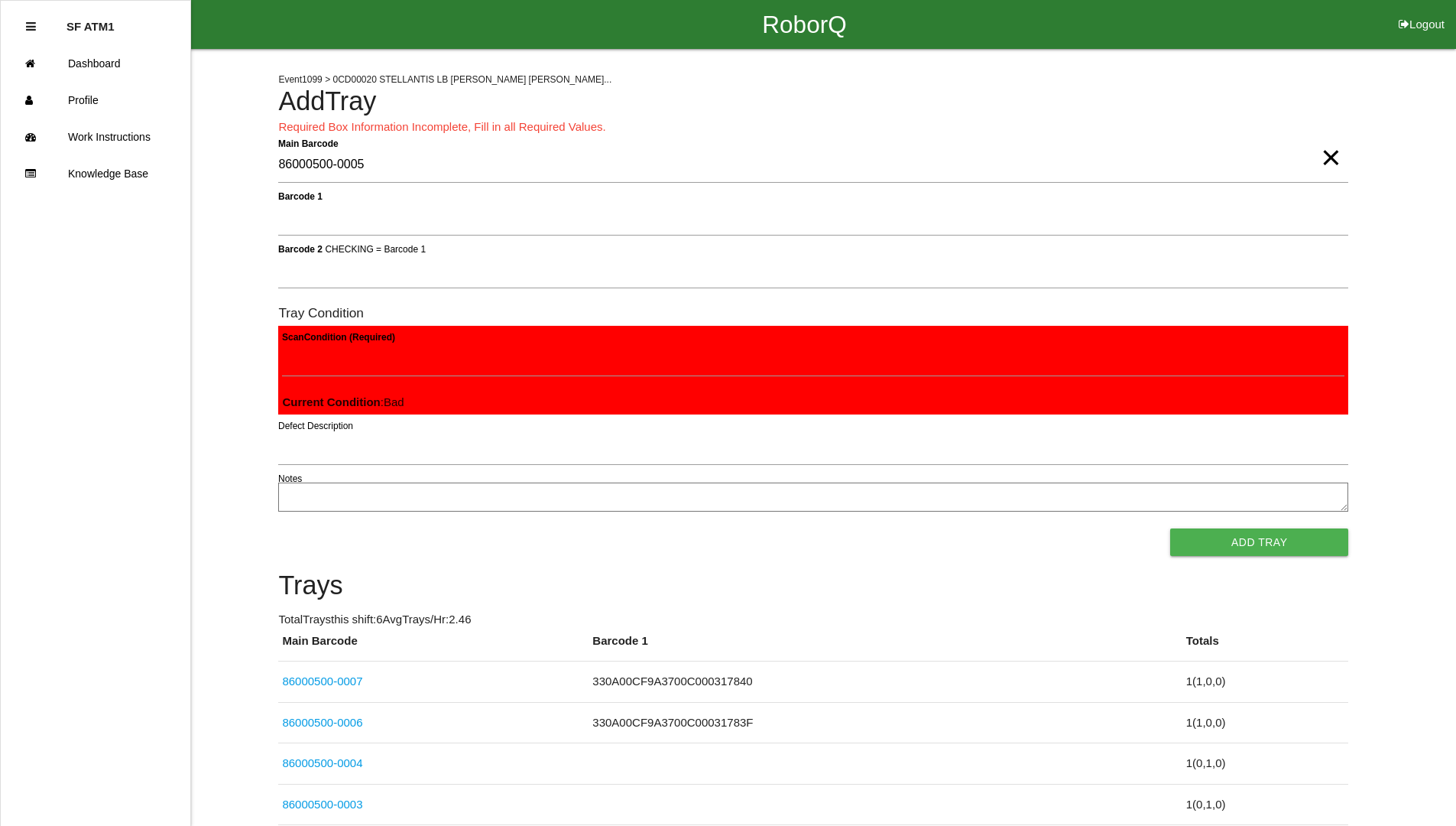
click at [1170, 528] on button "Add Tray" at bounding box center [1260, 542] width 179 height 27
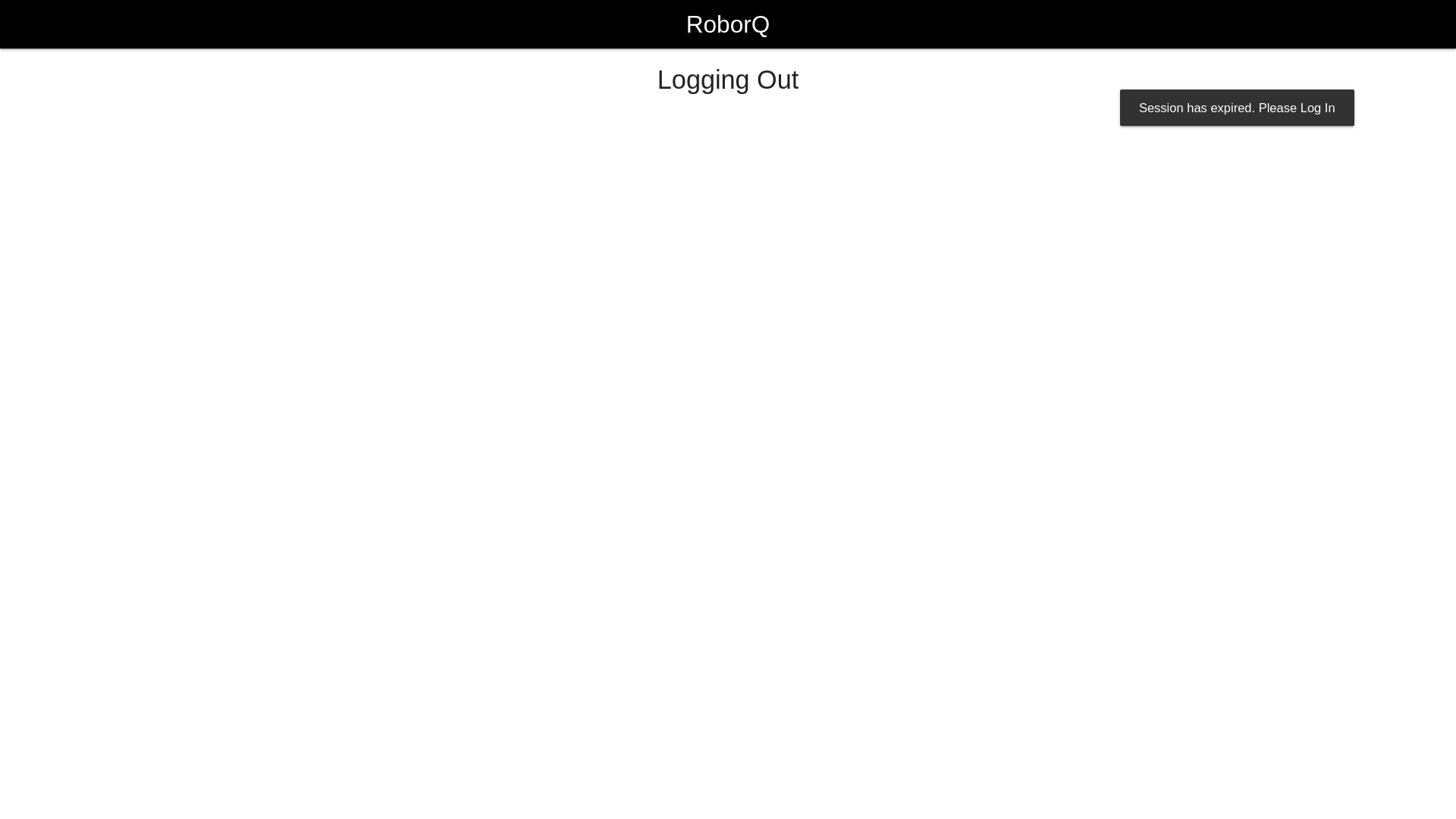
select select "Worker"
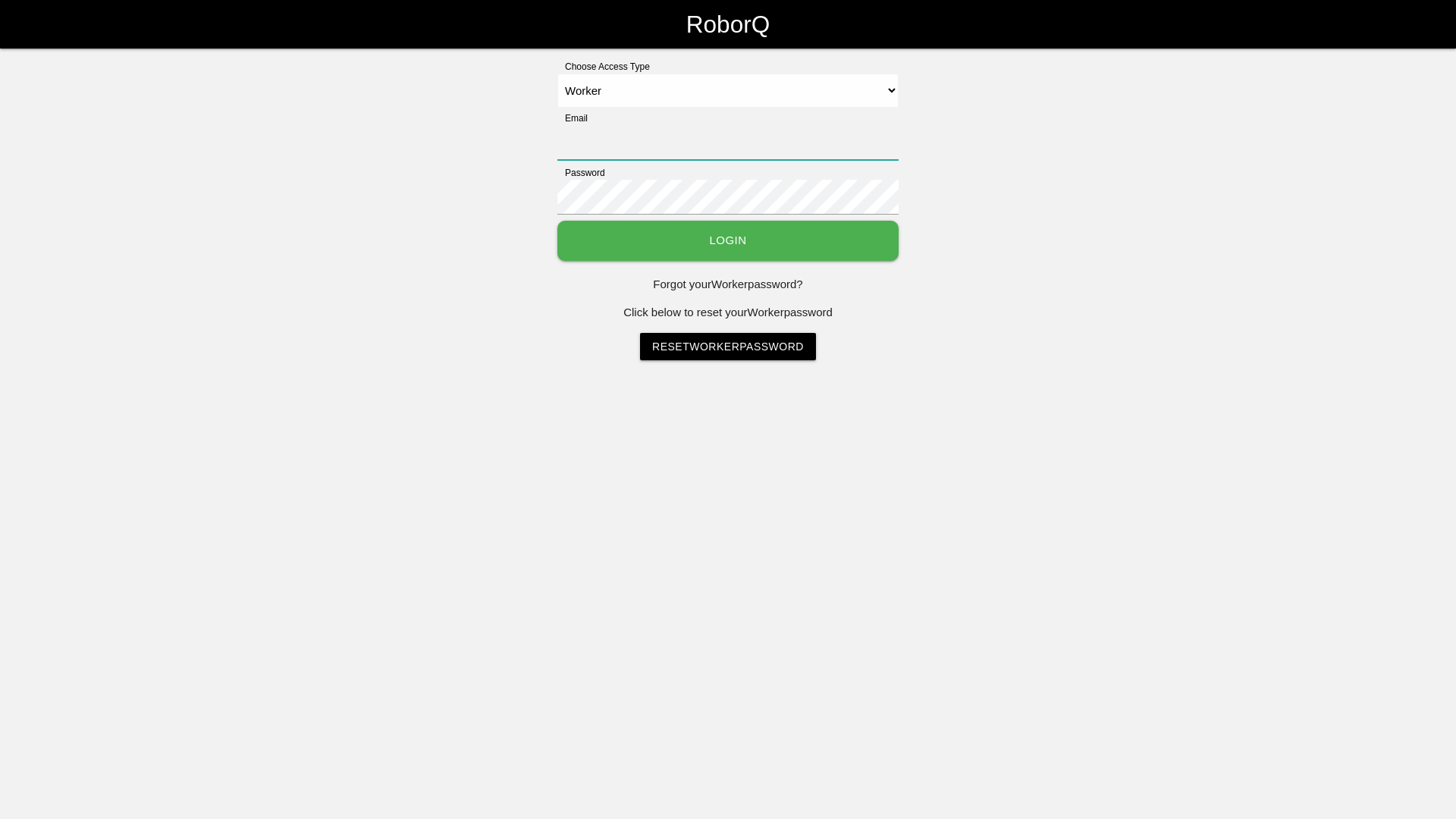
type input "[EMAIL_ADDRESS][DOMAIN_NAME]"
click at [800, 225] on button "Login" at bounding box center [728, 240] width 342 height 40
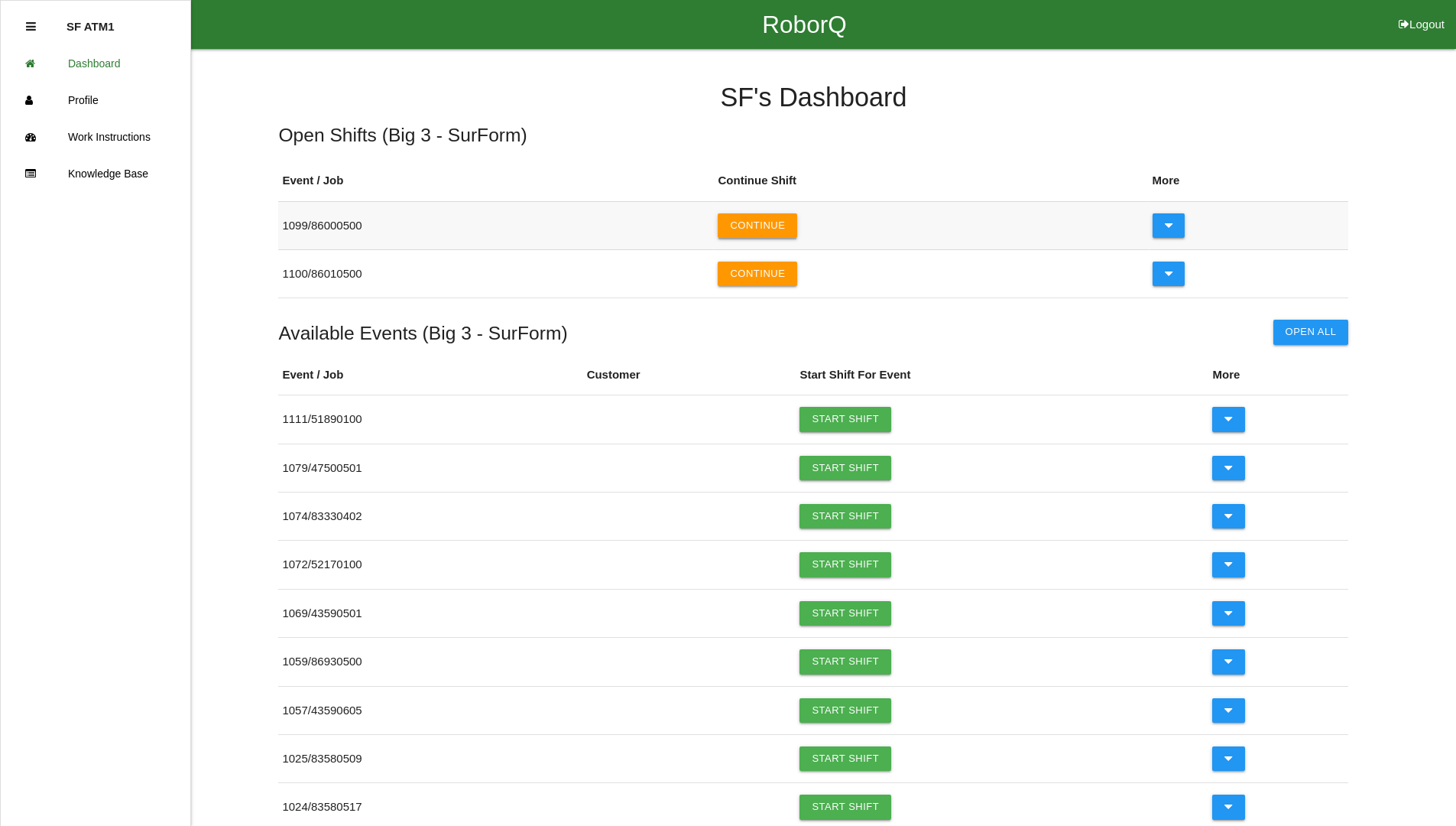
click at [777, 227] on button "Continue" at bounding box center [757, 225] width 79 height 25
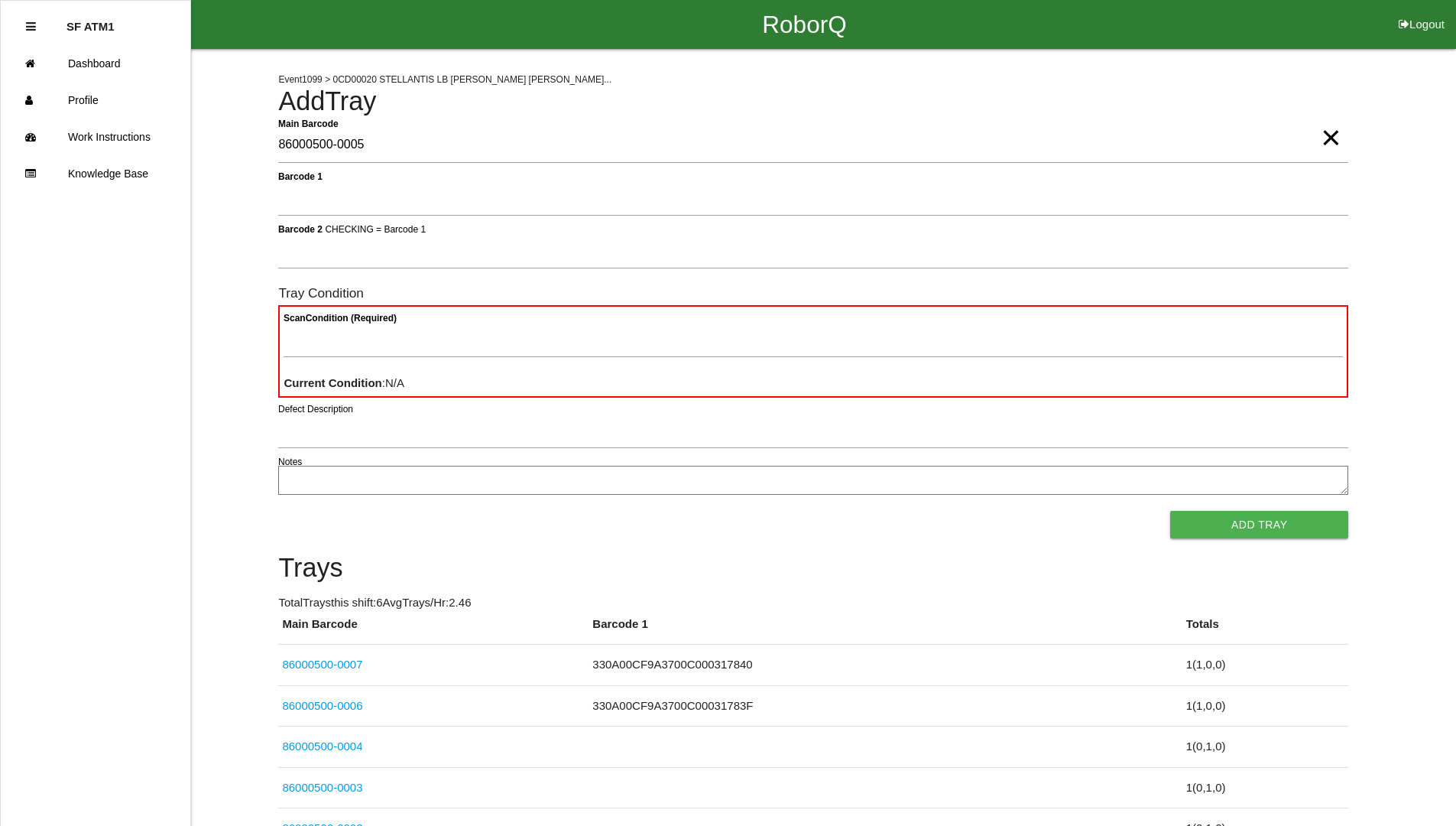
type Barcode "86000500-0005"
click at [1170, 510] on button "Add Tray" at bounding box center [1260, 524] width 179 height 27
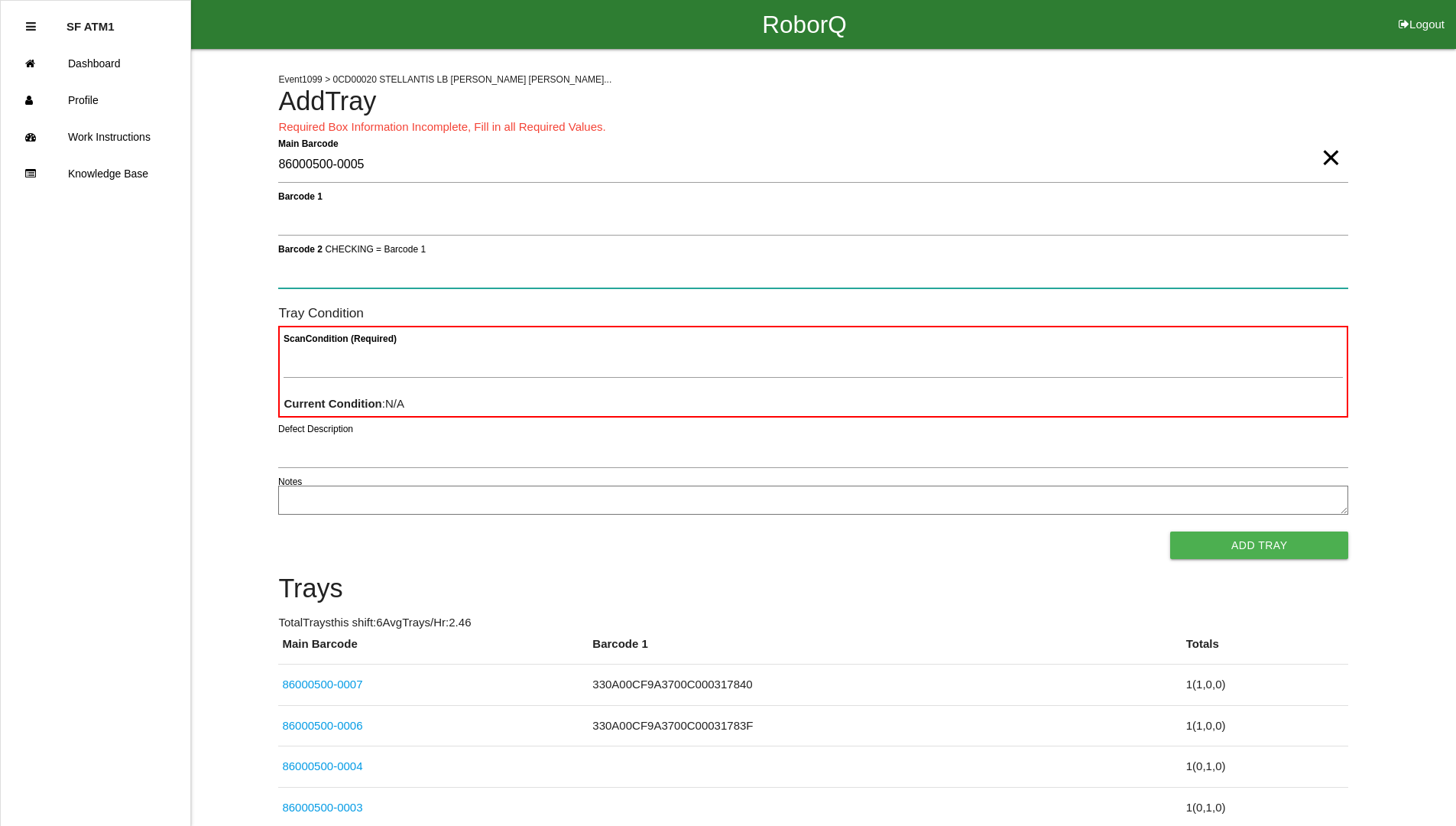
click at [1170, 532] on button "Add Tray" at bounding box center [1260, 545] width 179 height 27
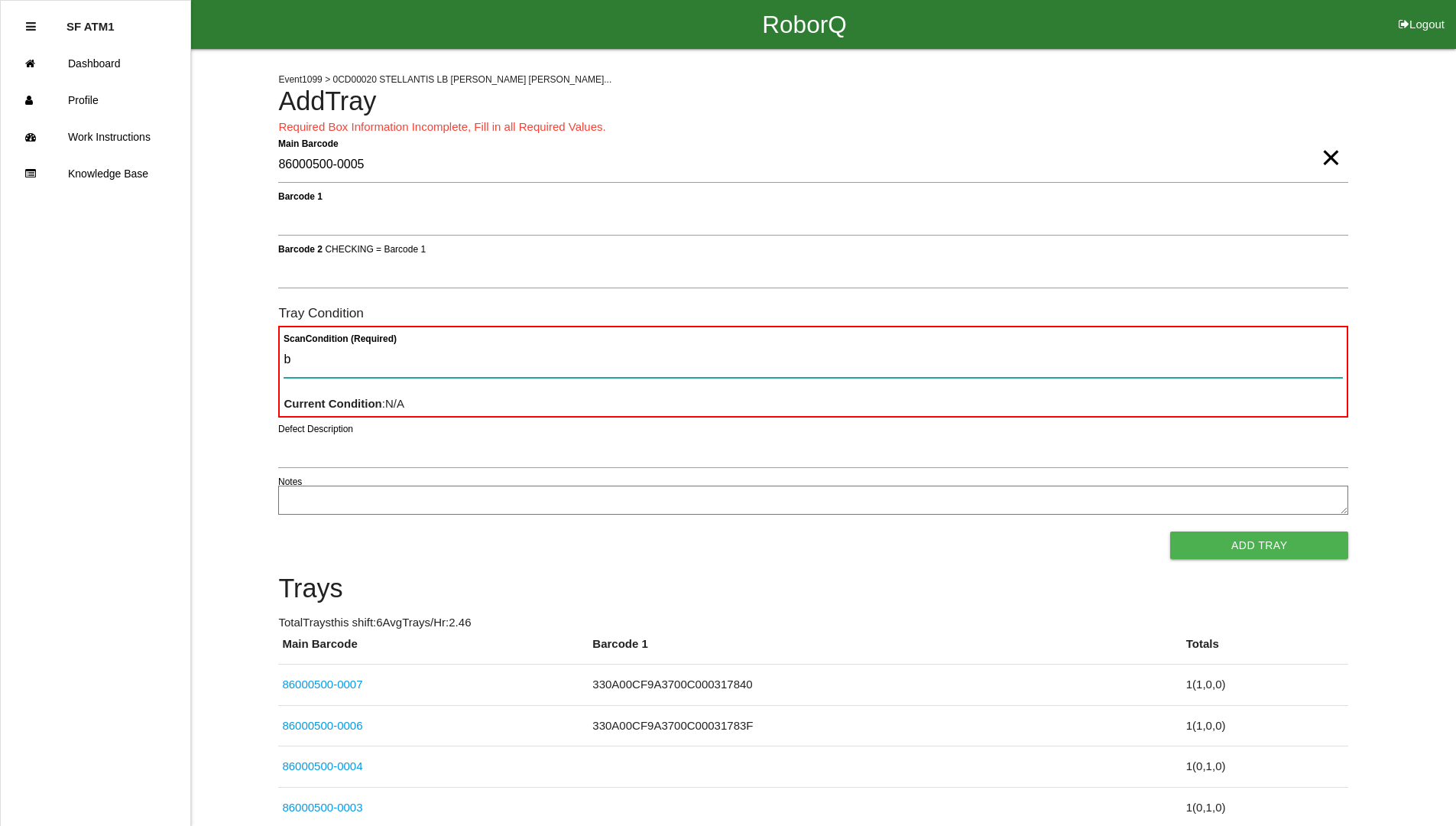
type Condition "ba"
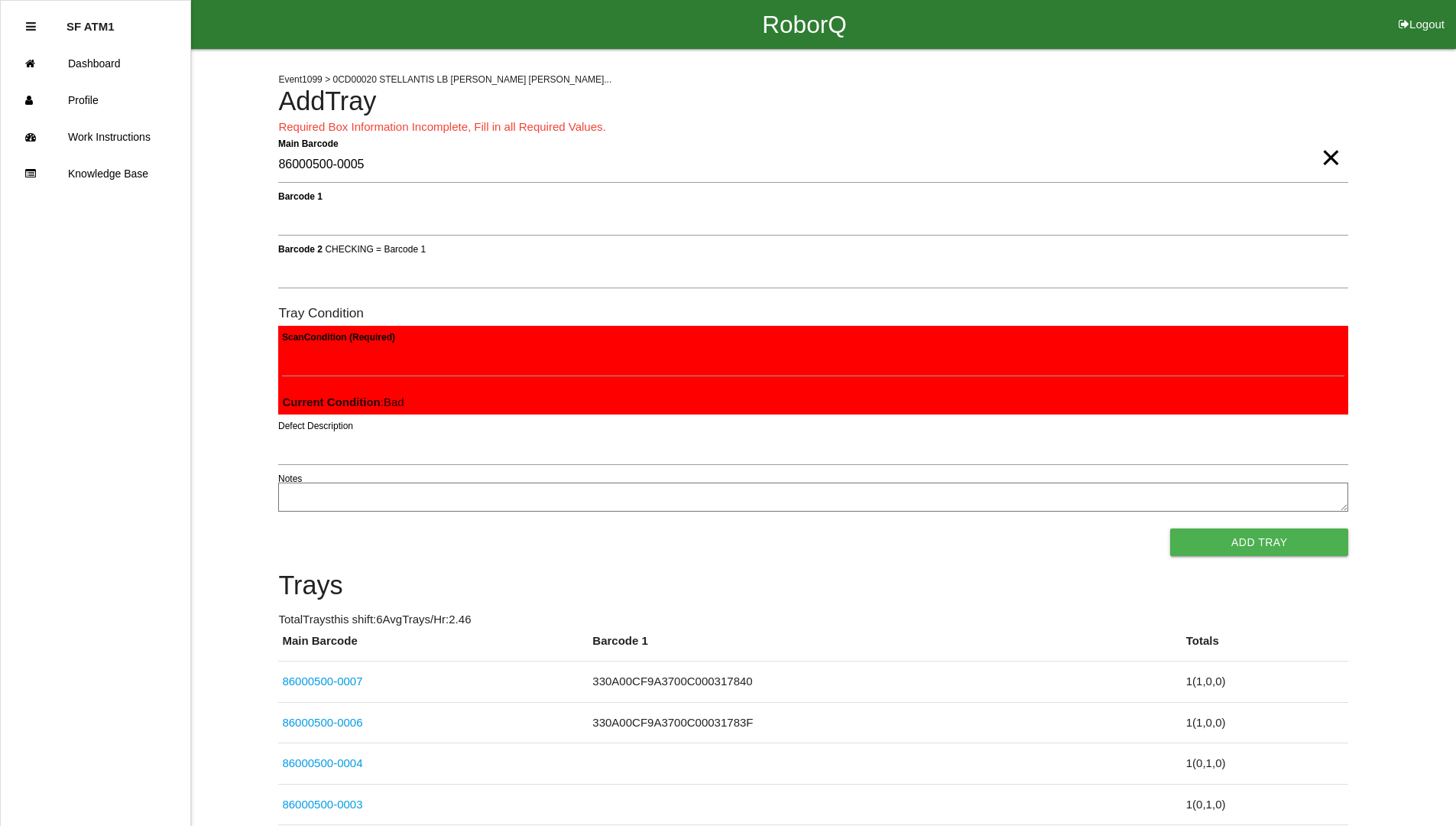
click at [1170, 528] on button "Add Tray" at bounding box center [1260, 542] width 179 height 27
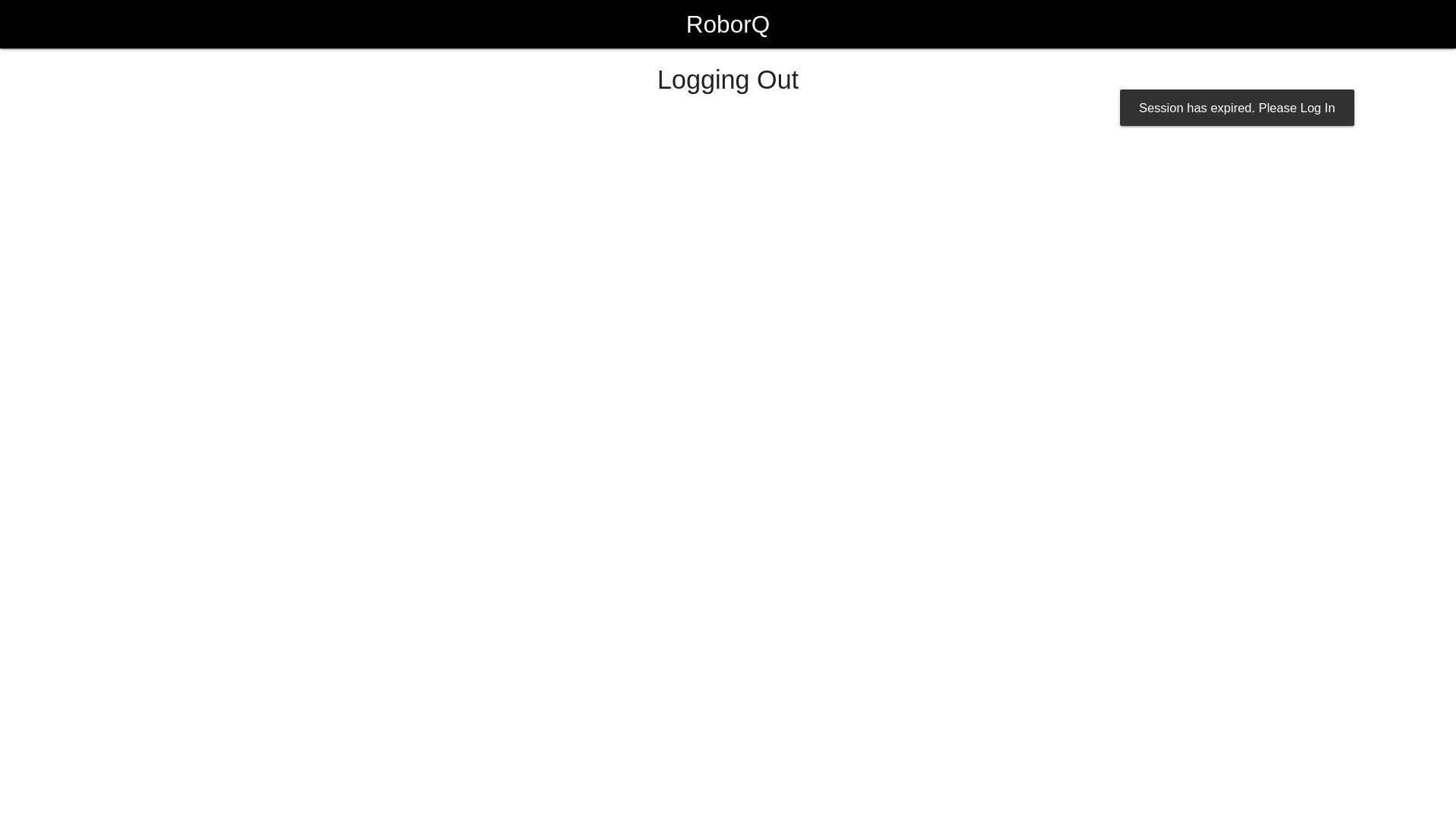
select select "Worker"
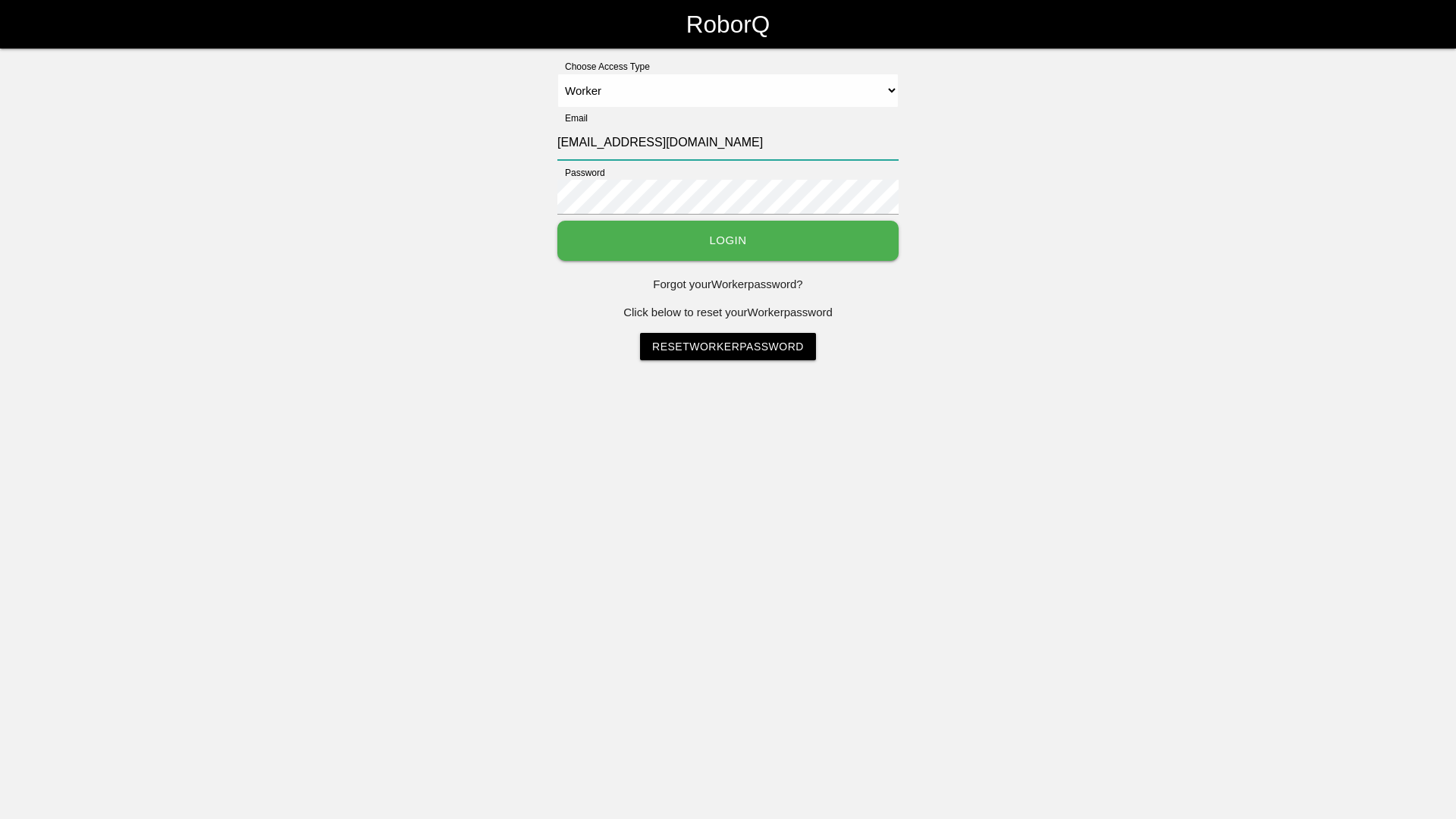
click at [596, 143] on input "[EMAIL_ADDRESS][DOMAIN_NAME]" at bounding box center [728, 143] width 342 height 35
type input "[EMAIL_ADDRESS][DOMAIN_NAME]"
click at [698, 231] on button "Login" at bounding box center [728, 240] width 342 height 40
